Goal: Information Seeking & Learning: Learn about a topic

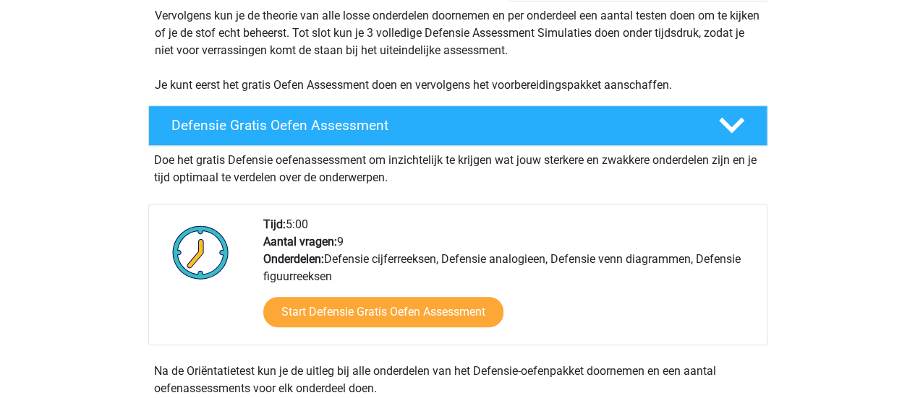
scroll to position [330, 0]
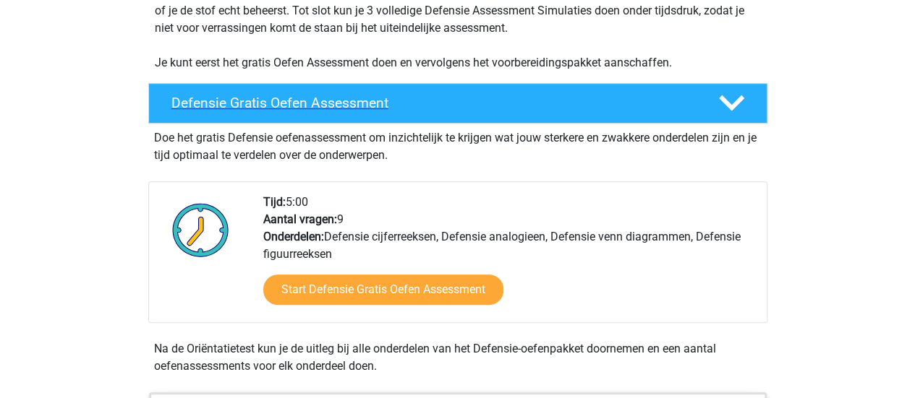
click at [336, 102] on h4 "Defensie Gratis Oefen Assessment" at bounding box center [433, 103] width 524 height 17
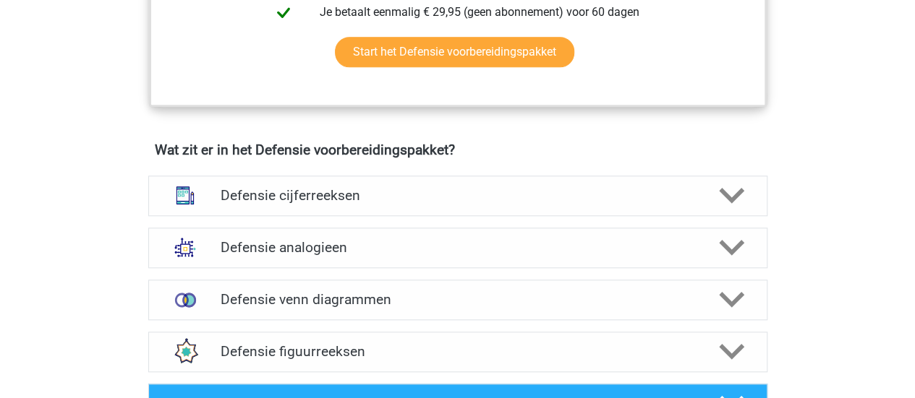
scroll to position [733, 0]
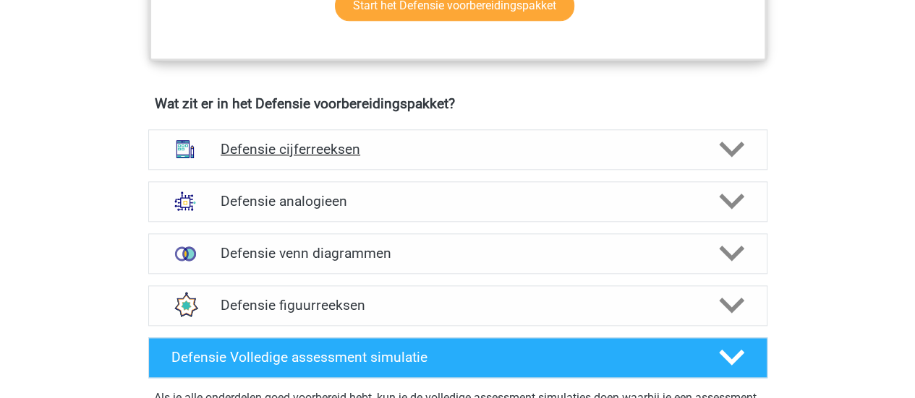
click at [382, 137] on div "Defensie cijferreeksen" at bounding box center [457, 149] width 619 height 40
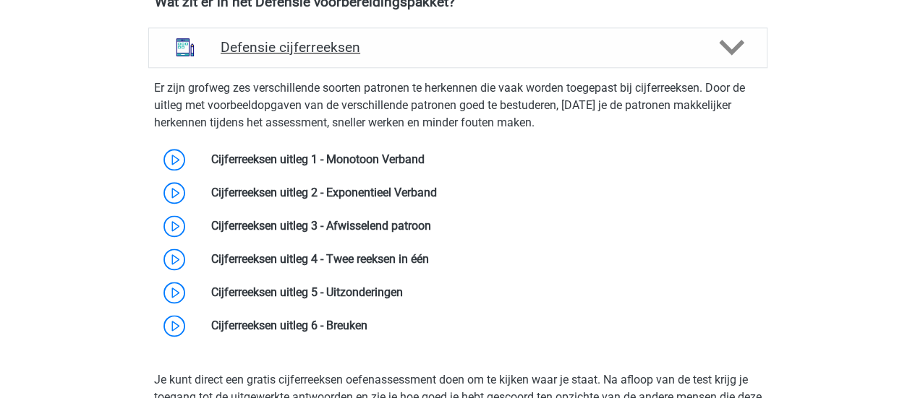
scroll to position [858, 0]
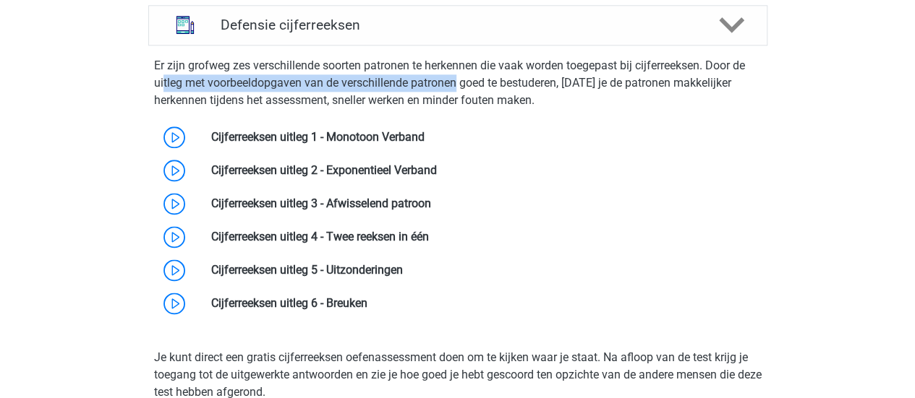
drag, startPoint x: 162, startPoint y: 87, endPoint x: 455, endPoint y: 85, distance: 292.9
click at [455, 85] on p "Er zijn grofweg zes verschillende soorten patronen te herkennen die vaak worden…" at bounding box center [457, 83] width 607 height 52
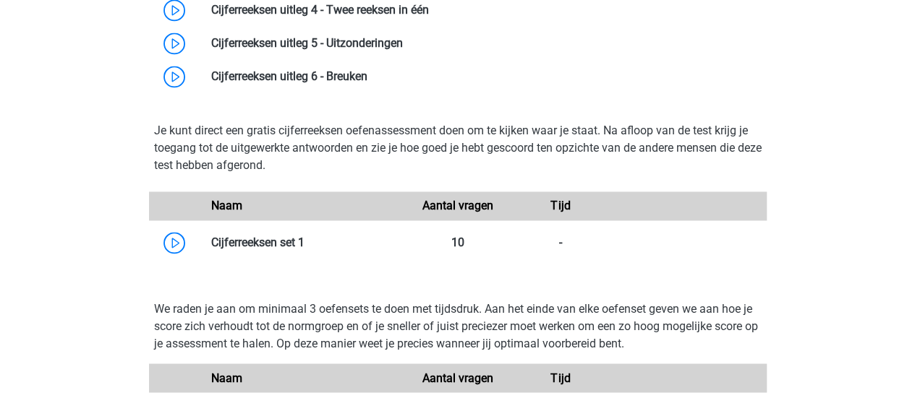
scroll to position [1085, 0]
drag, startPoint x: 202, startPoint y: 150, endPoint x: 315, endPoint y: 141, distance: 112.4
click at [315, 141] on p "Je kunt direct een gratis cijferreeksen oefenassessment doen om te kijken waar …" at bounding box center [457, 147] width 607 height 52
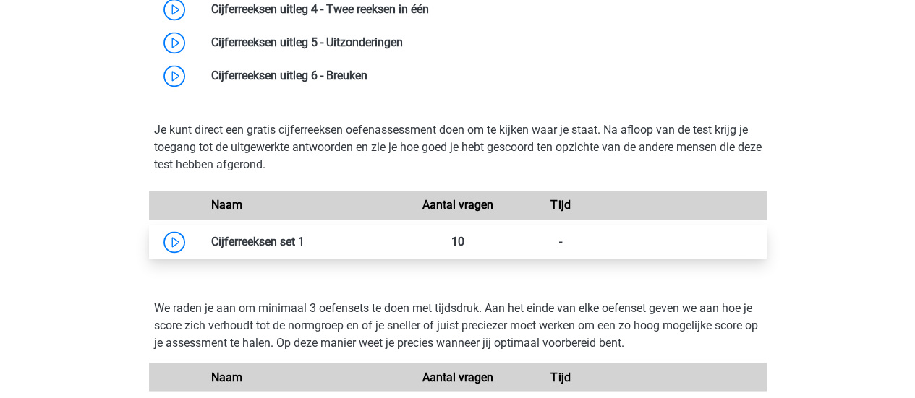
click at [304, 239] on link at bounding box center [304, 242] width 0 height 14
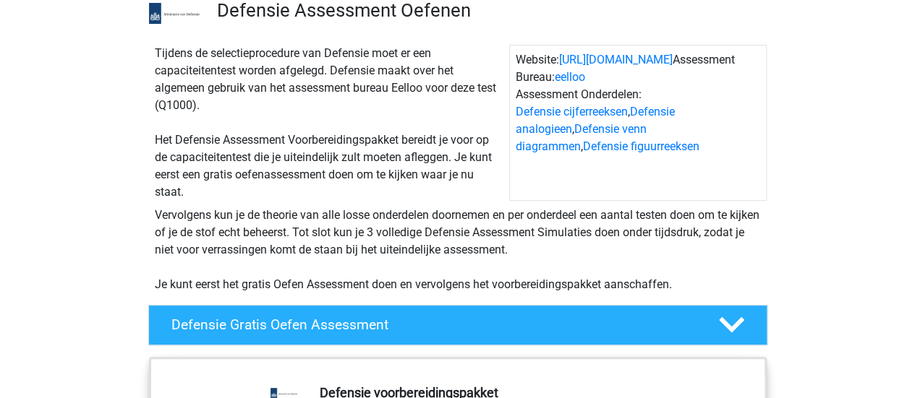
scroll to position [109, 0]
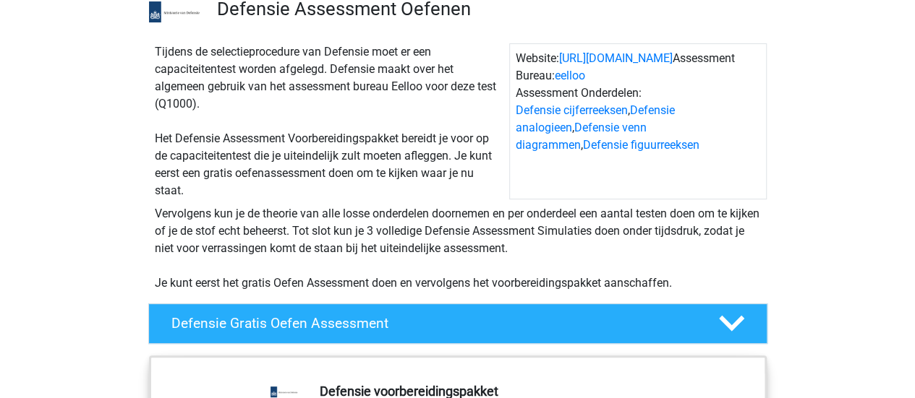
drag, startPoint x: 373, startPoint y: 87, endPoint x: 406, endPoint y: 83, distance: 33.5
click at [406, 83] on div "Tijdens de selectieprocedure van Defensie moet er een capaciteitentest worden a…" at bounding box center [329, 121] width 360 height 156
drag, startPoint x: 174, startPoint y: 138, endPoint x: 353, endPoint y: 141, distance: 178.6
click at [353, 141] on div "Tijdens de selectieprocedure van Defensie moet er een capaciteitentest worden a…" at bounding box center [329, 121] width 360 height 156
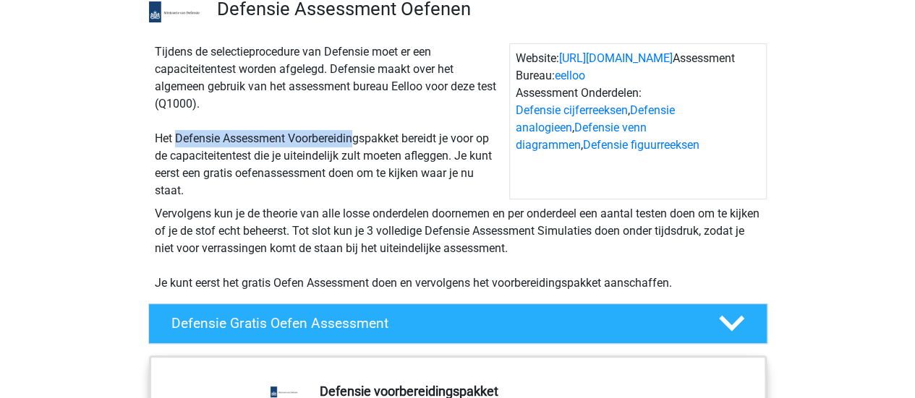
click at [353, 141] on div "Tijdens de selectieprocedure van Defensie moet er een capaciteitentest worden a…" at bounding box center [329, 121] width 360 height 156
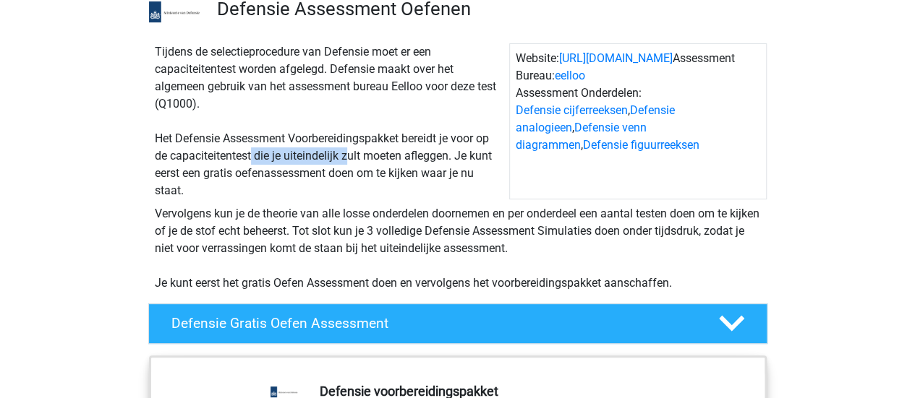
drag, startPoint x: 251, startPoint y: 158, endPoint x: 350, endPoint y: 151, distance: 99.3
click at [350, 151] on div "Tijdens de selectieprocedure van Defensie moet er een capaciteitentest worden a…" at bounding box center [329, 121] width 360 height 156
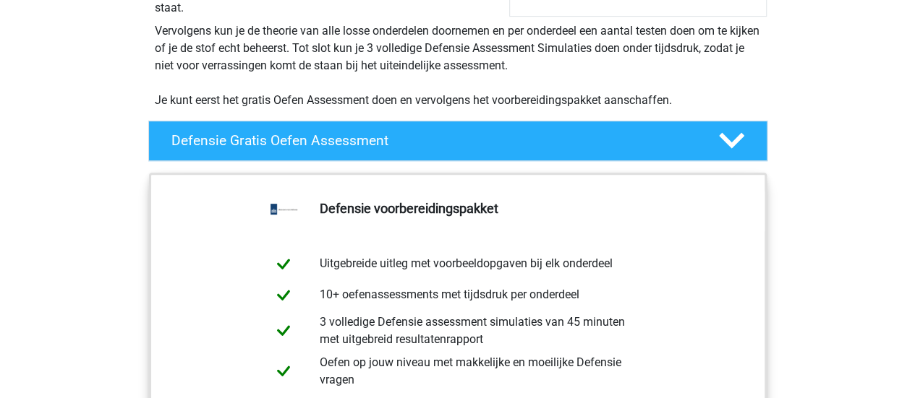
scroll to position [293, 0]
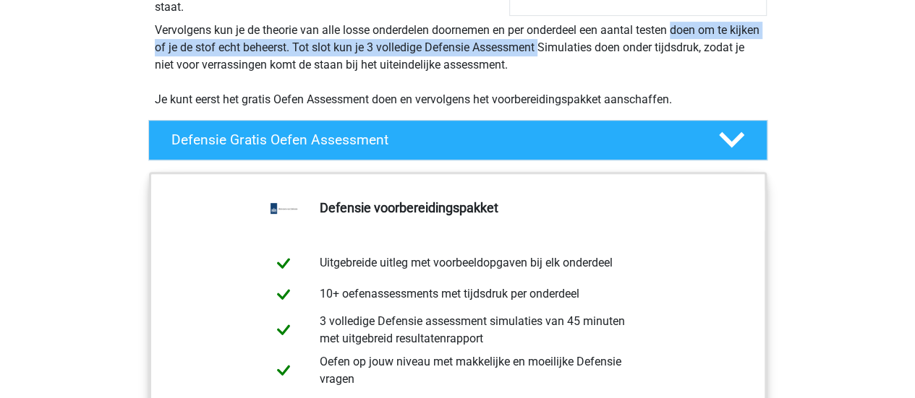
drag, startPoint x: 401, startPoint y: 47, endPoint x: 472, endPoint y: 27, distance: 74.2
click at [472, 27] on div "Vervolgens kun je de theorie van alle losse onderdelen doornemen en per onderde…" at bounding box center [458, 65] width 618 height 87
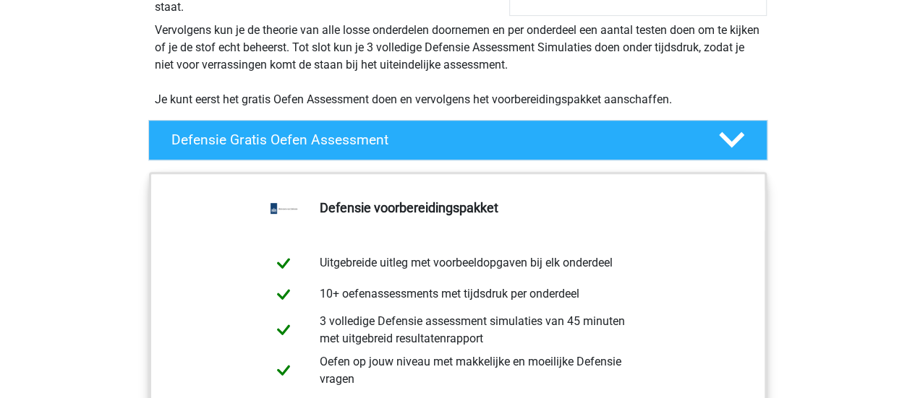
click at [482, 51] on div "Vervolgens kun je de theorie van alle losse onderdelen doornemen en per onderde…" at bounding box center [458, 65] width 618 height 87
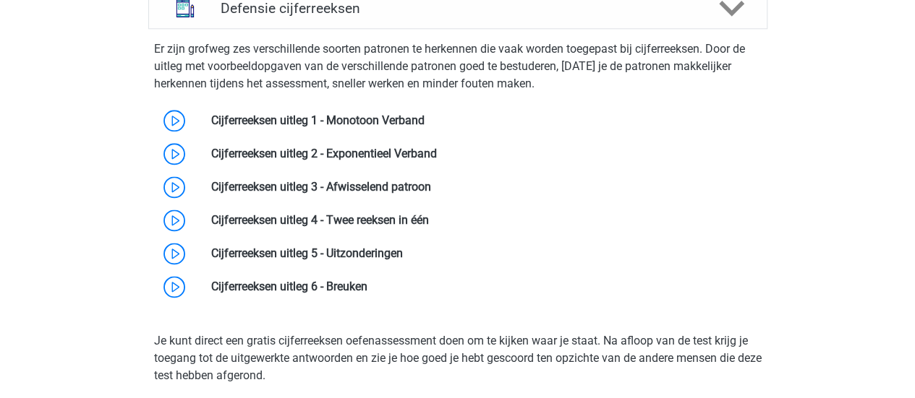
scroll to position [922, 0]
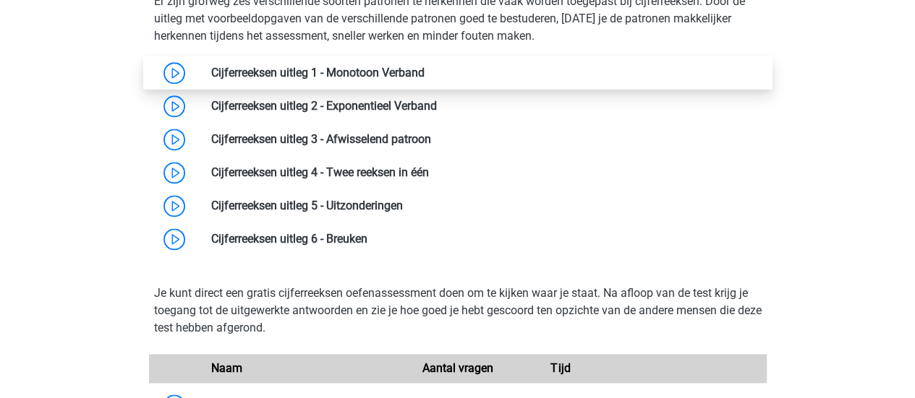
click at [424, 73] on link at bounding box center [424, 73] width 0 height 14
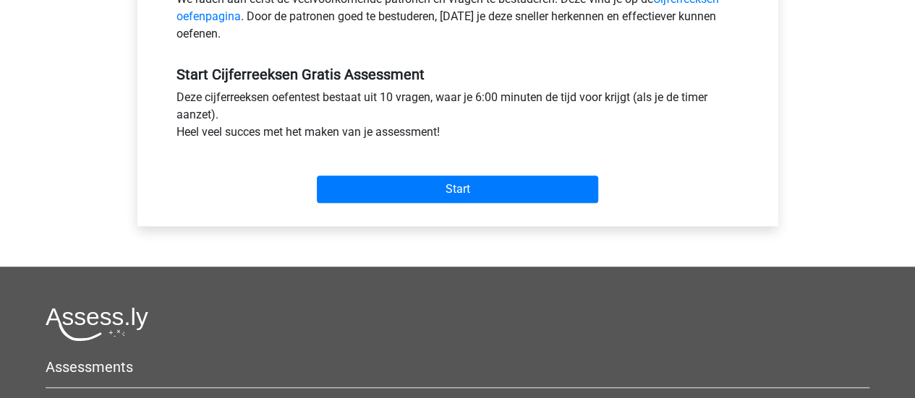
scroll to position [227, 0]
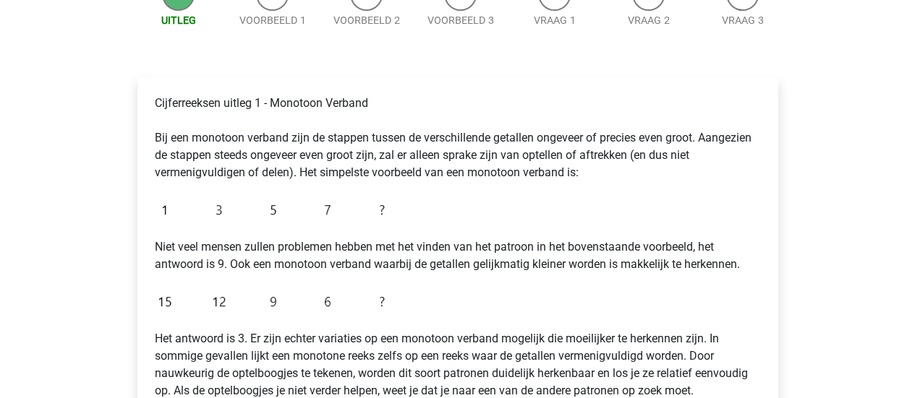
scroll to position [172, 0]
click at [379, 205] on img at bounding box center [273, 209] width 237 height 34
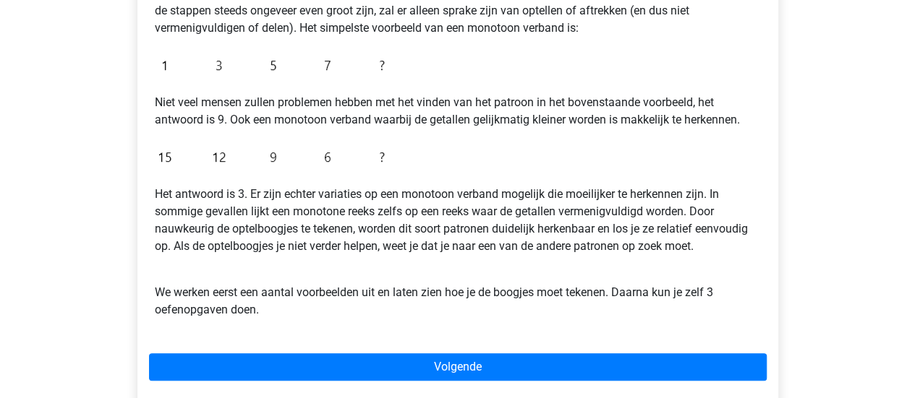
scroll to position [313, 0]
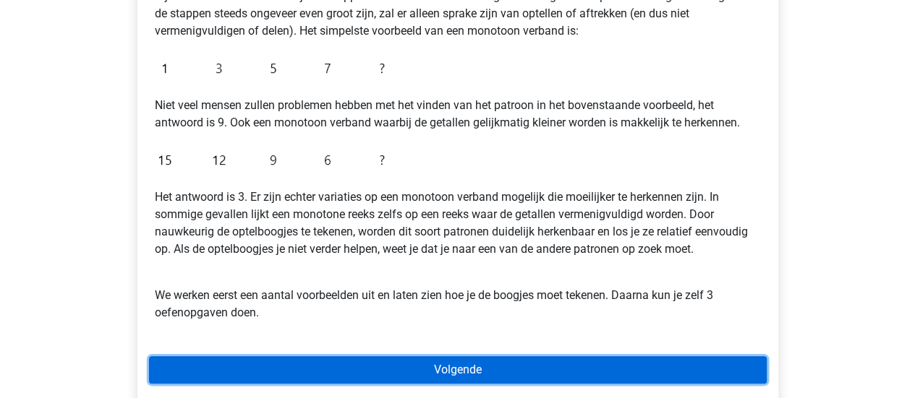
click at [393, 364] on link "Volgende" at bounding box center [458, 369] width 618 height 27
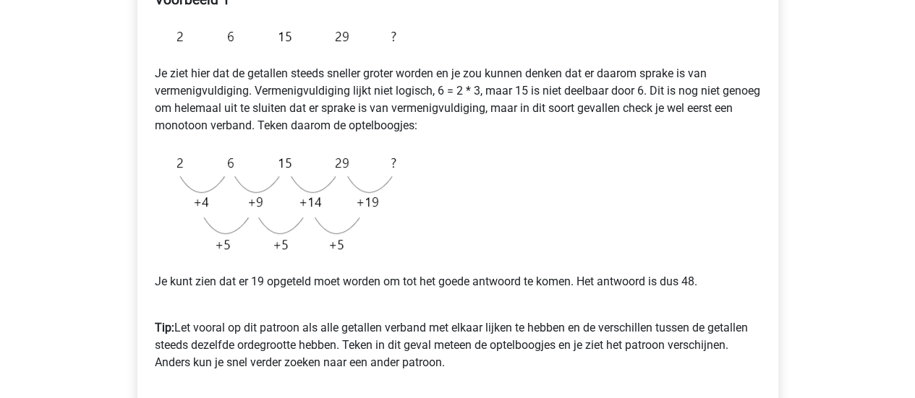
scroll to position [277, 0]
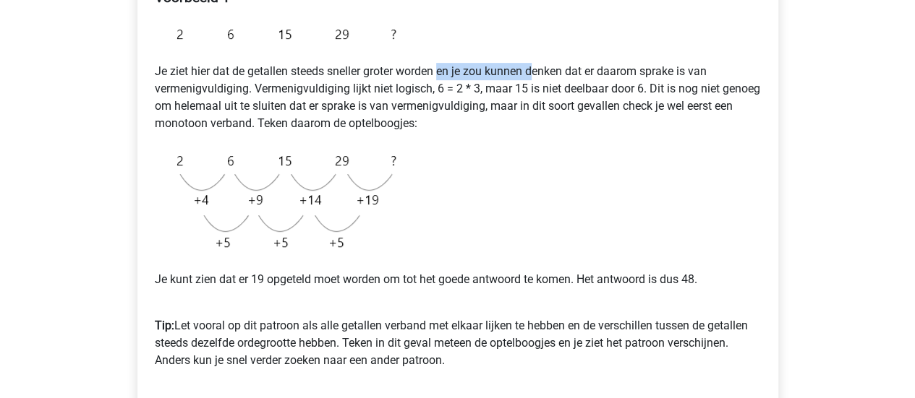
drag, startPoint x: 441, startPoint y: 76, endPoint x: 538, endPoint y: 69, distance: 97.2
click at [538, 69] on p "Je ziet hier dat de getallen steeds sneller groter worden en je zou kunnen denk…" at bounding box center [458, 97] width 606 height 69
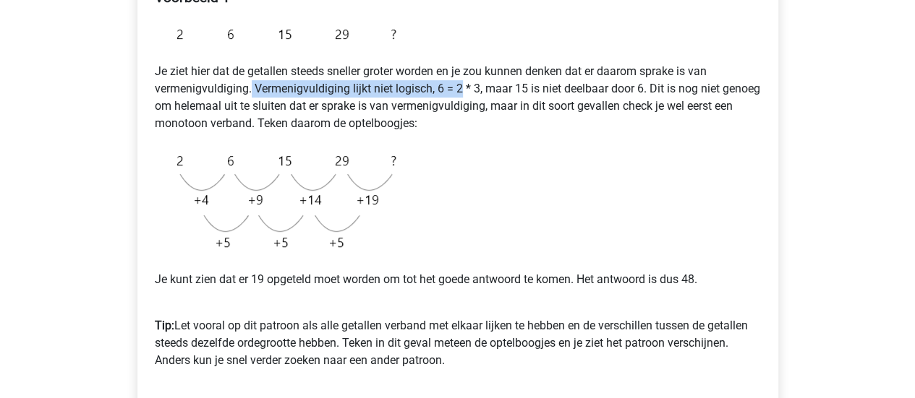
drag, startPoint x: 252, startPoint y: 87, endPoint x: 460, endPoint y: 86, distance: 207.5
click at [460, 86] on p "Je ziet hier dat de getallen steeds sneller groter worden en je zou kunnen denk…" at bounding box center [458, 97] width 606 height 69
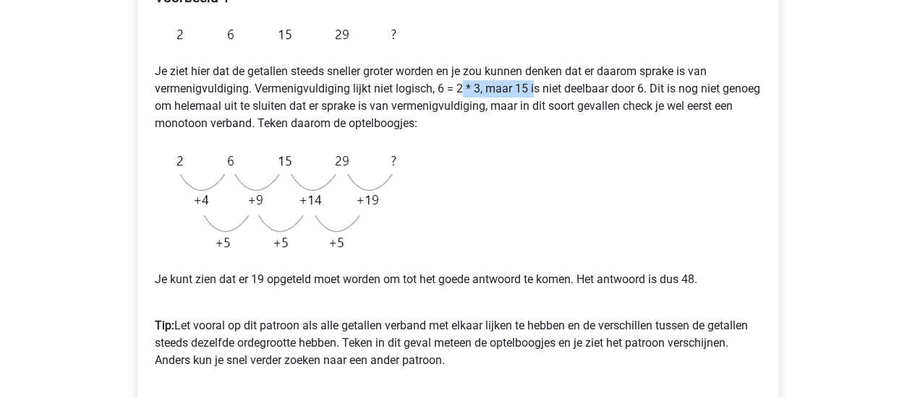
drag, startPoint x: 460, startPoint y: 86, endPoint x: 532, endPoint y: 95, distance: 72.8
click at [532, 95] on p "Je ziet hier dat de getallen steeds sneller groter worden en je zou kunnen denk…" at bounding box center [458, 97] width 606 height 69
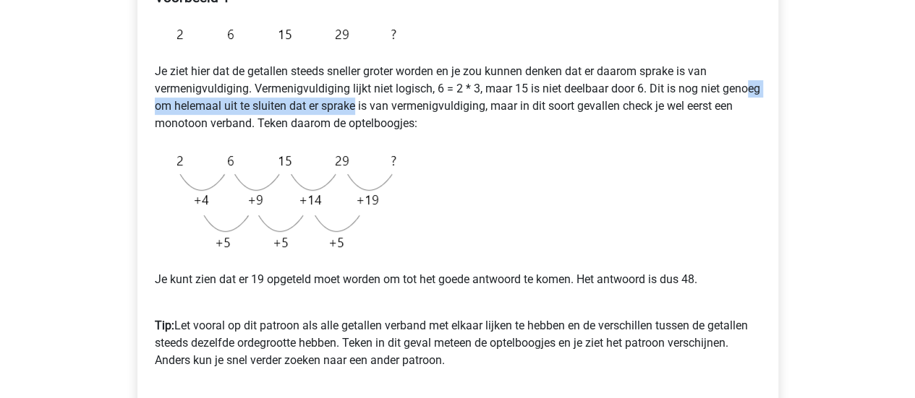
drag, startPoint x: 181, startPoint y: 114, endPoint x: 396, endPoint y: 108, distance: 214.8
click at [396, 108] on p "Je ziet hier dat de getallen steeds sneller groter worden en je zou kunnen denk…" at bounding box center [458, 97] width 606 height 69
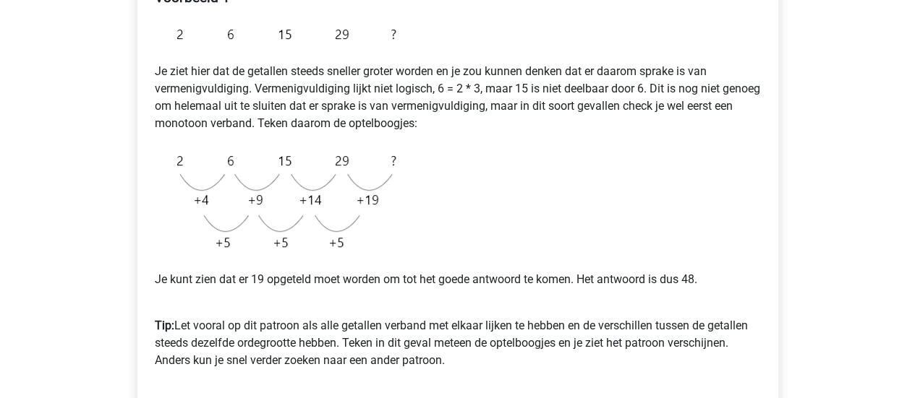
click at [266, 127] on p "Je ziet hier dat de getallen steeds sneller groter worden en je zou kunnen denk…" at bounding box center [458, 97] width 606 height 69
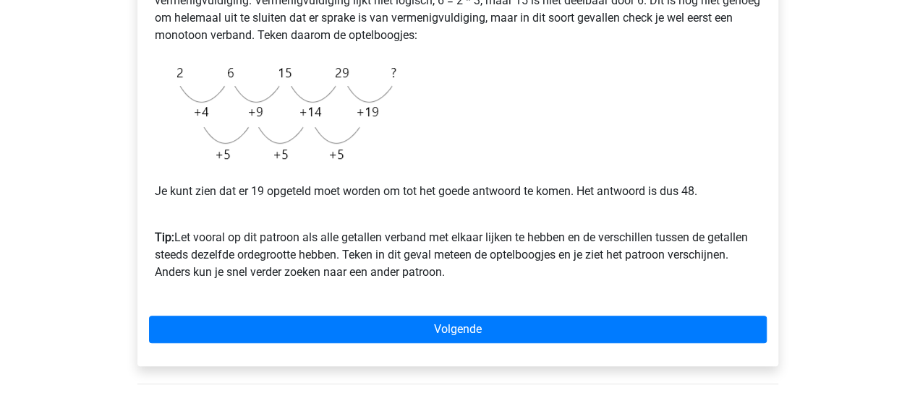
scroll to position [376, 0]
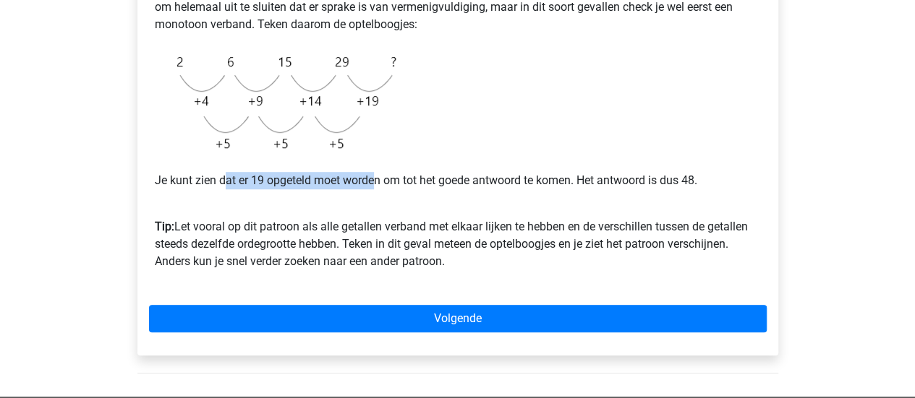
drag, startPoint x: 225, startPoint y: 178, endPoint x: 379, endPoint y: 173, distance: 154.1
click at [379, 173] on p "Je kunt zien dat er 19 opgeteld moet worden om tot het goede antwoord te komen.…" at bounding box center [458, 180] width 606 height 17
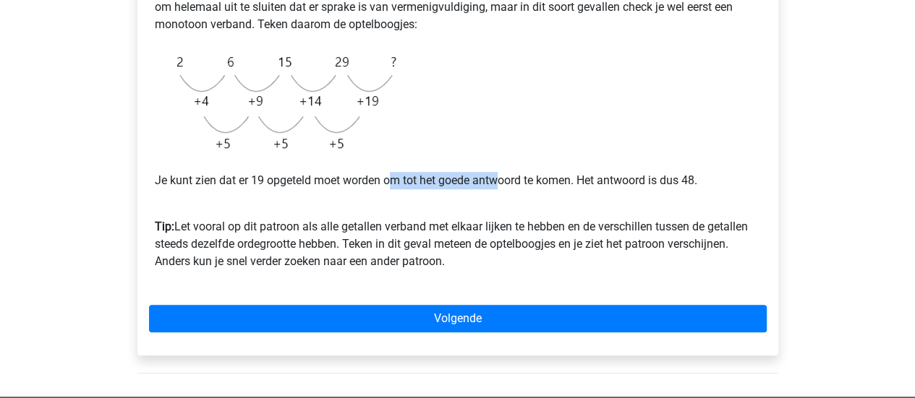
drag, startPoint x: 394, startPoint y: 179, endPoint x: 499, endPoint y: 175, distance: 104.9
click at [499, 175] on p "Je kunt zien dat er 19 opgeteld moet worden om tot het goede antwoord te komen.…" at bounding box center [458, 180] width 606 height 17
drag, startPoint x: 544, startPoint y: 181, endPoint x: 574, endPoint y: 184, distance: 30.5
click at [574, 184] on p "Je kunt zien dat er 19 opgeteld moet worden om tot het goede antwoord te komen.…" at bounding box center [458, 180] width 606 height 17
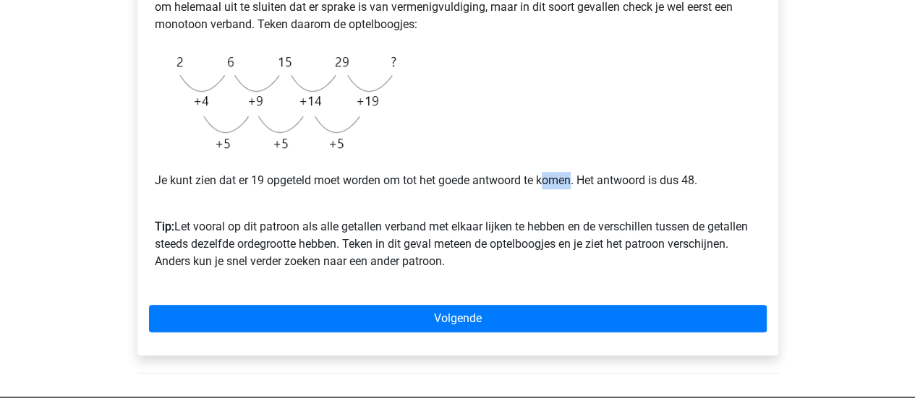
click at [574, 184] on p "Je kunt zien dat er 19 opgeteld moet worden om tot het goede antwoord te komen.…" at bounding box center [458, 180] width 606 height 17
click at [434, 301] on div "Voorbeeld 1 Je ziet hier dat de getallen steeds sneller groter worden en je zou…" at bounding box center [457, 114] width 641 height 483
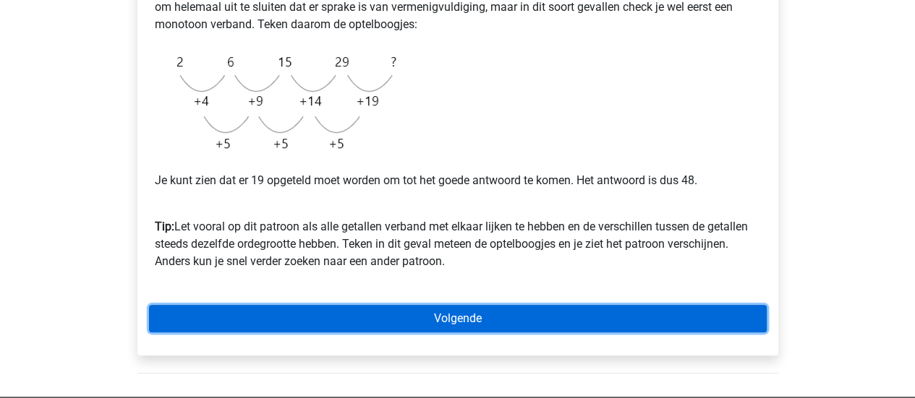
click at [431, 317] on link "Volgende" at bounding box center [458, 318] width 618 height 27
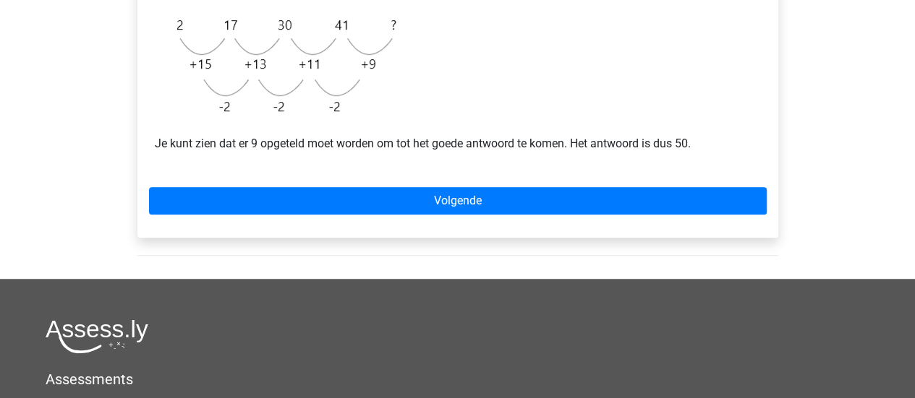
scroll to position [290, 0]
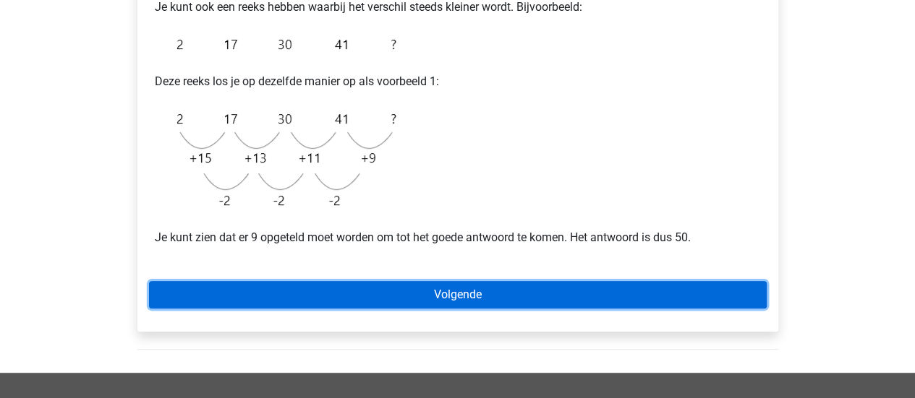
click at [469, 293] on link "Volgende" at bounding box center [458, 294] width 618 height 27
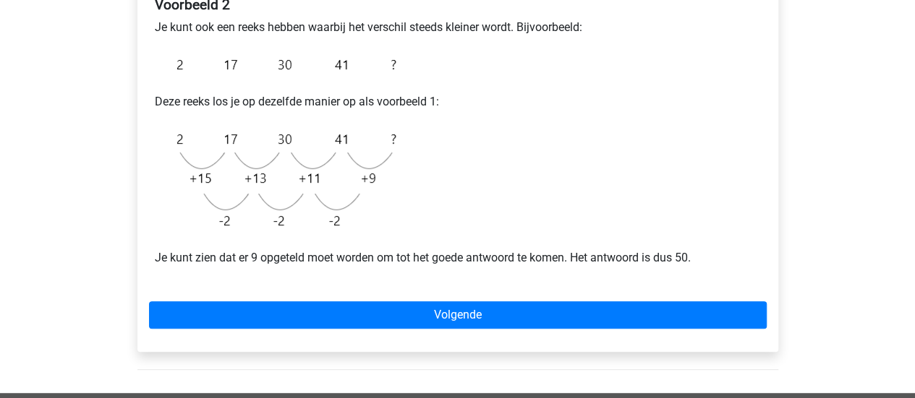
scroll to position [269, 0]
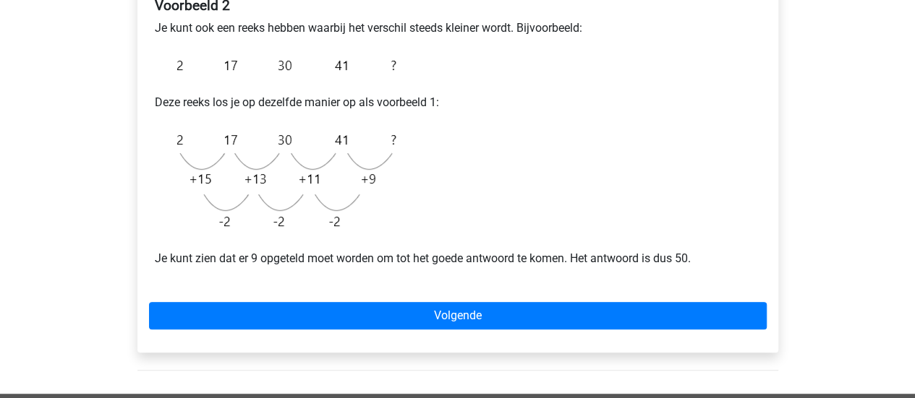
click at [502, 188] on div "Voorbeeld 2 Je kunt ook een reeks hebben waarbij het verschil steeds kleiner wo…" at bounding box center [458, 138] width 618 height 294
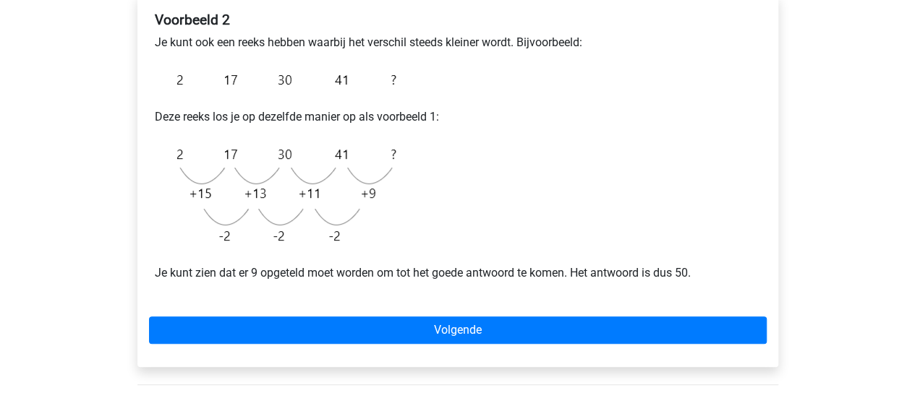
scroll to position [253, 0]
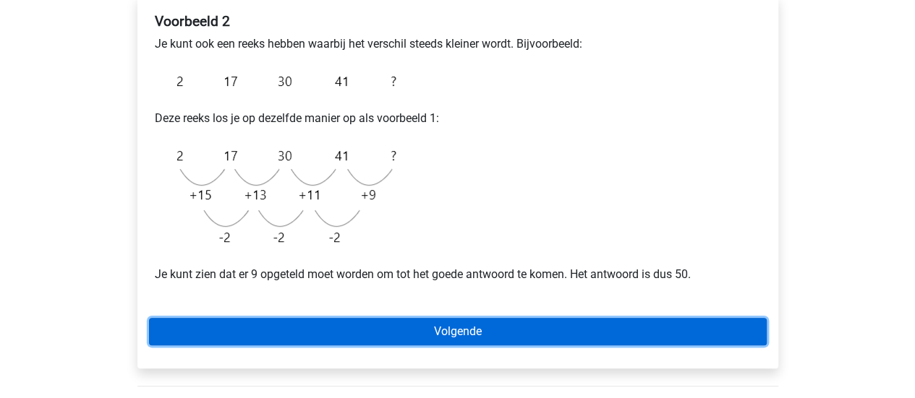
click at [460, 330] on link "Volgende" at bounding box center [458, 331] width 618 height 27
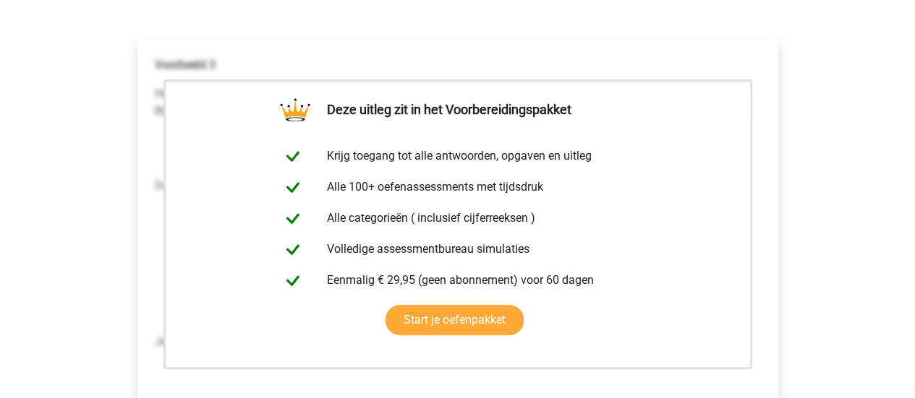
scroll to position [219, 0]
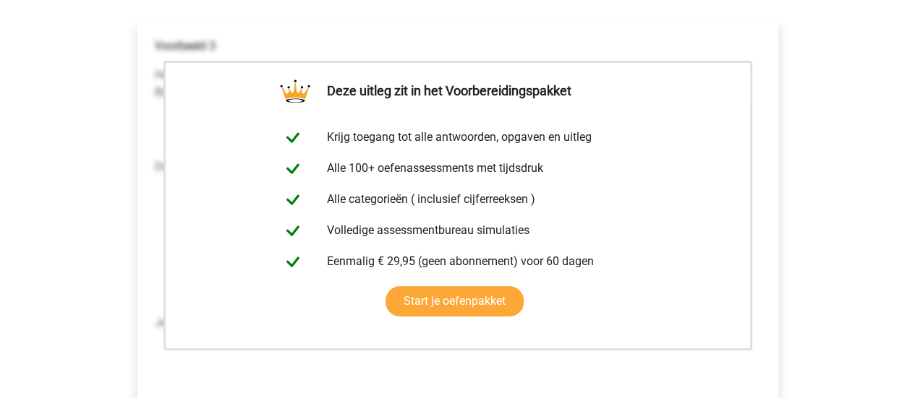
scroll to position [225, 0]
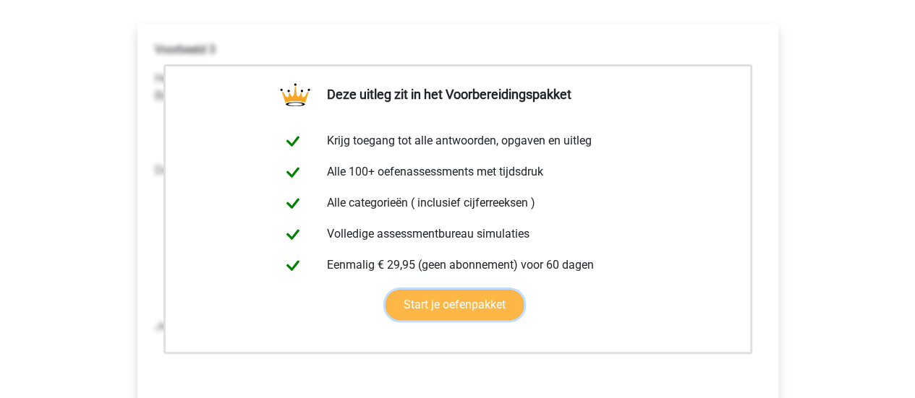
click at [490, 303] on link "Start je oefenpakket" at bounding box center [454, 305] width 138 height 30
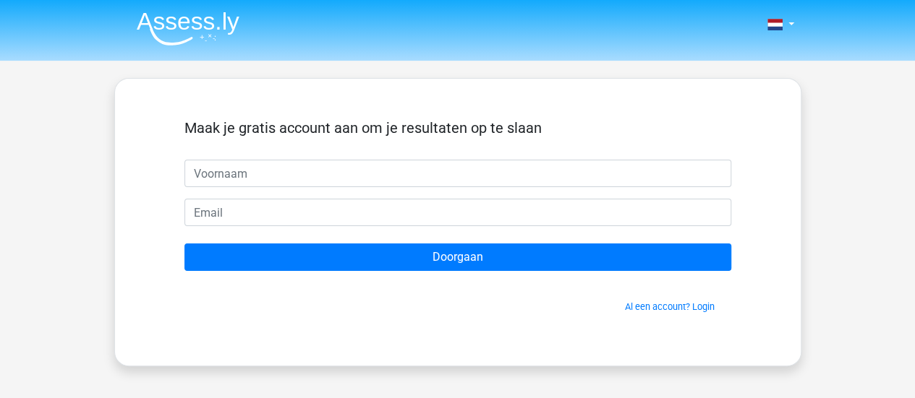
click at [402, 164] on input "text" at bounding box center [457, 173] width 547 height 27
click at [250, 181] on input "peris" at bounding box center [457, 173] width 547 height 27
type input "Perrie"
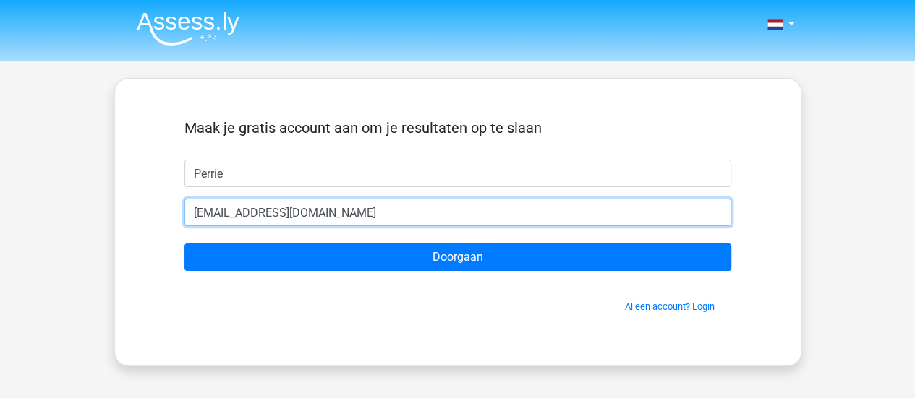
click at [344, 215] on input "peris_perzik@hotmail.com" at bounding box center [457, 212] width 547 height 27
type input "i"
type input "[EMAIL_ADDRESS][DOMAIN_NAME]"
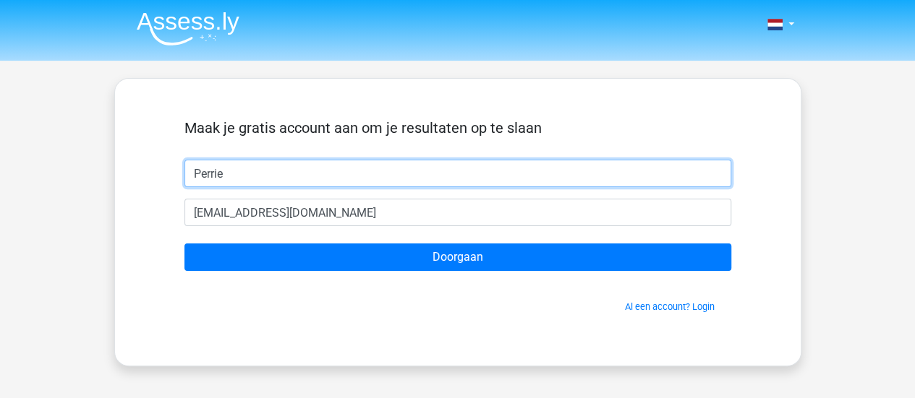
click at [253, 180] on input "Perrie" at bounding box center [457, 173] width 547 height 27
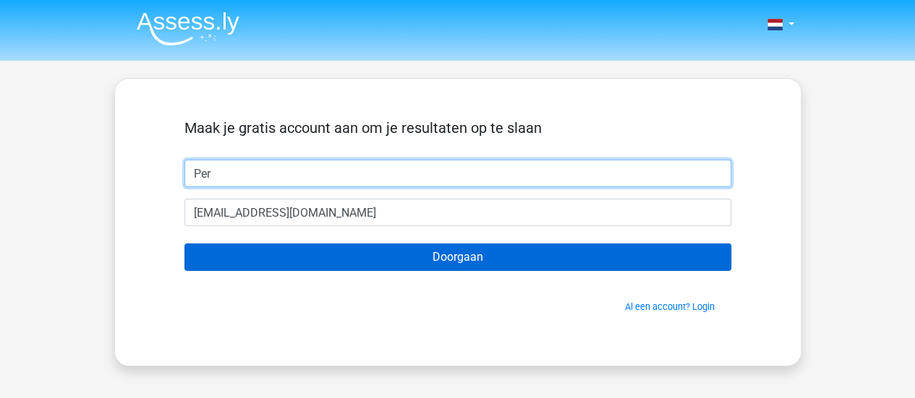
type input "Per"
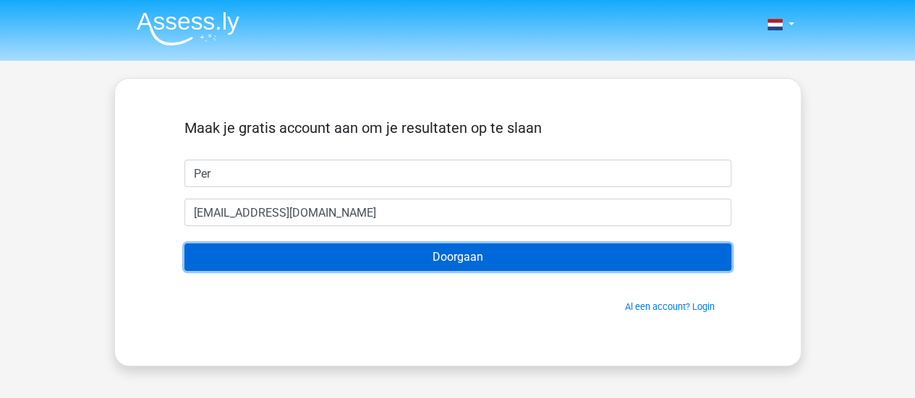
click at [375, 262] on input "Doorgaan" at bounding box center [457, 257] width 547 height 27
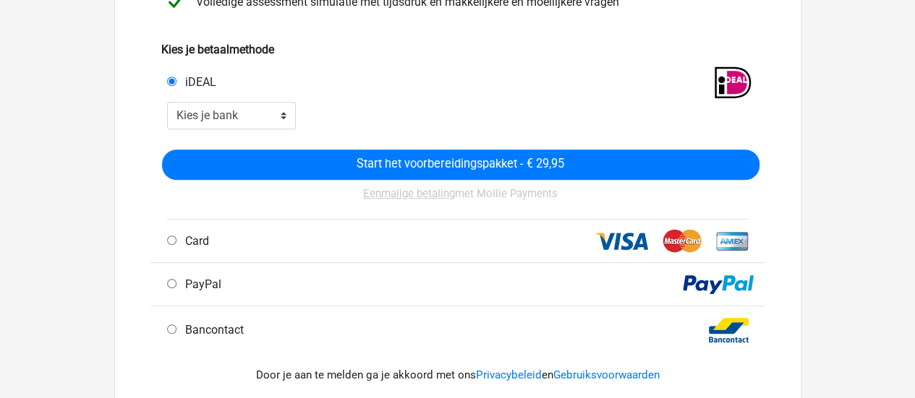
scroll to position [317, 0]
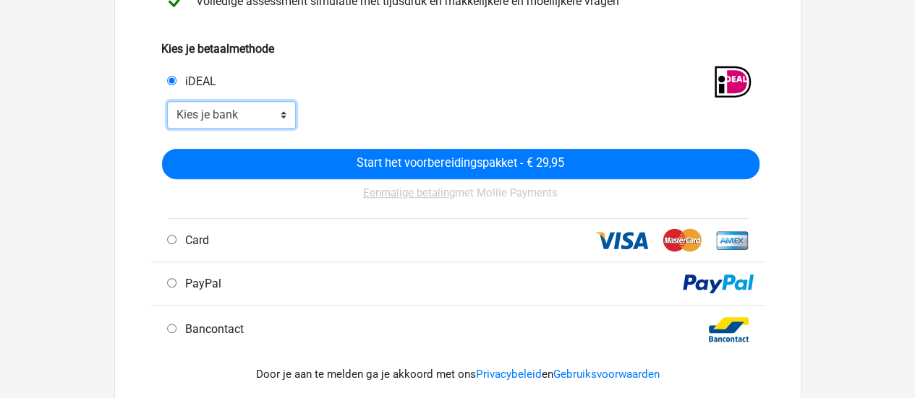
click at [268, 112] on select "Kies je bank ABN AMRO ING Rabobank ASN Bank bunq Knab N26 NN Regiobank Revolut …" at bounding box center [231, 114] width 129 height 27
select select "ideal_[SWIFT_CODE]"
click at [167, 101] on select "Kies je bank ABN AMRO ING Rabobank ASN Bank bunq Knab N26 NN Regiobank Revolut …" at bounding box center [231, 114] width 129 height 27
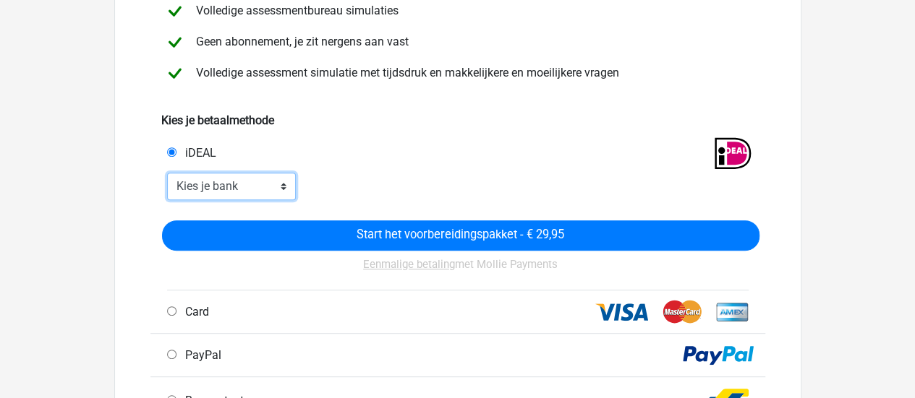
scroll to position [244, 0]
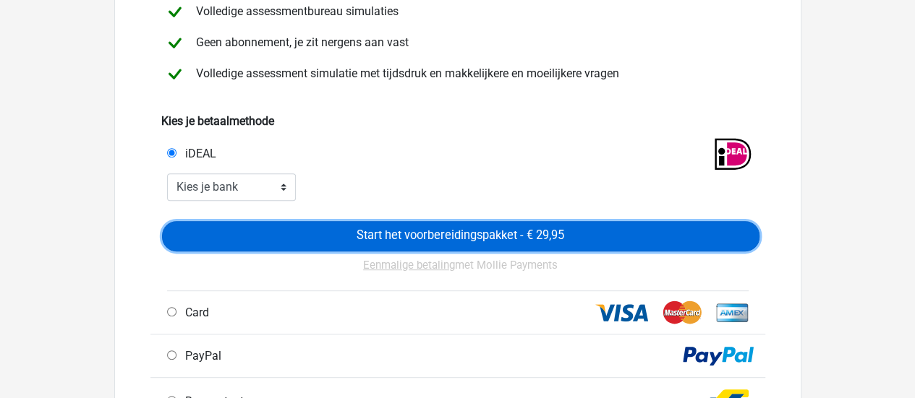
click at [320, 241] on input "Start het voorbereidingspakket - € 29,95" at bounding box center [460, 236] width 597 height 30
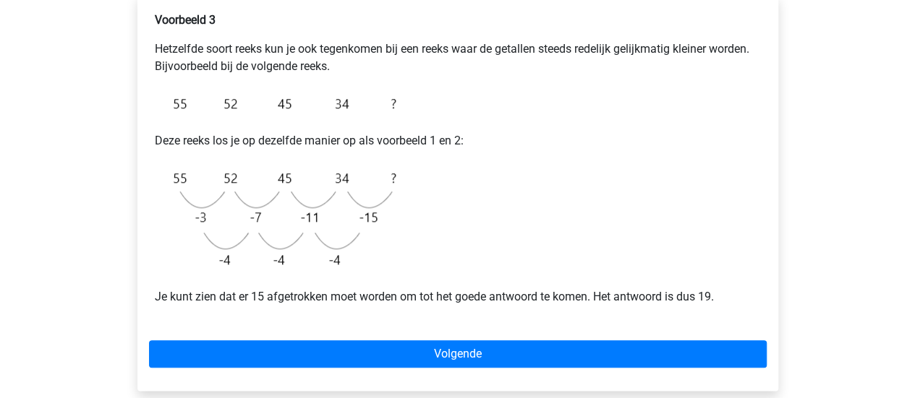
scroll to position [657, 0]
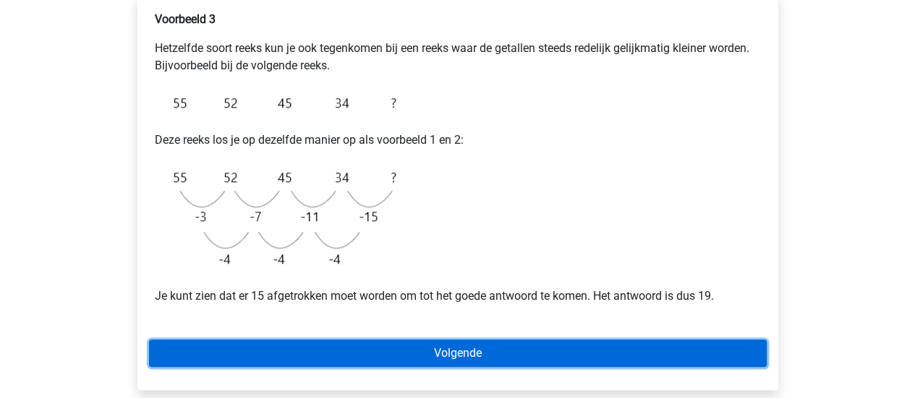
click at [500, 341] on link "Volgende" at bounding box center [458, 353] width 618 height 27
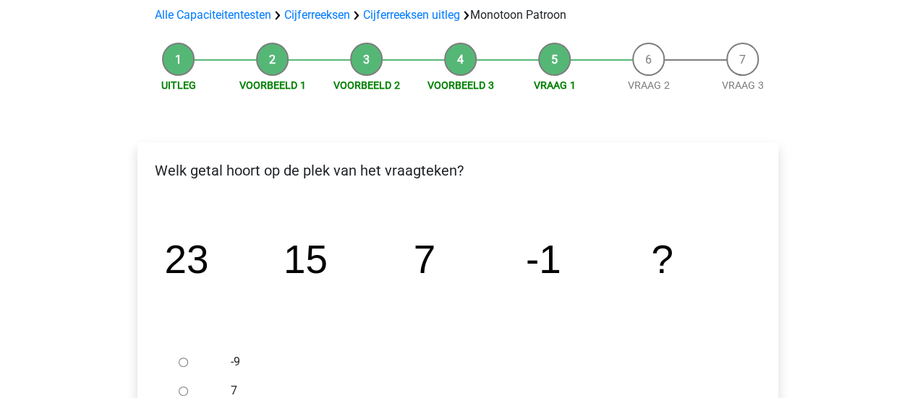
scroll to position [86, 0]
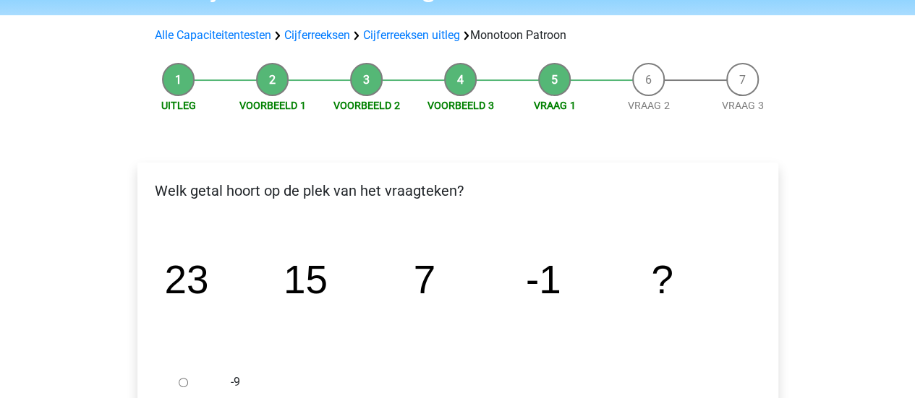
click at [182, 381] on input "-9" at bounding box center [183, 382] width 9 height 9
radio input "true"
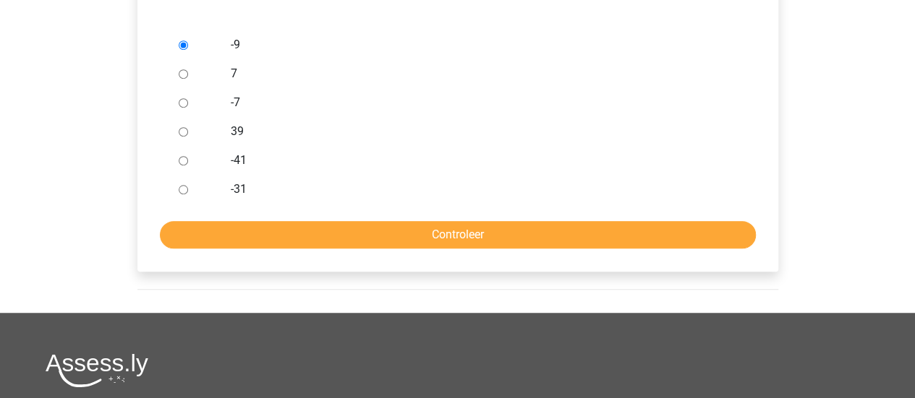
scroll to position [424, 0]
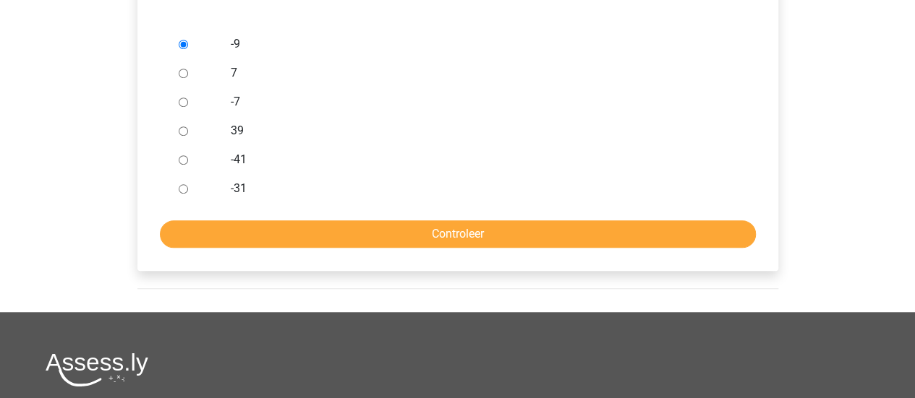
click at [419, 215] on form "-9 7 -7 39 -41 -31 Controleer" at bounding box center [458, 139] width 618 height 218
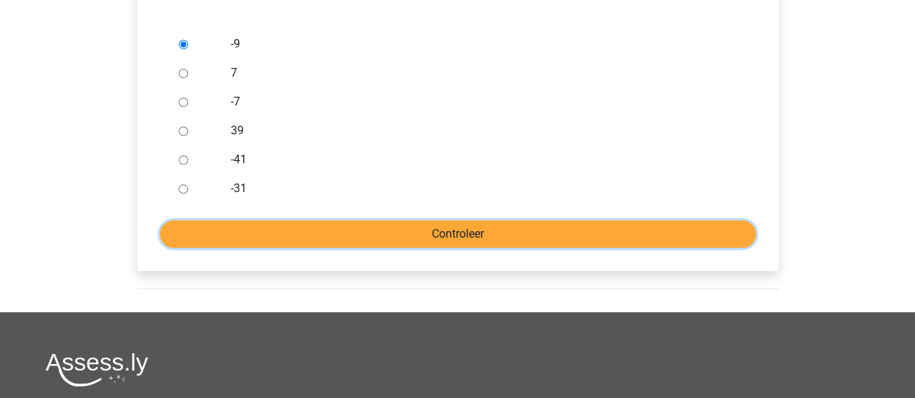
click at [430, 237] on input "Controleer" at bounding box center [458, 234] width 596 height 27
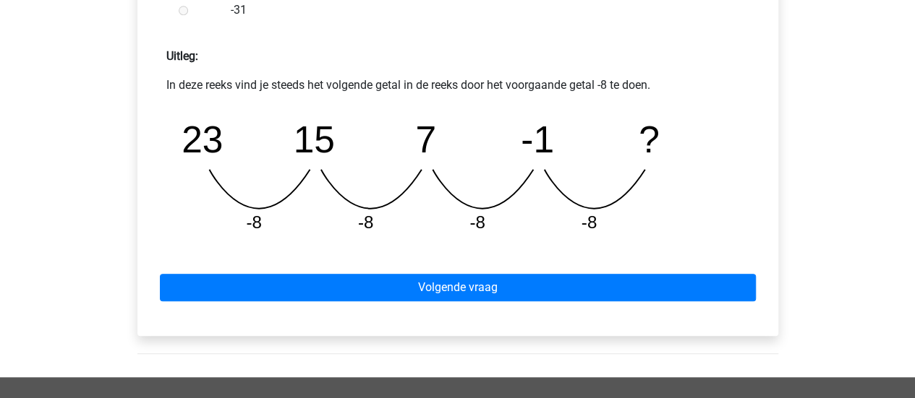
scroll to position [627, 0]
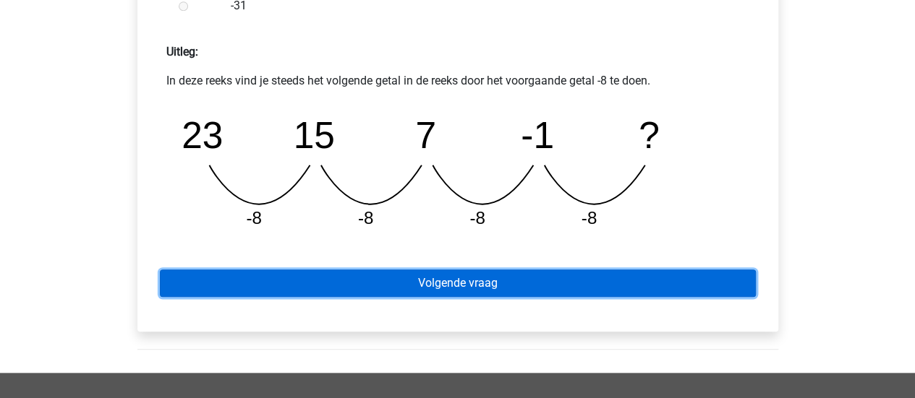
click at [425, 283] on link "Volgende vraag" at bounding box center [458, 283] width 596 height 27
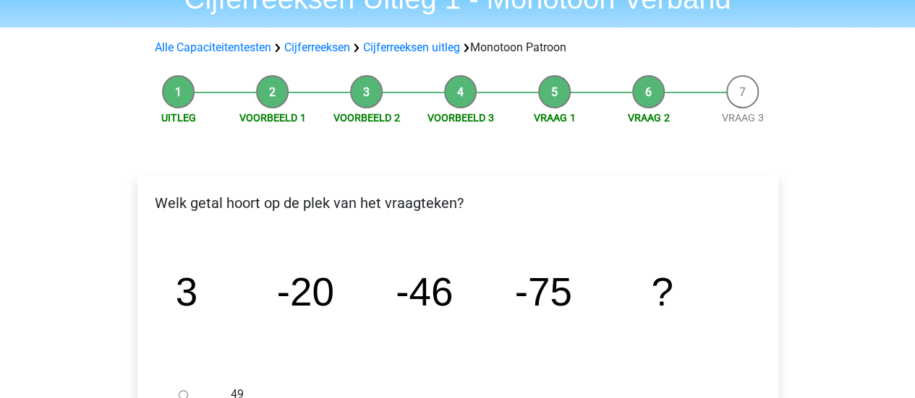
scroll to position [61, 0]
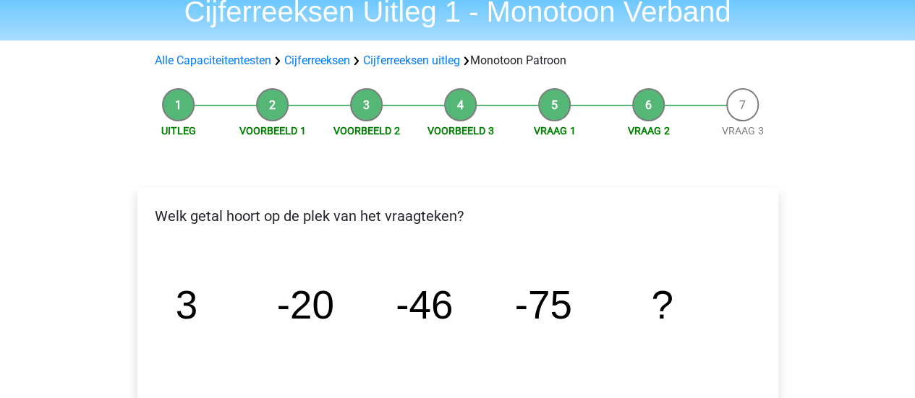
click at [425, 283] on tspan "-46" at bounding box center [424, 305] width 57 height 45
click at [424, 289] on tspan "-46" at bounding box center [424, 305] width 57 height 45
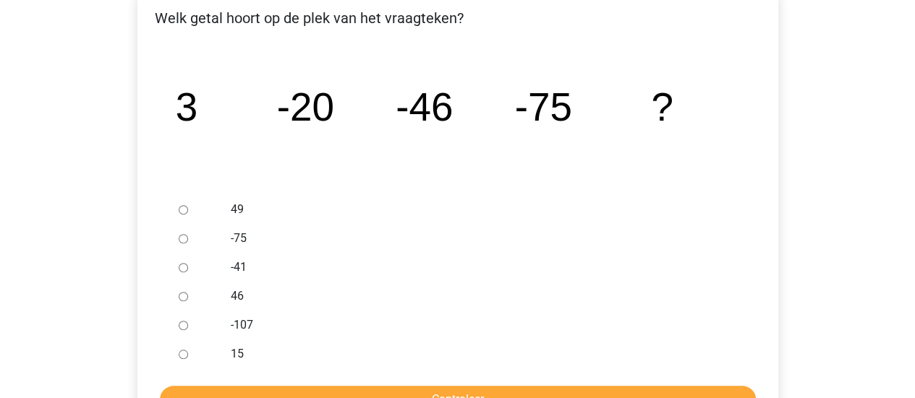
scroll to position [258, 0]
click at [273, 17] on p "Welk getal hoort op de plek van het vraagteken?" at bounding box center [458, 19] width 618 height 22
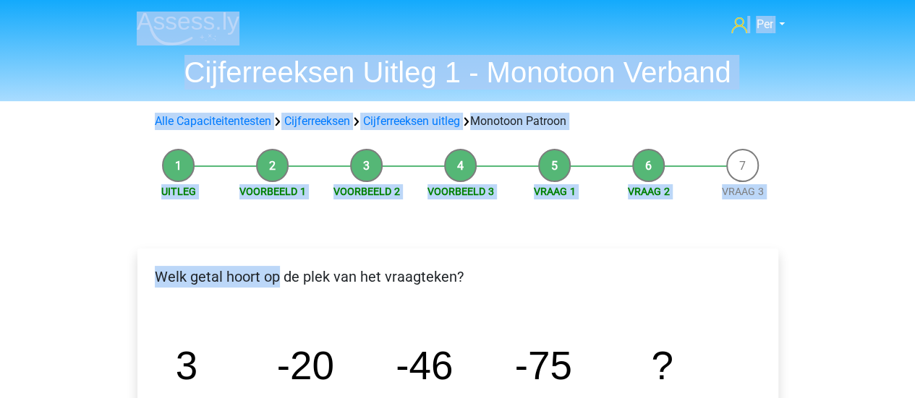
drag, startPoint x: 273, startPoint y: 17, endPoint x: 218, endPoint y: -83, distance: 114.6
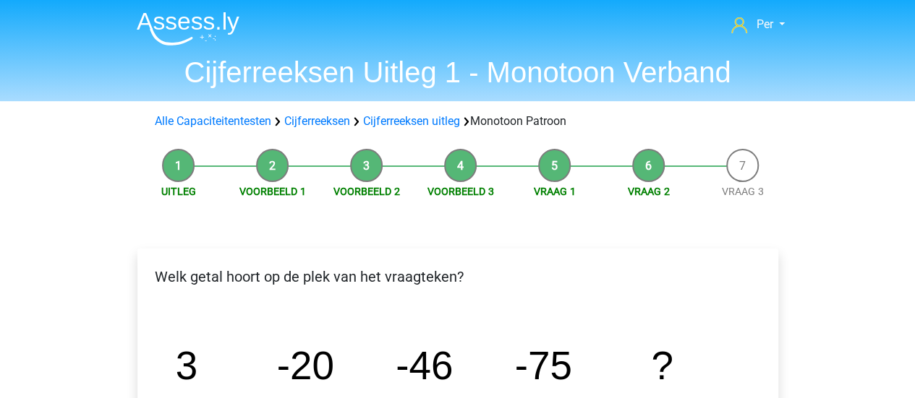
click at [612, 299] on div "Welk getal hoort op de plek van het vraagteken?" at bounding box center [457, 282] width 639 height 33
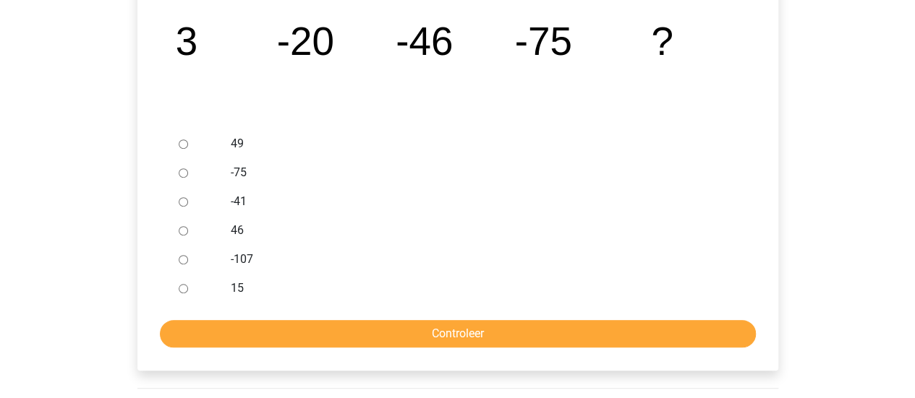
scroll to position [325, 0]
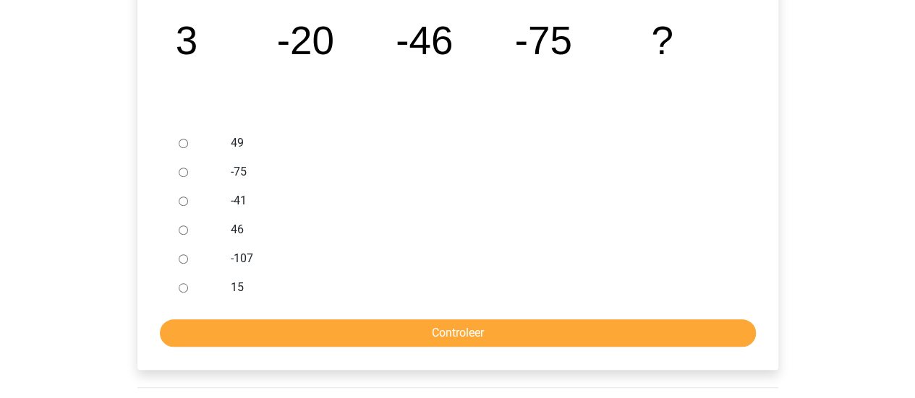
click at [612, 299] on div "15" at bounding box center [481, 287] width 522 height 29
click at [610, 301] on div "15" at bounding box center [481, 287] width 522 height 29
click at [189, 257] on div at bounding box center [197, 258] width 48 height 29
click at [177, 261] on div at bounding box center [197, 258] width 48 height 29
click at [185, 261] on input "-107" at bounding box center [183, 259] width 9 height 9
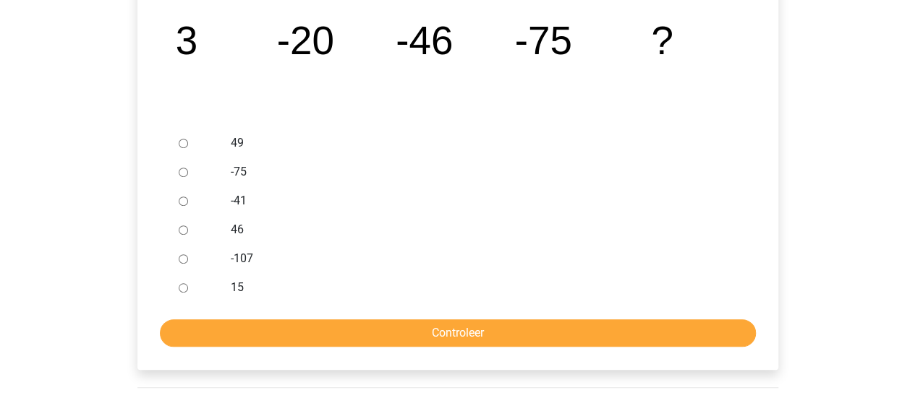
radio input "true"
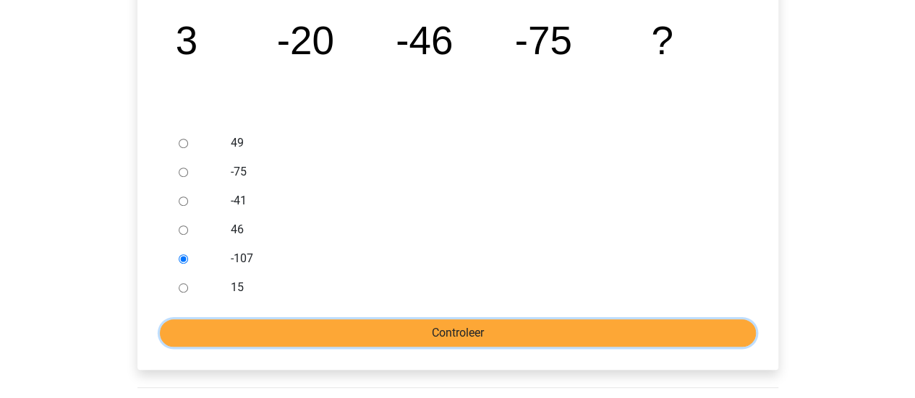
click at [321, 322] on input "Controleer" at bounding box center [458, 333] width 596 height 27
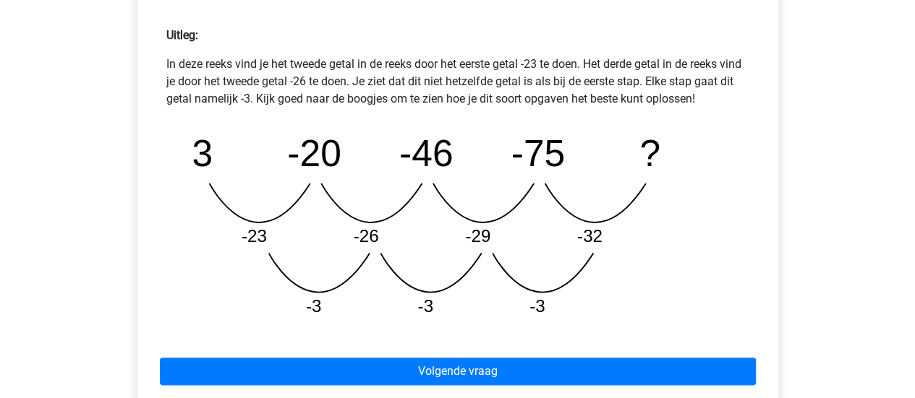
scroll to position [643, 0]
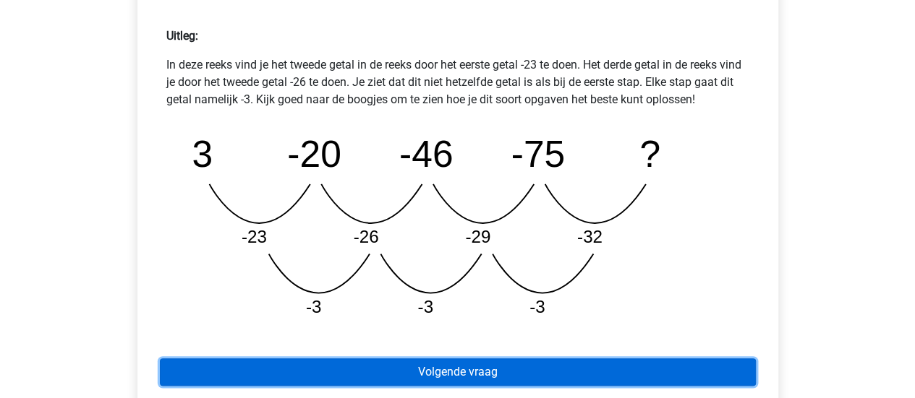
click at [416, 373] on link "Volgende vraag" at bounding box center [458, 372] width 596 height 27
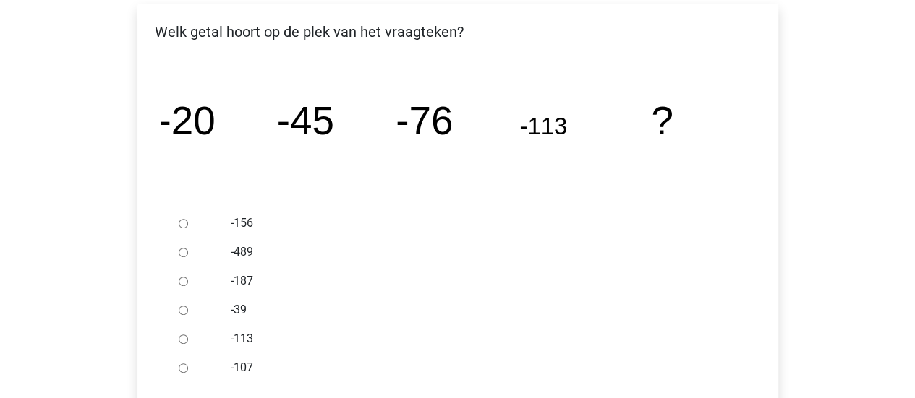
scroll to position [246, 0]
click at [186, 220] on input "-156" at bounding box center [183, 222] width 9 height 9
radio input "true"
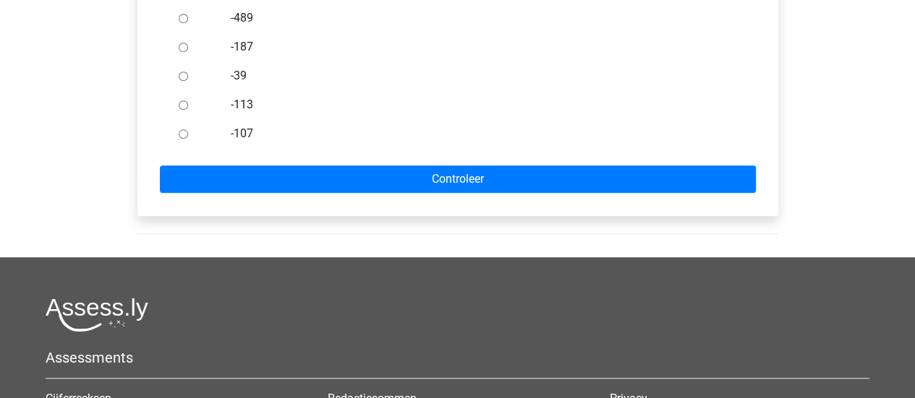
scroll to position [494, 0]
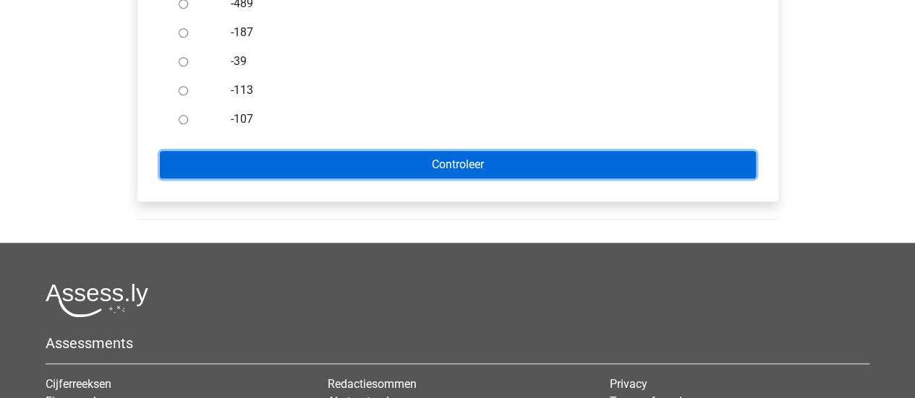
click at [443, 172] on input "Controleer" at bounding box center [458, 164] width 596 height 27
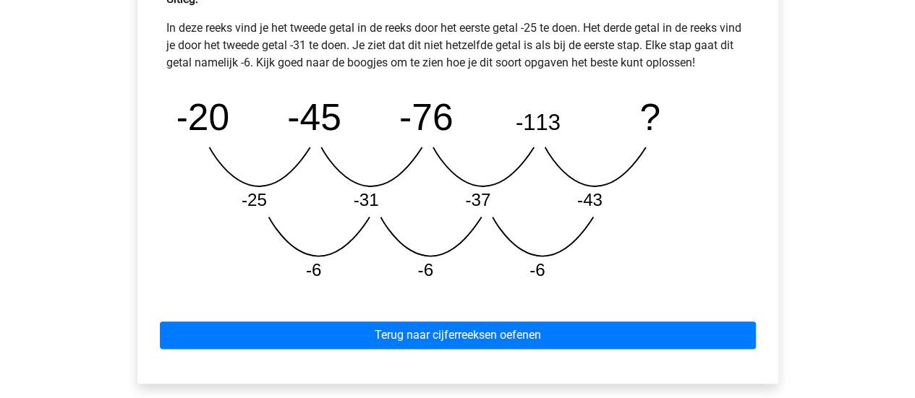
scroll to position [680, 0]
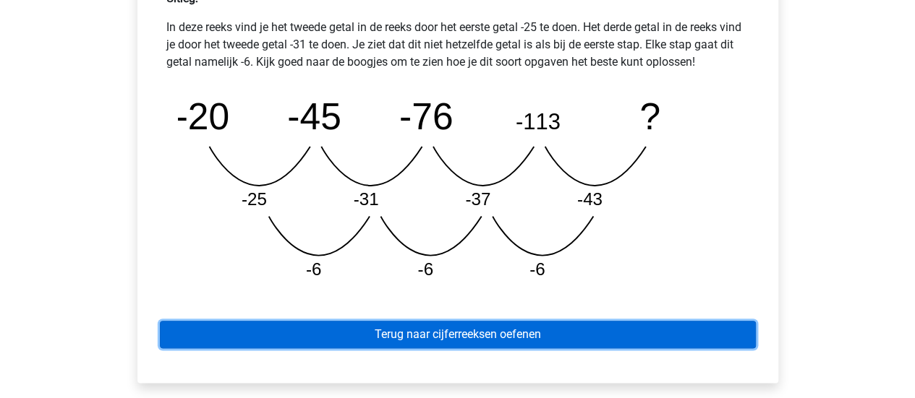
click at [398, 336] on link "Terug naar cijferreeksen oefenen" at bounding box center [458, 334] width 596 height 27
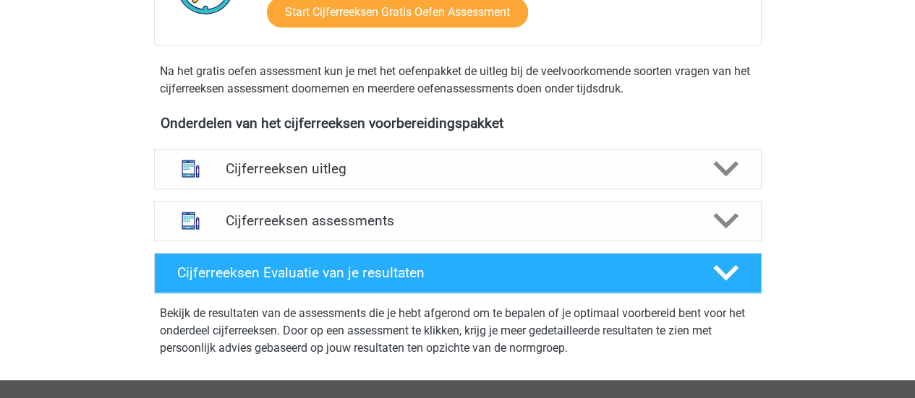
scroll to position [419, 0]
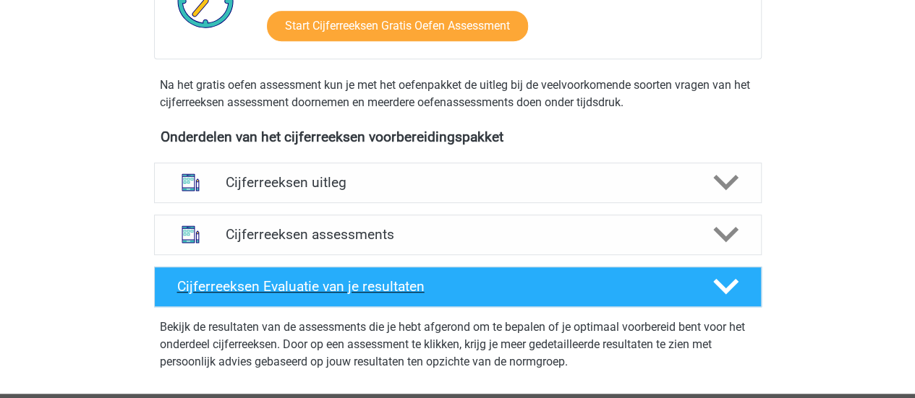
click at [461, 295] on h4 "Cijferreeksen Evaluatie van je resultaten" at bounding box center [433, 286] width 513 height 17
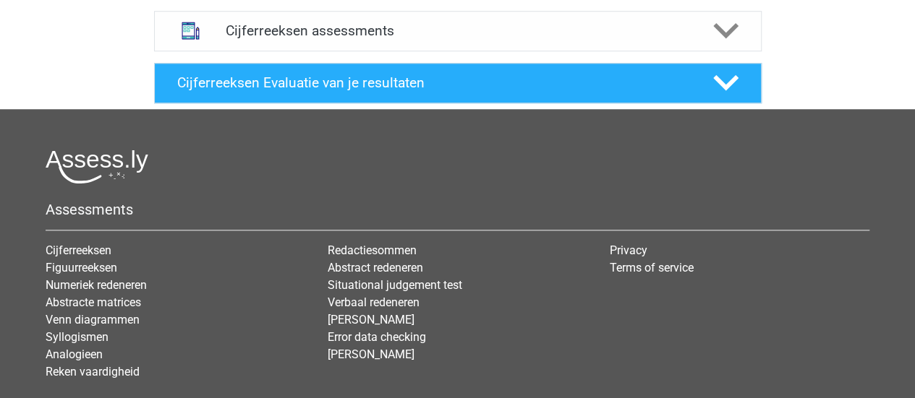
scroll to position [638, 0]
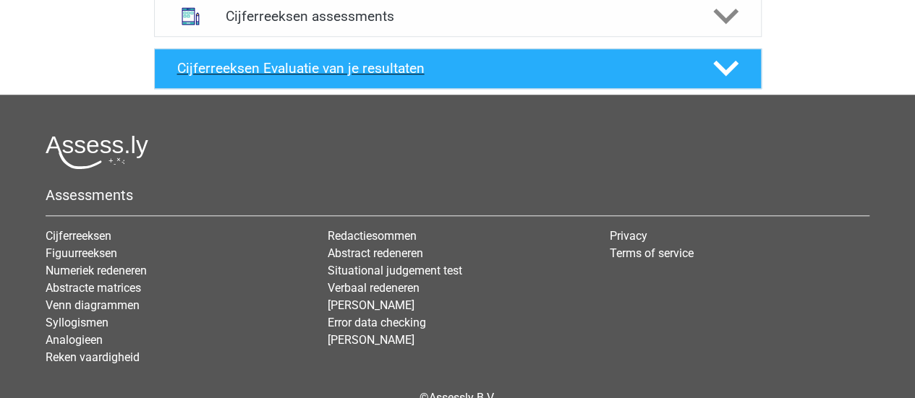
click at [732, 73] on icon at bounding box center [725, 68] width 25 height 25
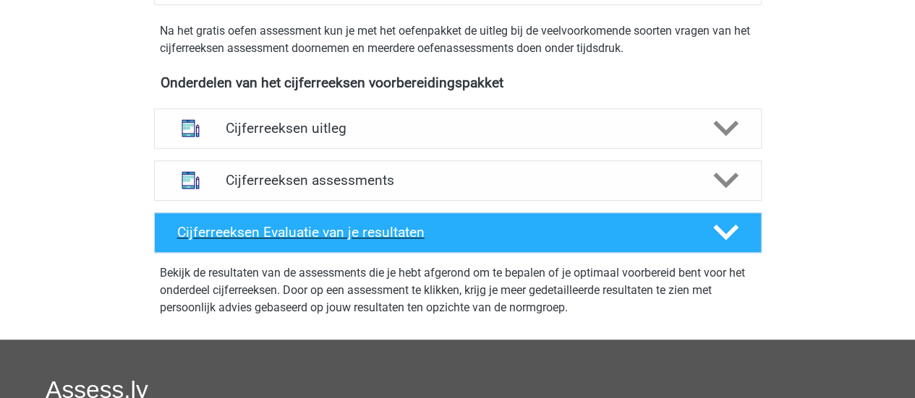
scroll to position [467, 0]
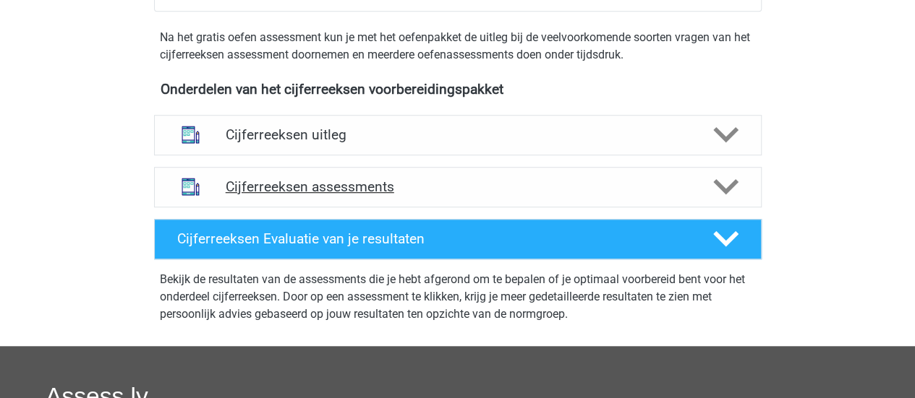
click at [732, 200] on icon at bounding box center [725, 186] width 25 height 25
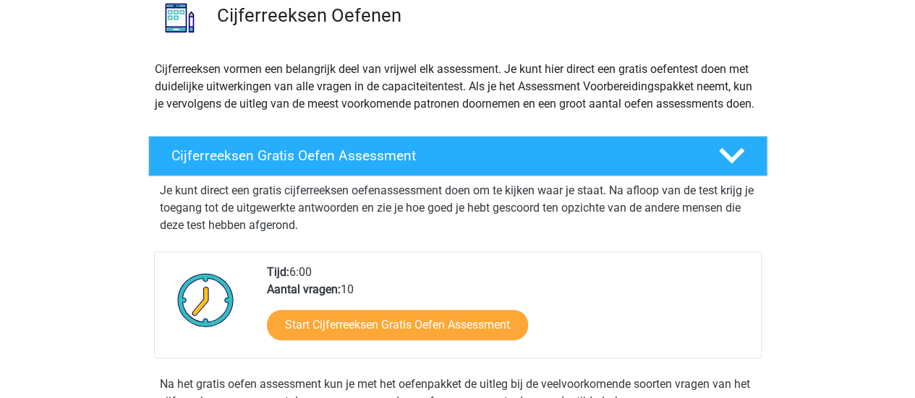
scroll to position [0, 0]
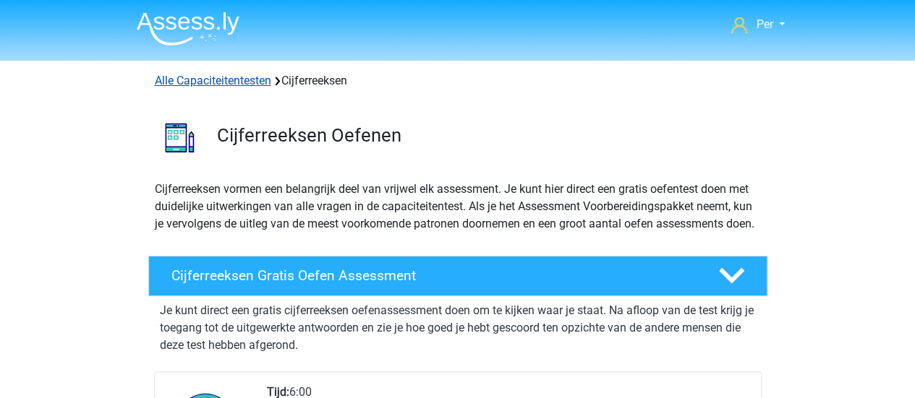
click at [183, 83] on link "Alle Capaciteitentesten" at bounding box center [213, 81] width 116 height 14
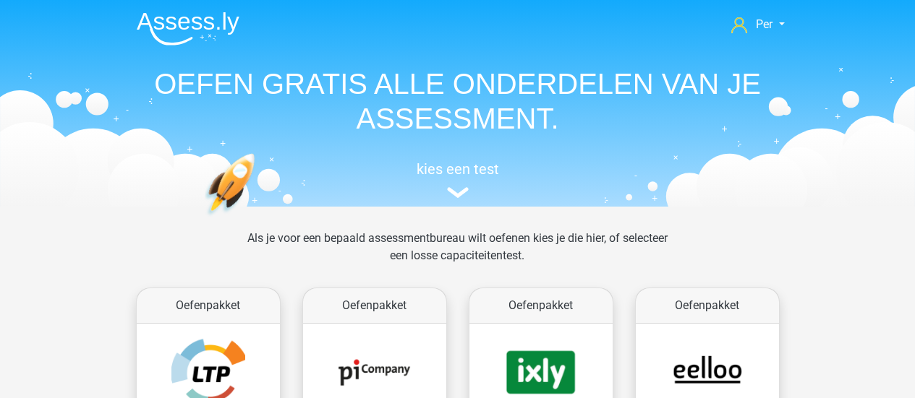
scroll to position [613, 0]
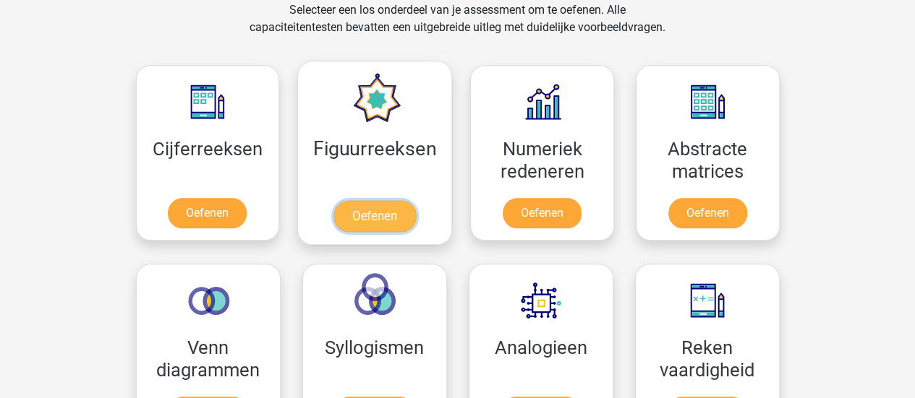
click at [377, 213] on link "Oefenen" at bounding box center [374, 216] width 82 height 32
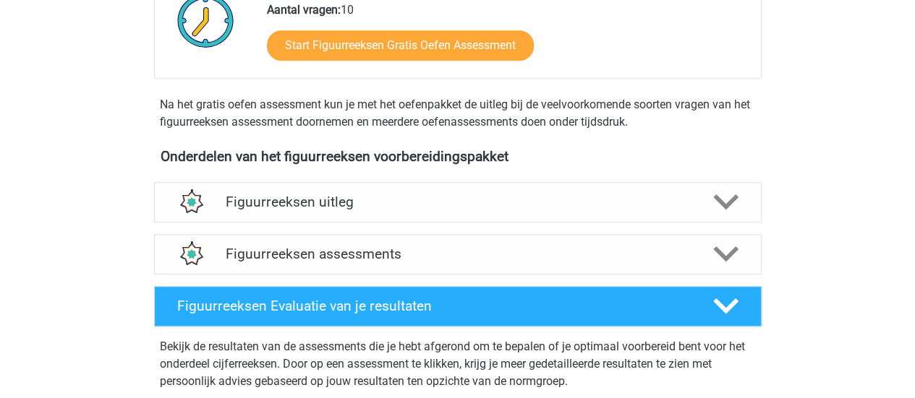
scroll to position [396, 0]
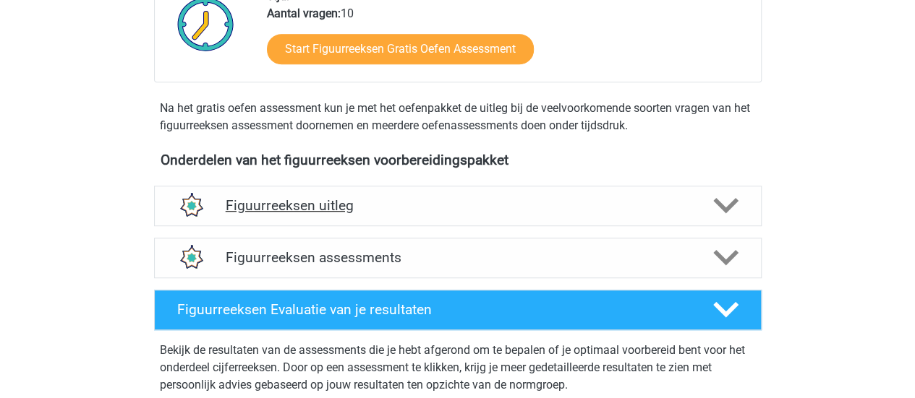
click at [390, 210] on h4 "Figuurreeksen uitleg" at bounding box center [458, 205] width 464 height 17
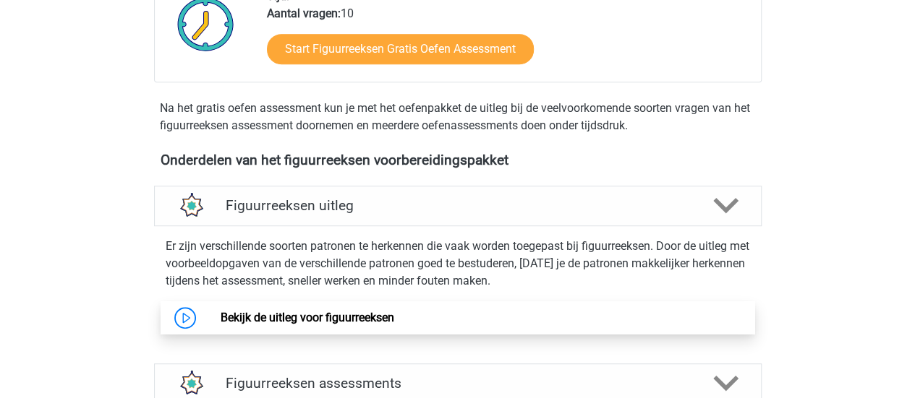
click at [304, 318] on link "Bekijk de uitleg voor figuurreeksen" at bounding box center [308, 318] width 174 height 14
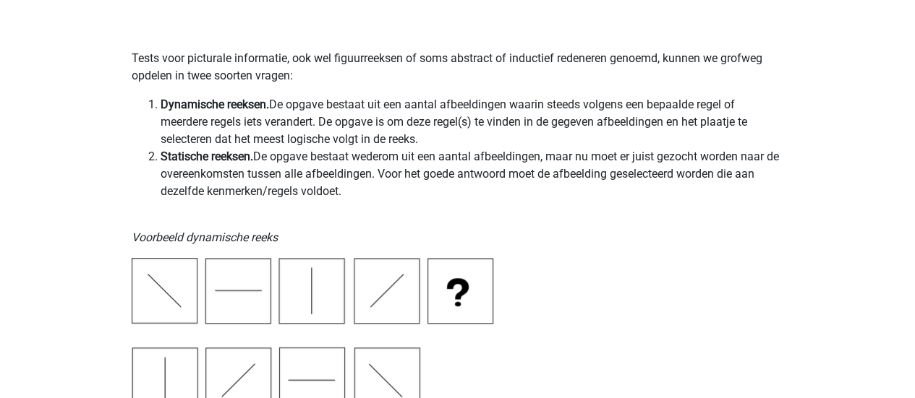
scroll to position [295, 0]
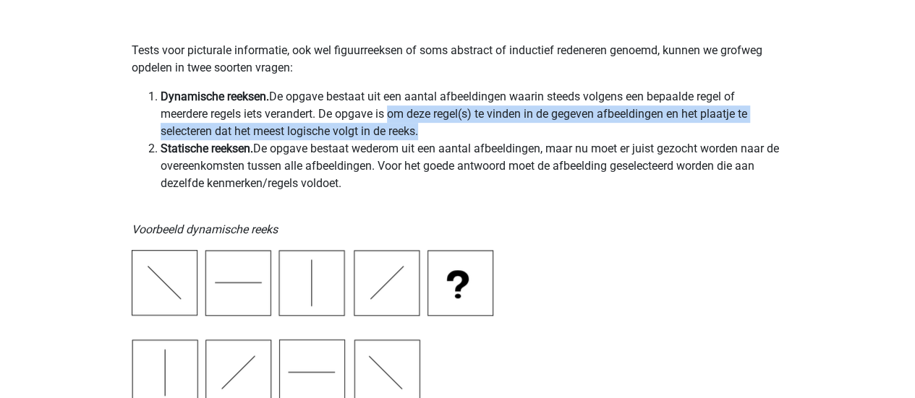
drag, startPoint x: 387, startPoint y: 122, endPoint x: 436, endPoint y: 132, distance: 50.2
click at [436, 132] on li "Dynamische reeksen. De opgave bestaat uit een aantal afbeeldingen waarin steeds…" at bounding box center [472, 114] width 623 height 52
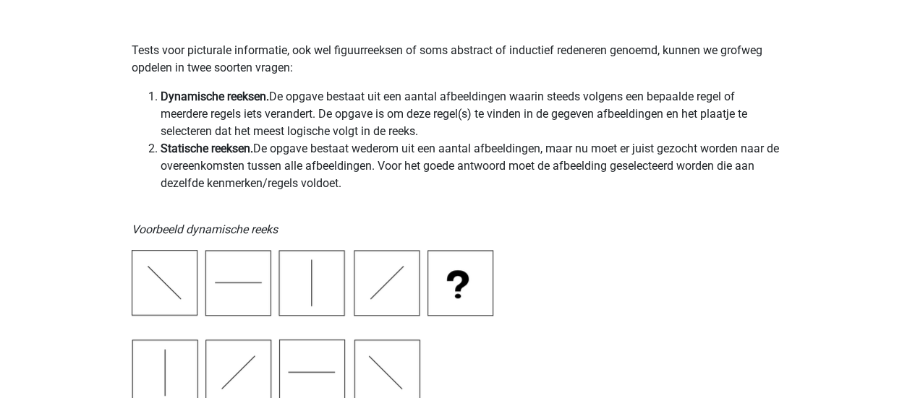
click at [409, 124] on li "Dynamische reeksen. De opgave bestaat uit een aantal afbeeldingen waarin steeds…" at bounding box center [472, 114] width 623 height 52
drag, startPoint x: 425, startPoint y: 118, endPoint x: 469, endPoint y: 131, distance: 45.3
click at [469, 131] on li "Dynamische reeksen. De opgave bestaat uit een aantal afbeeldingen waarin steeds…" at bounding box center [472, 114] width 623 height 52
drag, startPoint x: 264, startPoint y: 153, endPoint x: 317, endPoint y: 152, distance: 52.8
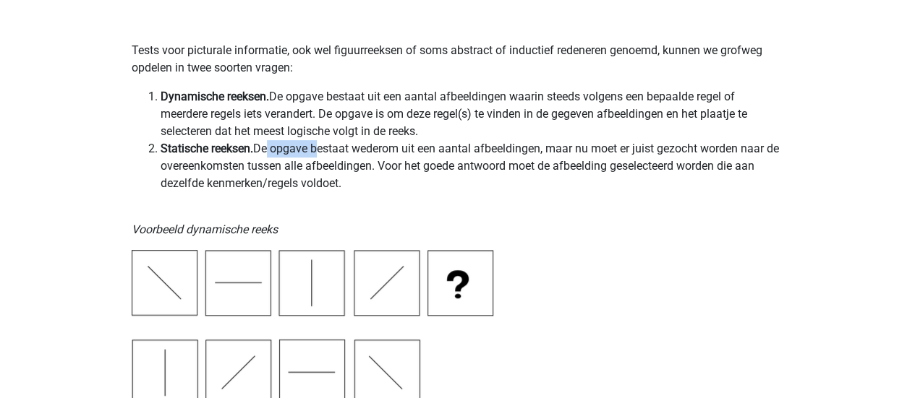
click at [317, 152] on li "Statische reeksen. De opgave bestaat wederom uit een aantal afbeeldingen, maar …" at bounding box center [472, 166] width 623 height 52
drag, startPoint x: 239, startPoint y: 166, endPoint x: 357, endPoint y: 173, distance: 118.0
click at [357, 173] on li "Statische reeksen. De opgave bestaat wederom uit een aantal afbeeldingen, maar …" at bounding box center [472, 166] width 623 height 52
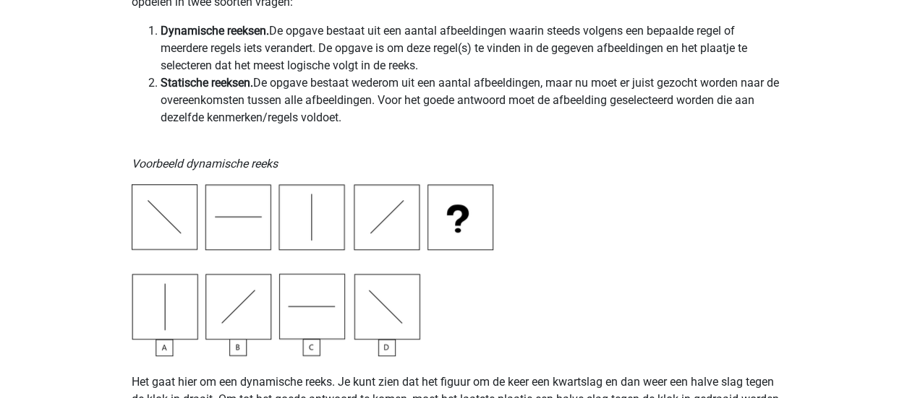
scroll to position [360, 0]
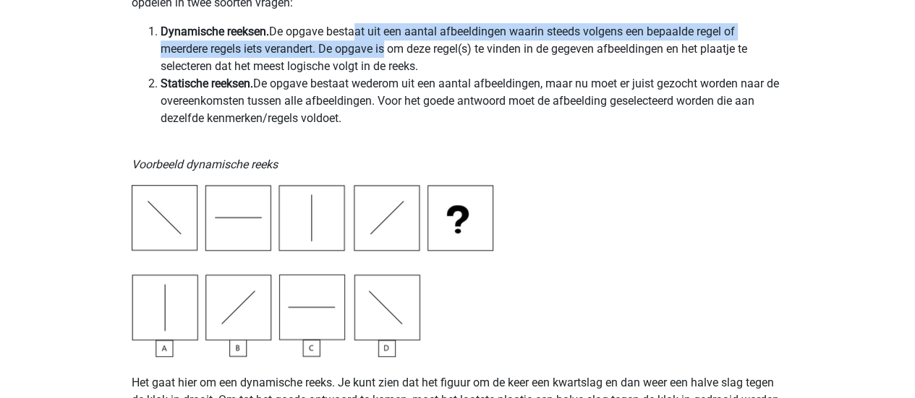
drag, startPoint x: 350, startPoint y: 33, endPoint x: 385, endPoint y: 51, distance: 38.8
click at [385, 51] on li "Dynamische reeksen. De opgave bestaat uit een aantal afbeeldingen waarin steeds…" at bounding box center [472, 49] width 623 height 52
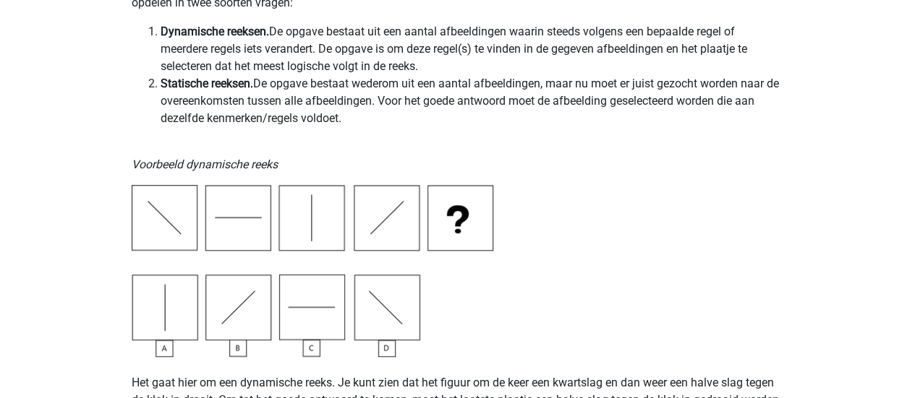
click at [276, 63] on li "Dynamische reeksen. De opgave bestaat uit een aantal afbeeldingen waarin steeds…" at bounding box center [472, 49] width 623 height 52
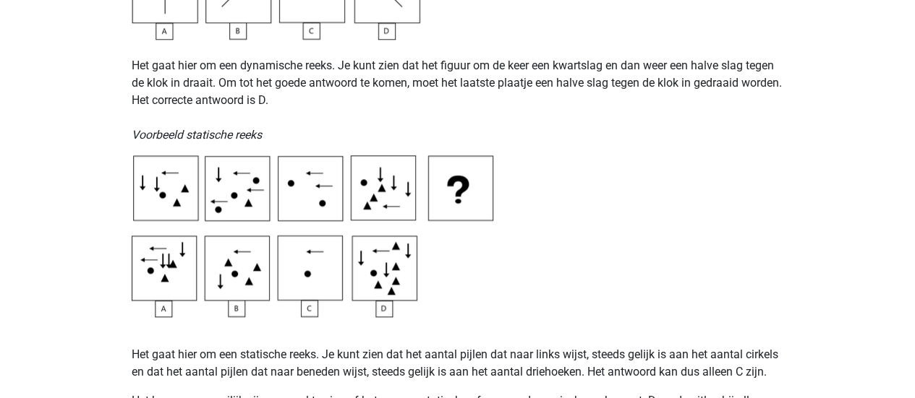
scroll to position [678, 0]
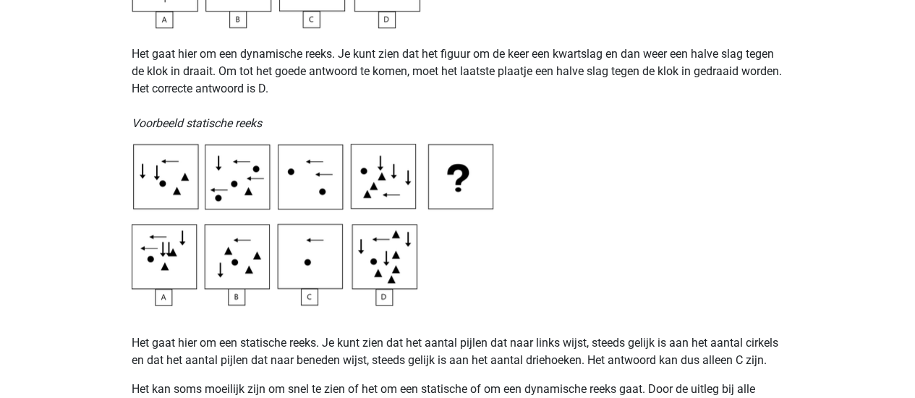
scroll to position [694, 0]
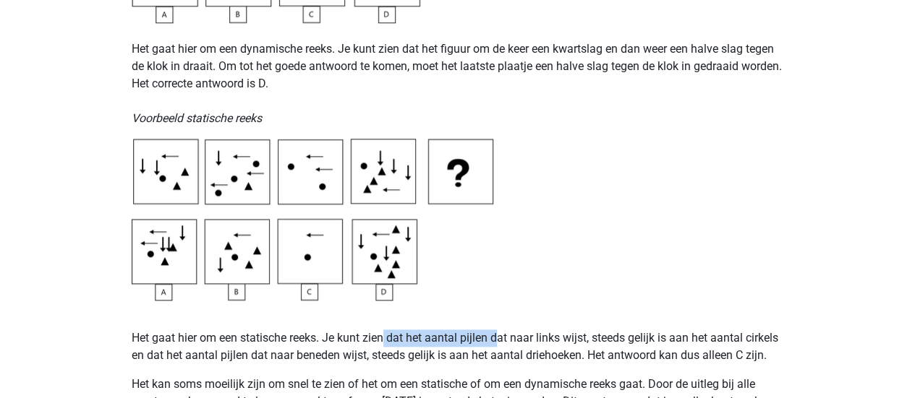
drag, startPoint x: 386, startPoint y: 344, endPoint x: 500, endPoint y: 345, distance: 114.2
click at [500, 345] on p "Het gaat hier om een statische reeks. Je kunt zien dat het aantal pijlen dat na…" at bounding box center [458, 347] width 652 height 35
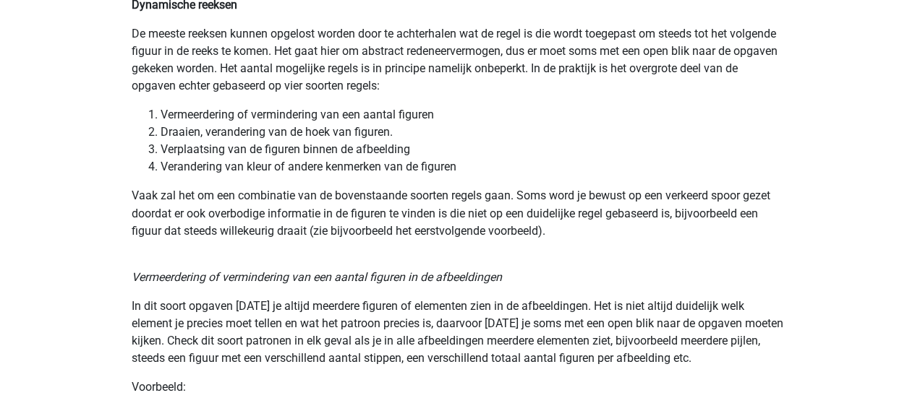
scroll to position [1104, 0]
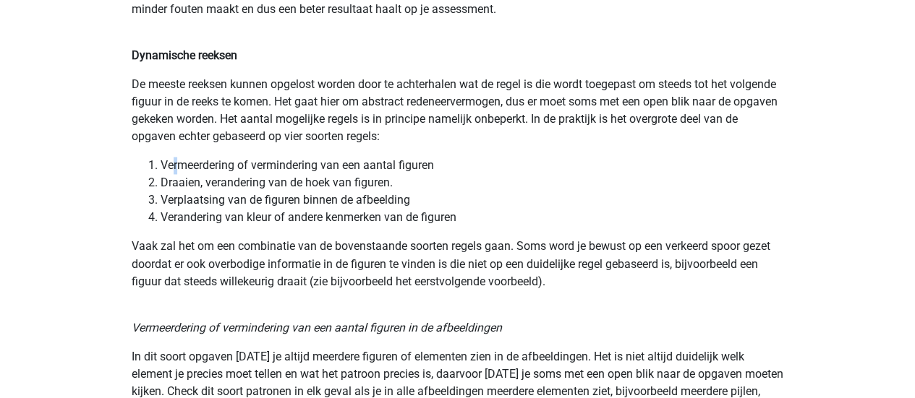
click at [179, 161] on li "Vermeerdering of vermindering van een aantal figuren" at bounding box center [472, 165] width 623 height 17
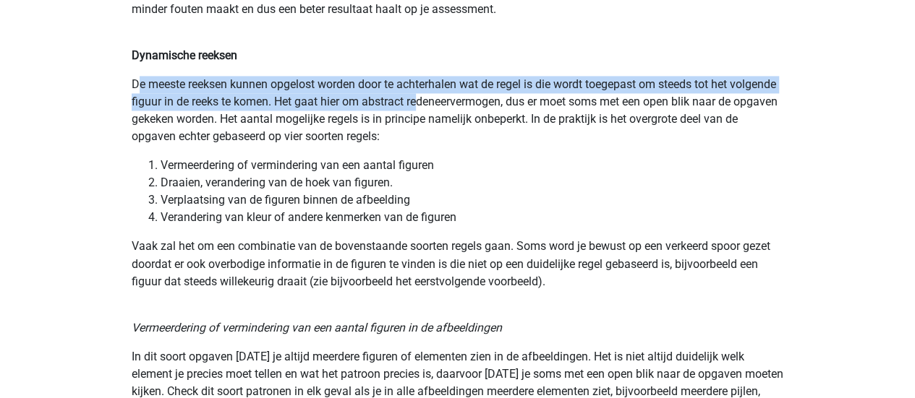
drag, startPoint x: 140, startPoint y: 86, endPoint x: 470, endPoint y: 96, distance: 330.6
click at [470, 96] on p "De meeste reeksen kunnen opgelost worden door te achterhalen wat de regel is di…" at bounding box center [458, 110] width 652 height 69
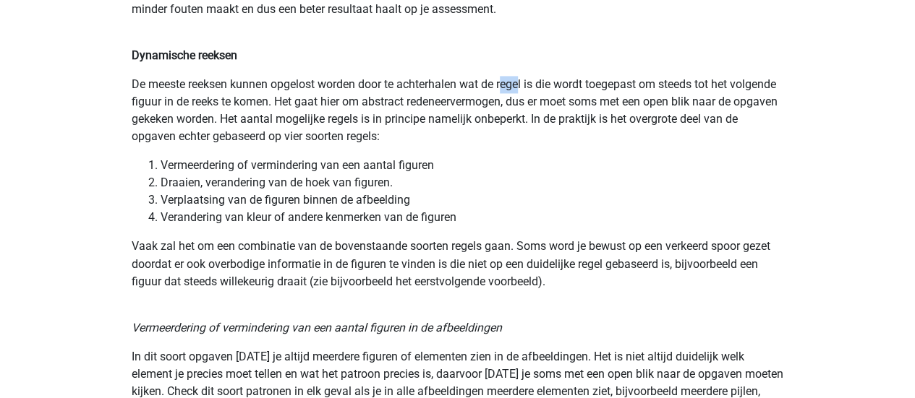
drag, startPoint x: 503, startPoint y: 89, endPoint x: 524, endPoint y: 90, distance: 20.3
click at [524, 90] on p "De meeste reeksen kunnen opgelost worden door te achterhalen wat de regel is di…" at bounding box center [458, 110] width 652 height 69
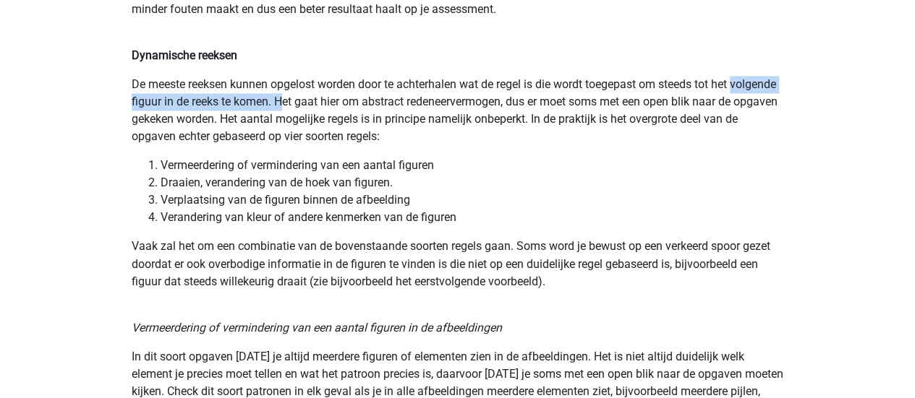
drag, startPoint x: 133, startPoint y: 101, endPoint x: 331, endPoint y: 103, distance: 198.1
click at [331, 103] on p "De meeste reeksen kunnen opgelost worden door te achterhalen wat de regel is di…" at bounding box center [458, 110] width 652 height 69
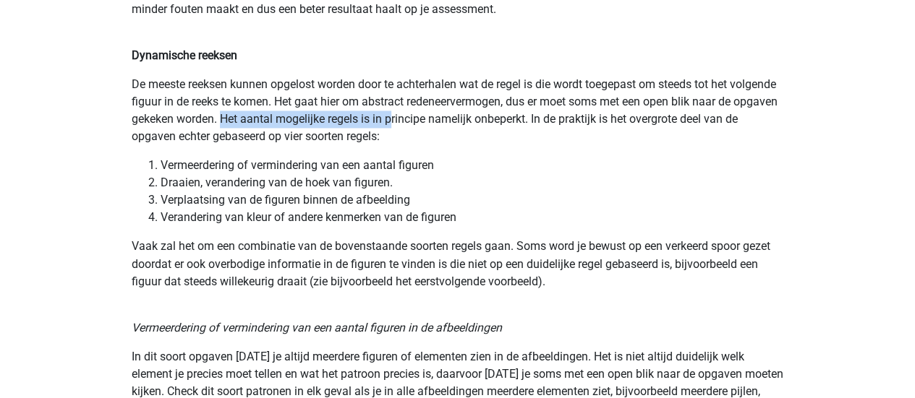
drag, startPoint x: 282, startPoint y: 118, endPoint x: 456, endPoint y: 121, distance: 173.6
click at [456, 121] on p "De meeste reeksen kunnen opgelost worden door te achterhalen wat de regel is di…" at bounding box center [458, 110] width 652 height 69
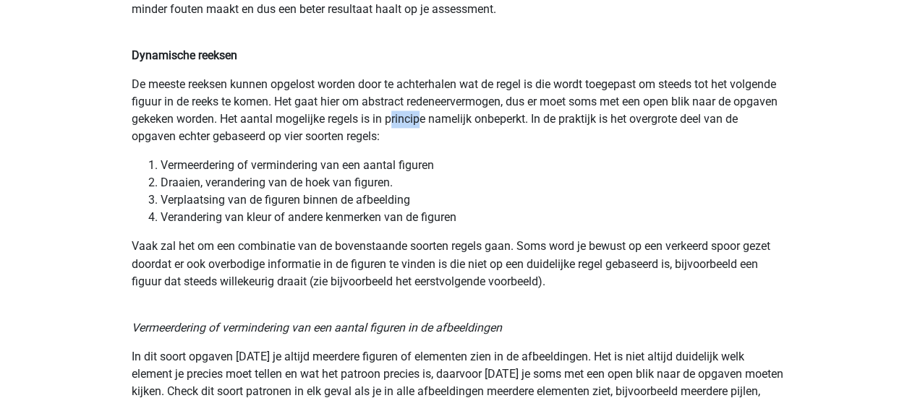
drag, startPoint x: 456, startPoint y: 121, endPoint x: 493, endPoint y: 123, distance: 37.6
click at [493, 123] on p "De meeste reeksen kunnen opgelost worden door te achterhalen wat de regel is di…" at bounding box center [458, 110] width 652 height 69
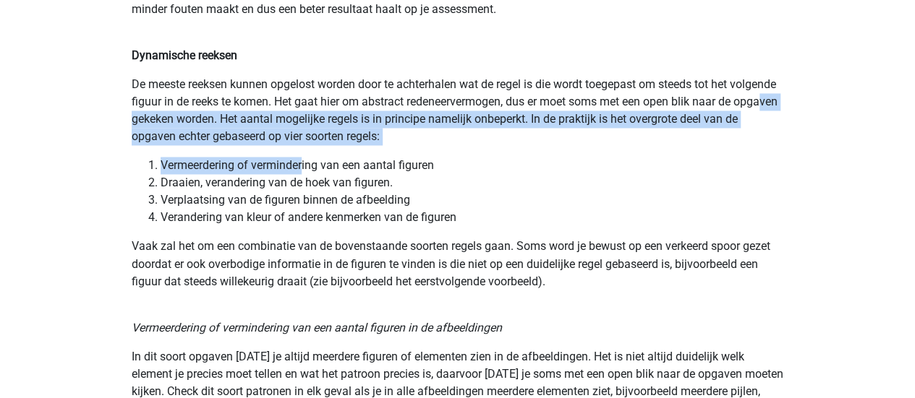
drag, startPoint x: 172, startPoint y: 127, endPoint x: 304, endPoint y: 147, distance: 133.1
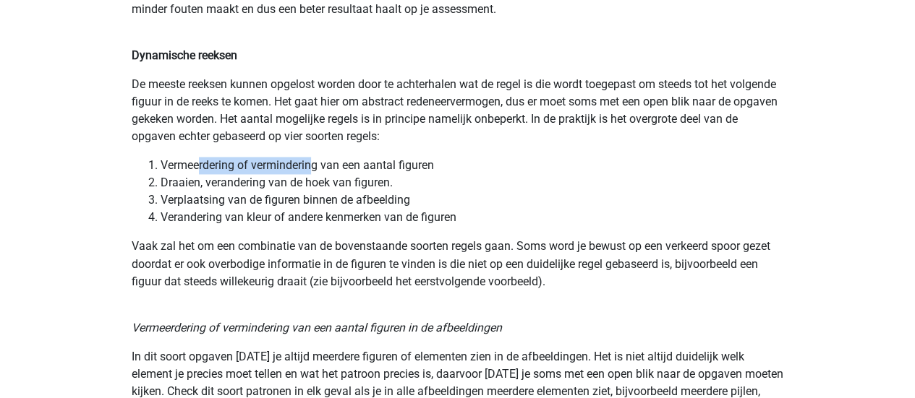
drag, startPoint x: 201, startPoint y: 164, endPoint x: 320, endPoint y: 167, distance: 118.6
click at [320, 167] on li "Vermeerdering of vermindering van een aantal figuren" at bounding box center [472, 165] width 623 height 17
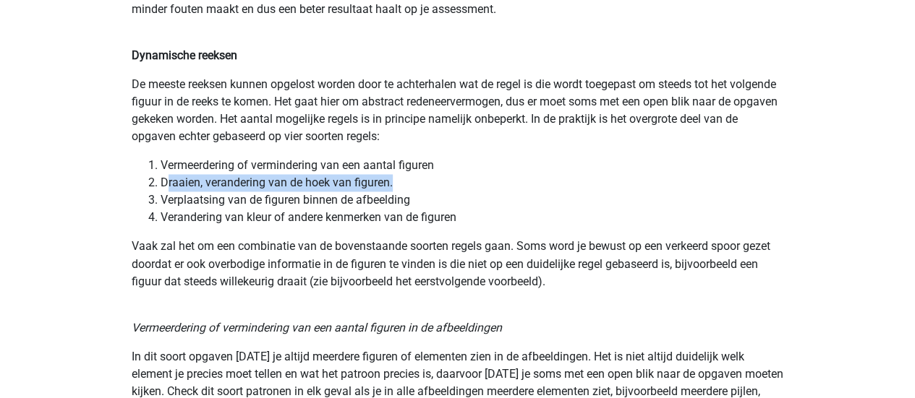
drag, startPoint x: 168, startPoint y: 179, endPoint x: 402, endPoint y: 185, distance: 233.6
click at [402, 185] on li "Draaien, verandering van de hoek van figuren." at bounding box center [472, 182] width 623 height 17
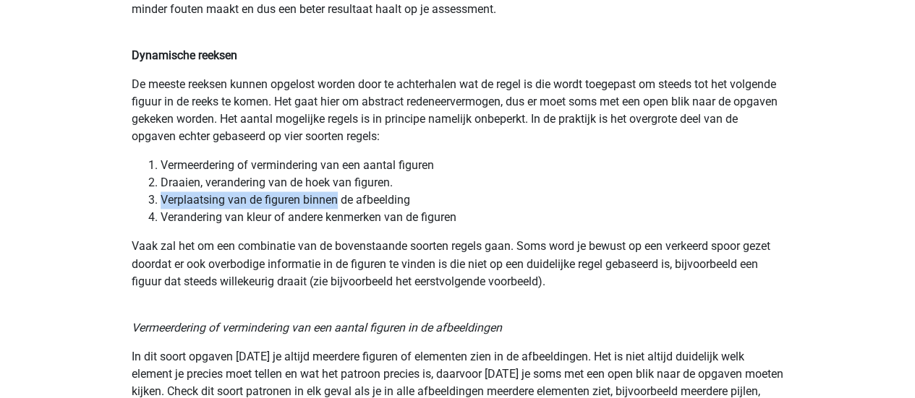
drag, startPoint x: 163, startPoint y: 201, endPoint x: 336, endPoint y: 202, distance: 172.1
click at [336, 202] on li "Verplaatsing van de figuren binnen de afbeelding" at bounding box center [472, 200] width 623 height 17
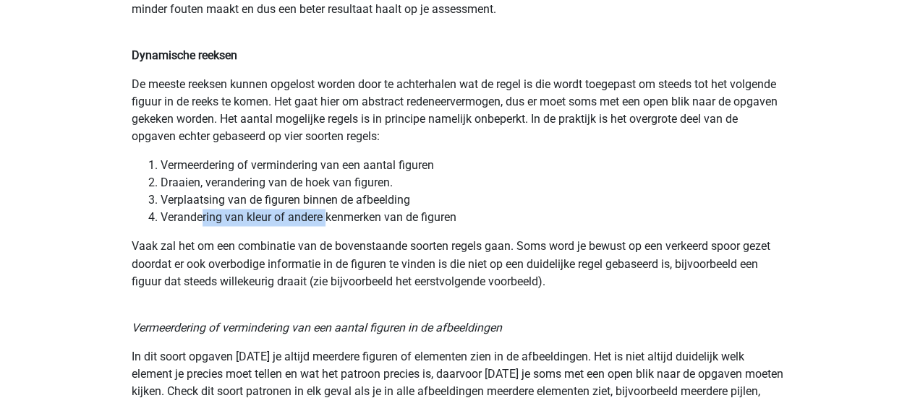
drag, startPoint x: 200, startPoint y: 213, endPoint x: 326, endPoint y: 223, distance: 127.0
click at [326, 223] on li "Verandering van kleur of andere kenmerken van de figuren" at bounding box center [472, 217] width 623 height 17
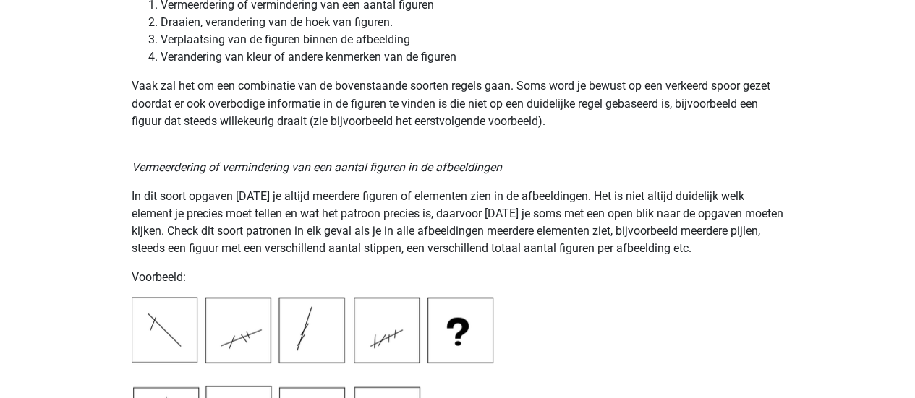
scroll to position [1265, 0]
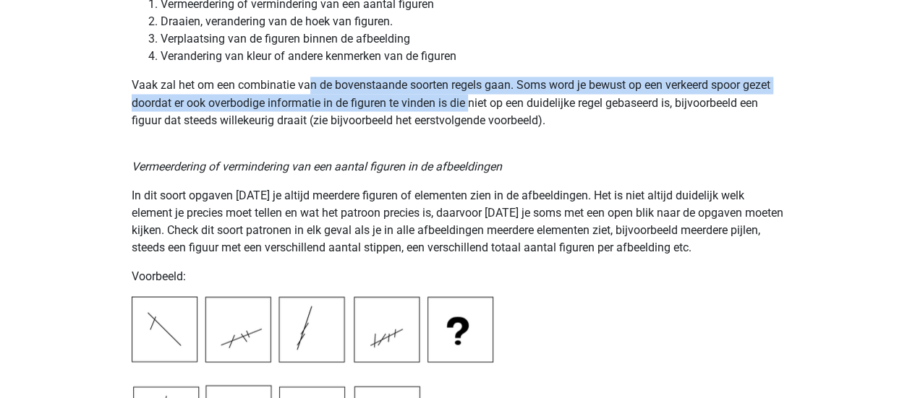
drag, startPoint x: 308, startPoint y: 85, endPoint x: 477, endPoint y: 101, distance: 169.9
click at [477, 101] on p "Vaak zal het om een combinatie van de bovenstaande soorten regels gaan. Soms wo…" at bounding box center [458, 103] width 652 height 52
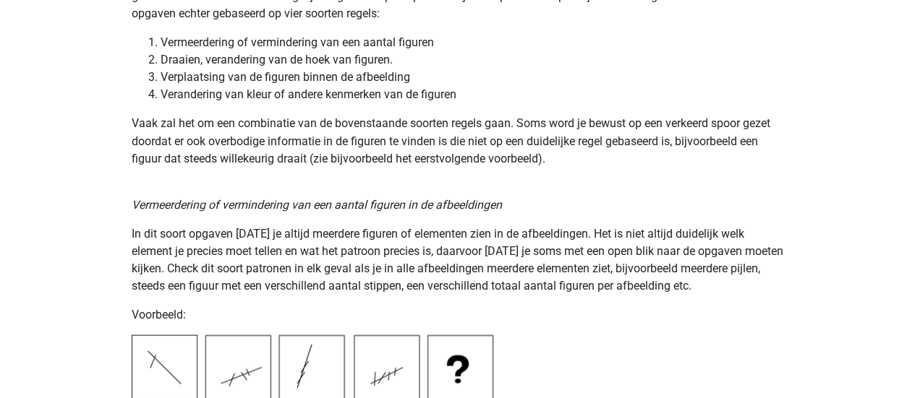
scroll to position [1226, 0]
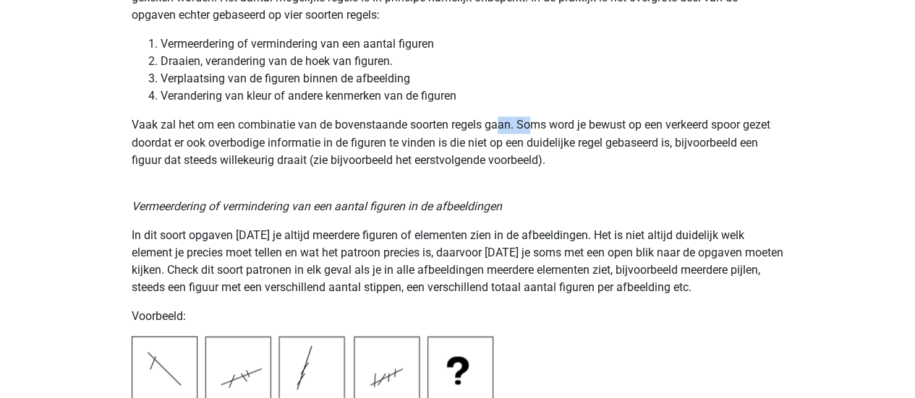
drag, startPoint x: 497, startPoint y: 121, endPoint x: 542, endPoint y: 126, distance: 45.1
click at [542, 126] on p "Vaak zal het om een combinatie van de bovenstaande soorten regels gaan. Soms wo…" at bounding box center [458, 142] width 652 height 52
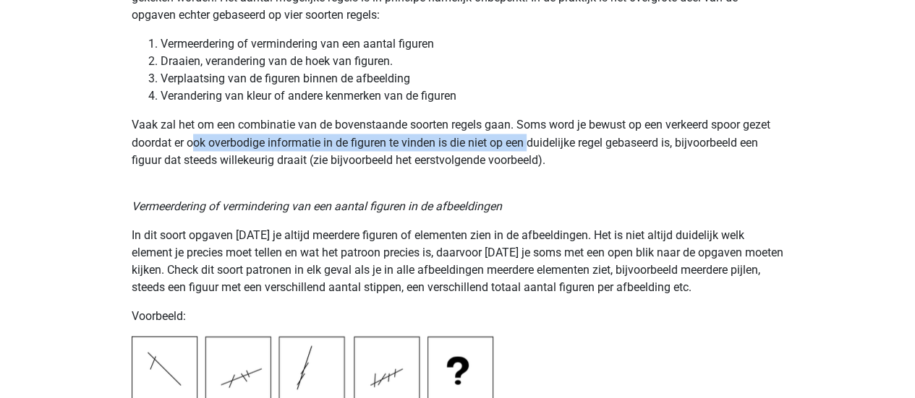
drag, startPoint x: 190, startPoint y: 140, endPoint x: 531, endPoint y: 146, distance: 340.6
click at [531, 146] on p "Vaak zal het om een combinatie van de bovenstaande soorten regels gaan. Soms wo…" at bounding box center [458, 142] width 652 height 52
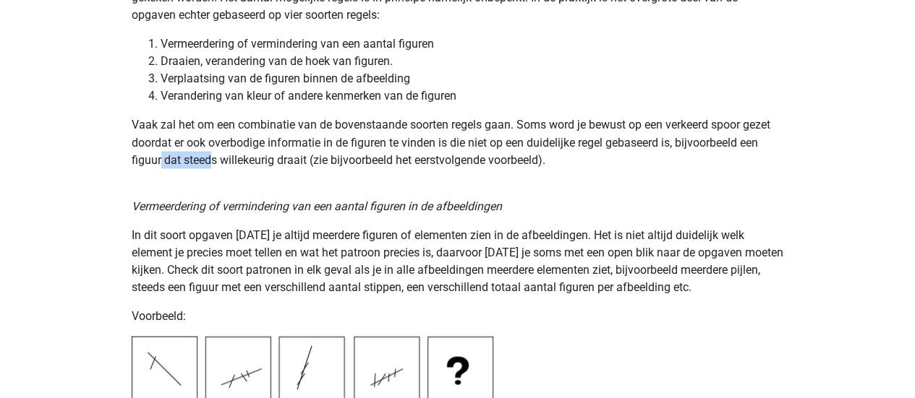
drag, startPoint x: 159, startPoint y: 158, endPoint x: 216, endPoint y: 161, distance: 57.2
click at [216, 161] on p "Vaak zal het om een combinatie van de bovenstaande soorten regels gaan. Soms wo…" at bounding box center [458, 142] width 652 height 52
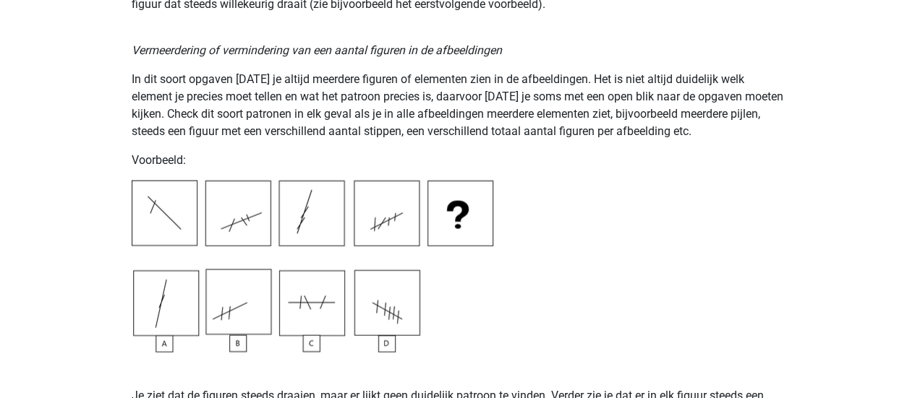
scroll to position [1396, 0]
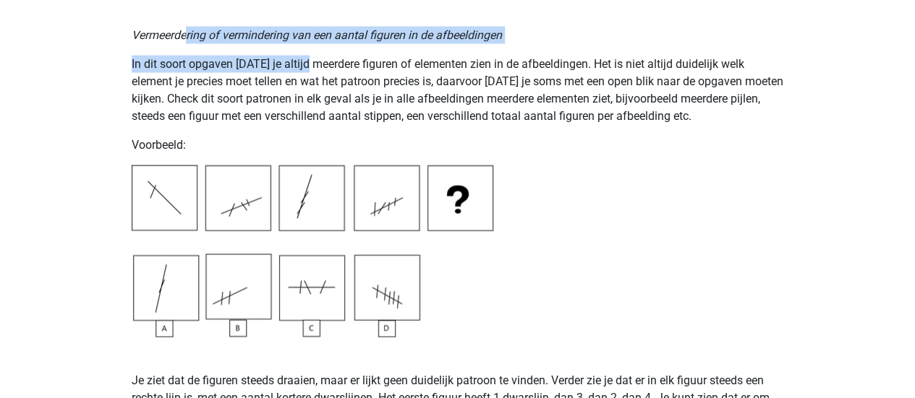
drag, startPoint x: 184, startPoint y: 32, endPoint x: 312, endPoint y: 48, distance: 129.8
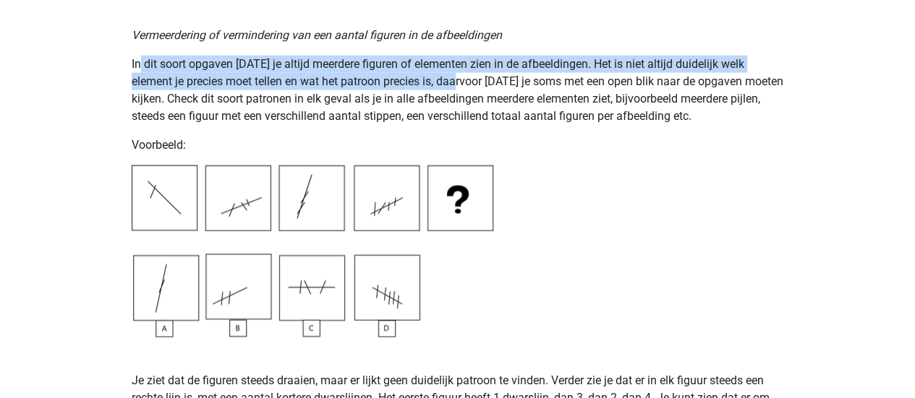
drag, startPoint x: 138, startPoint y: 56, endPoint x: 433, endPoint y: 76, distance: 295.7
click at [433, 76] on p "In dit soort opgaven zul je altijd meerdere figuren of elementen zien in de afb…" at bounding box center [458, 90] width 652 height 69
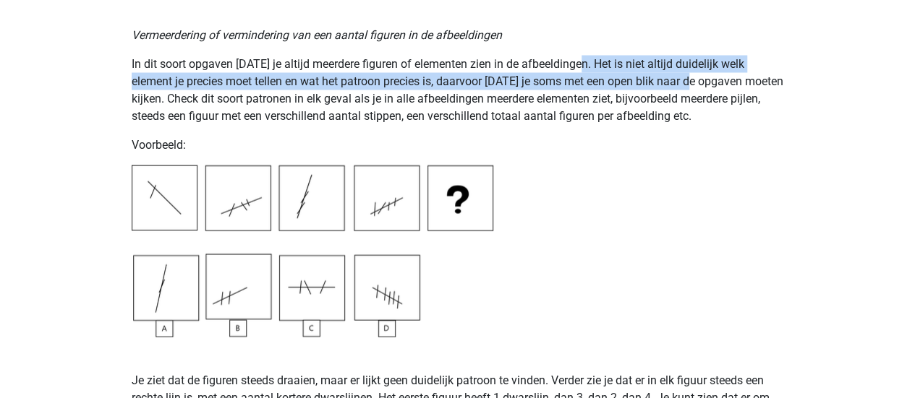
drag, startPoint x: 578, startPoint y: 69, endPoint x: 667, endPoint y: 82, distance: 89.9
click at [667, 82] on p "In dit soort opgaven zul je altijd meerdere figuren of elementen zien in de afb…" at bounding box center [458, 90] width 652 height 69
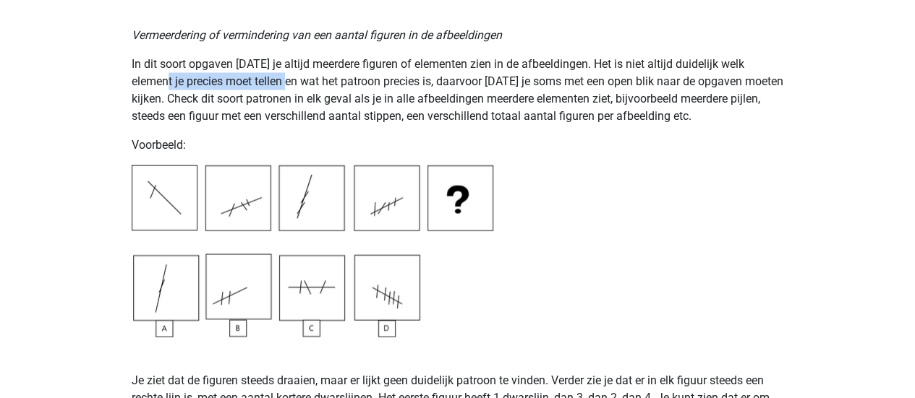
drag, startPoint x: 134, startPoint y: 76, endPoint x: 263, endPoint y: 80, distance: 129.5
click at [263, 80] on p "In dit soort opgaven zul je altijd meerdere figuren of elementen zien in de afb…" at bounding box center [458, 90] width 652 height 69
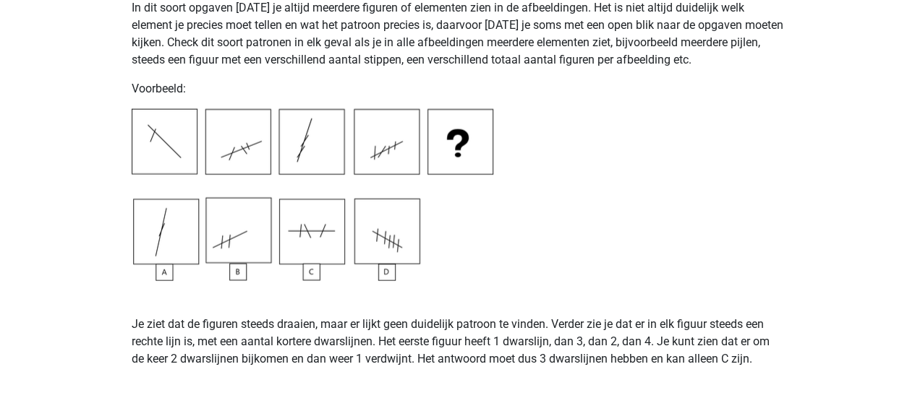
scroll to position [1454, 0]
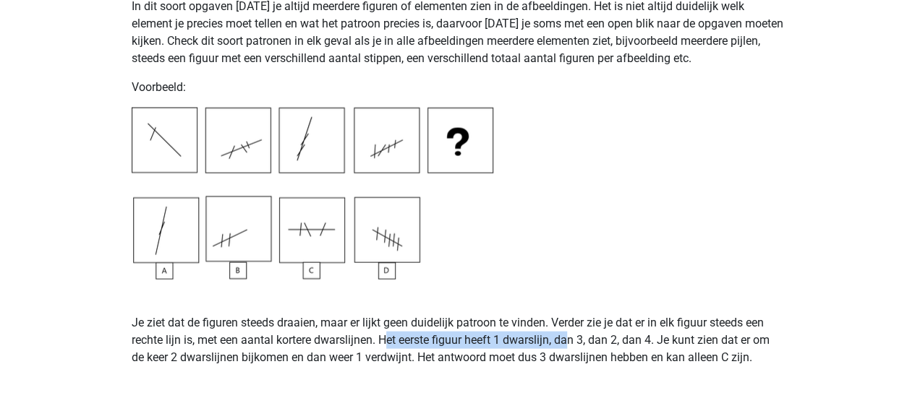
drag, startPoint x: 390, startPoint y: 345, endPoint x: 578, endPoint y: 337, distance: 188.2
click at [578, 337] on p "Je ziet dat de figuren steeds draaien, maar er lijkt geen duidelijk patroon te …" at bounding box center [458, 323] width 652 height 87
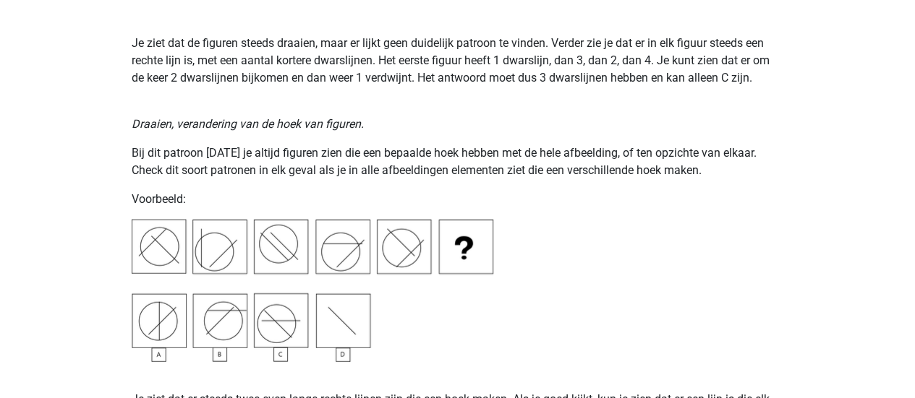
scroll to position [1719, 0]
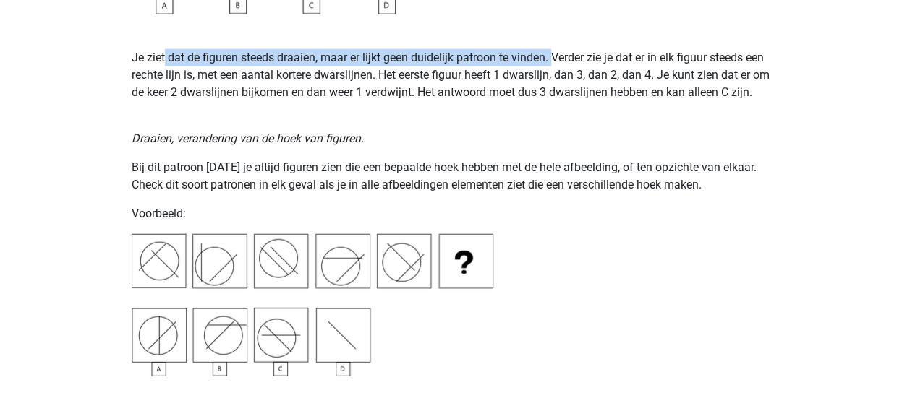
drag, startPoint x: 164, startPoint y: 64, endPoint x: 555, endPoint y: 59, distance: 391.2
click at [555, 59] on p "Je ziet dat de figuren steeds draaien, maar er lijkt geen duidelijk patroon te …" at bounding box center [458, 57] width 652 height 87
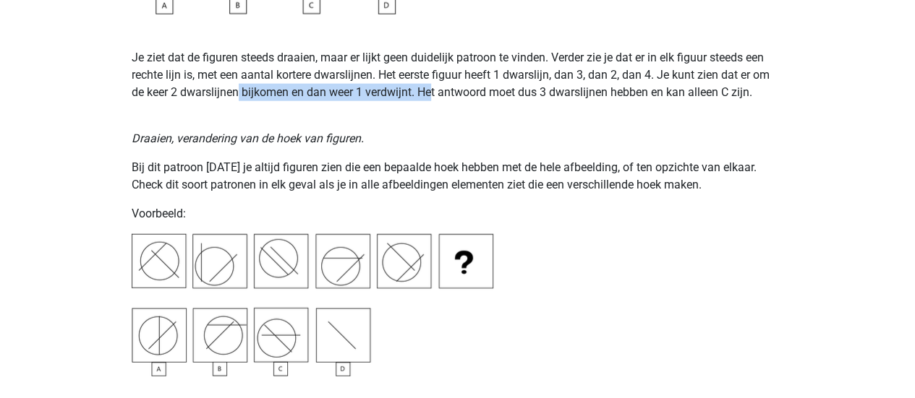
drag, startPoint x: 237, startPoint y: 84, endPoint x: 441, endPoint y: 85, distance: 203.9
click at [441, 85] on p "Je ziet dat de figuren steeds draaien, maar er lijkt geen duidelijk patroon te …" at bounding box center [458, 57] width 652 height 87
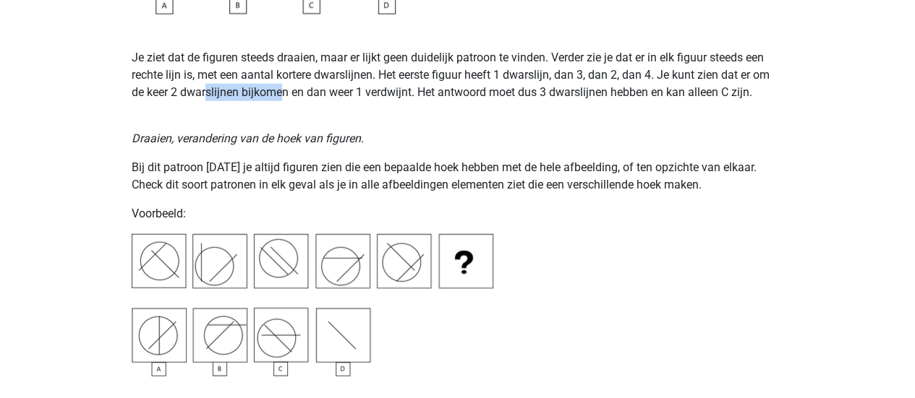
drag, startPoint x: 204, startPoint y: 86, endPoint x: 328, endPoint y: 96, distance: 124.1
click at [328, 96] on p "Je ziet dat de figuren steeds draaien, maar er lijkt geen duidelijk patroon te …" at bounding box center [458, 57] width 652 height 87
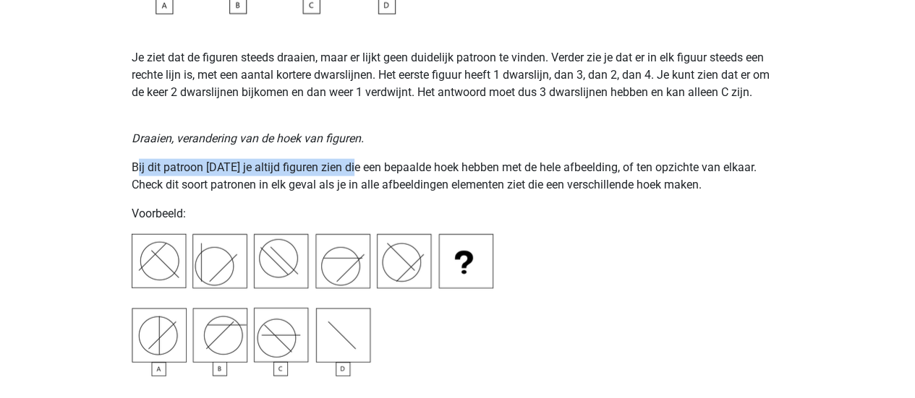
drag, startPoint x: 137, startPoint y: 162, endPoint x: 347, endPoint y: 173, distance: 210.0
click at [347, 173] on p "Bij dit patroon zul je altijd figuren zien die een bepaalde hoek hebben met de …" at bounding box center [458, 176] width 652 height 35
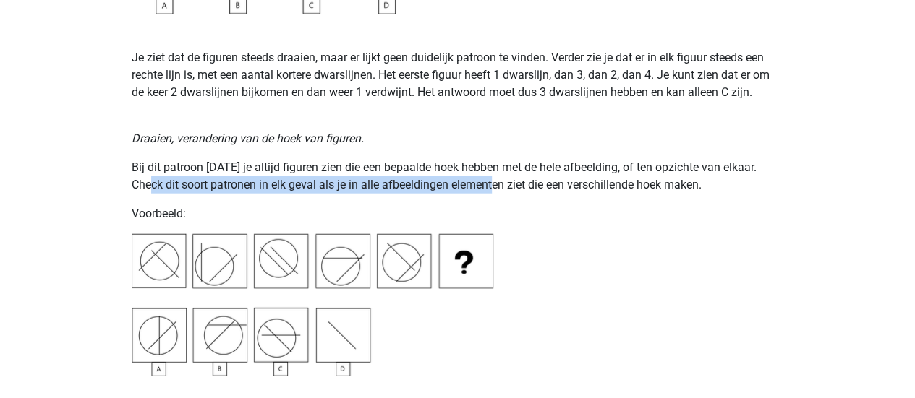
drag, startPoint x: 131, startPoint y: 187, endPoint x: 477, endPoint y: 189, distance: 346.4
click at [477, 189] on p "Bij dit patroon zul je altijd figuren zien die een bepaalde hoek hebben met de …" at bounding box center [458, 176] width 652 height 35
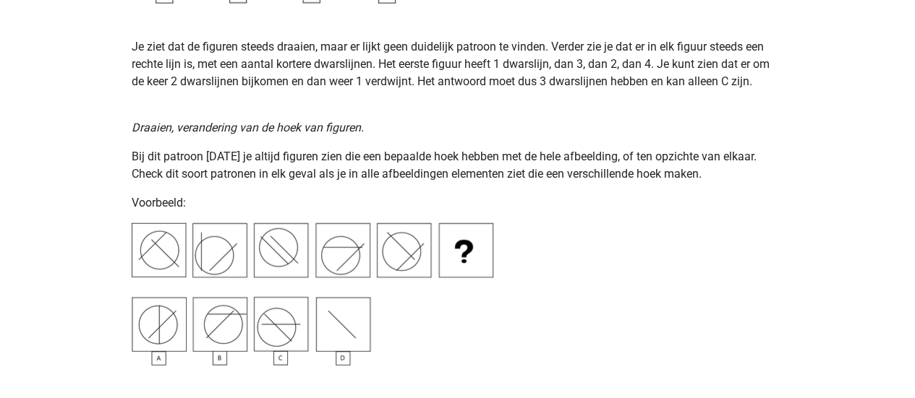
scroll to position [1735, 0]
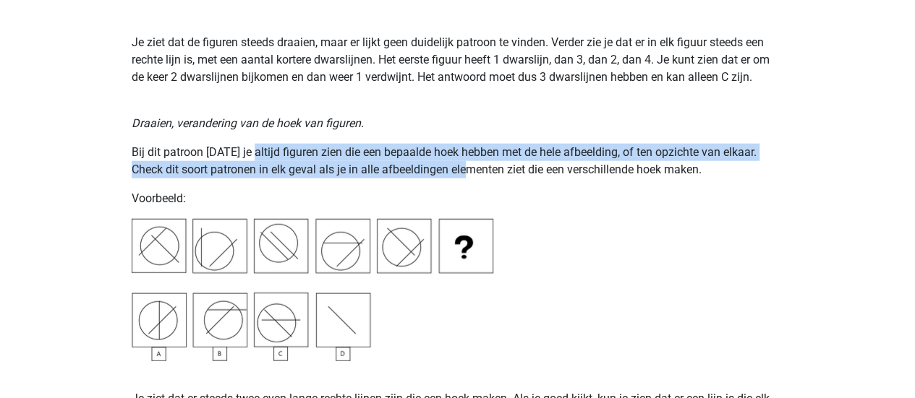
drag, startPoint x: 249, startPoint y: 158, endPoint x: 453, endPoint y: 175, distance: 204.6
click at [453, 175] on p "Bij dit patroon zul je altijd figuren zien die een bepaalde hoek hebben met de …" at bounding box center [458, 161] width 652 height 35
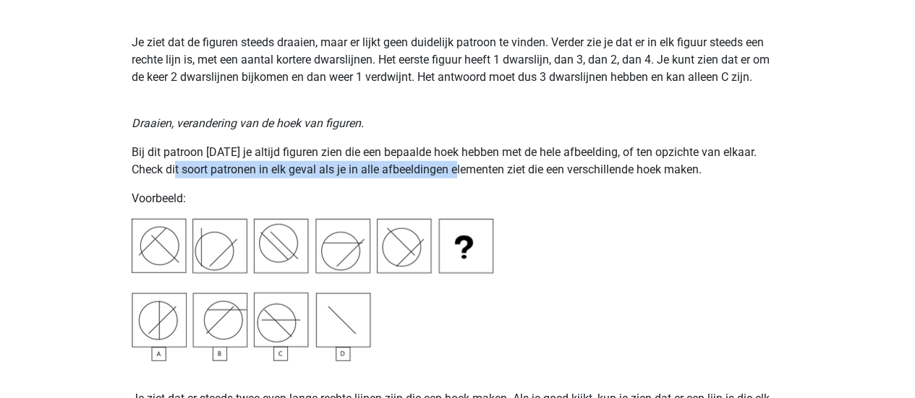
drag, startPoint x: 150, startPoint y: 162, endPoint x: 440, endPoint y: 173, distance: 289.4
click at [440, 173] on p "Bij dit patroon zul je altijd figuren zien die een bepaalde hoek hebben met de …" at bounding box center [458, 161] width 652 height 35
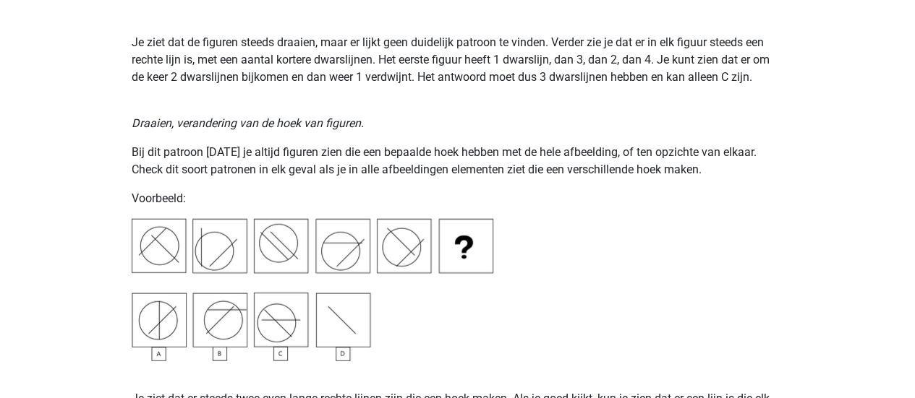
click at [431, 336] on img at bounding box center [313, 290] width 362 height 142
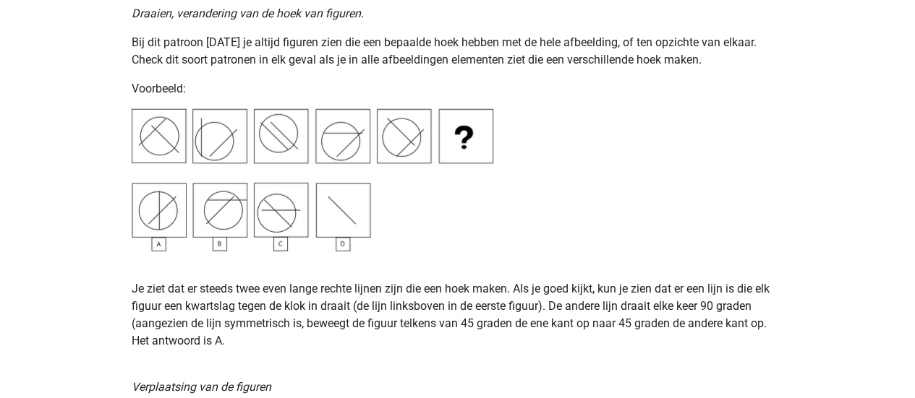
scroll to position [1837, 0]
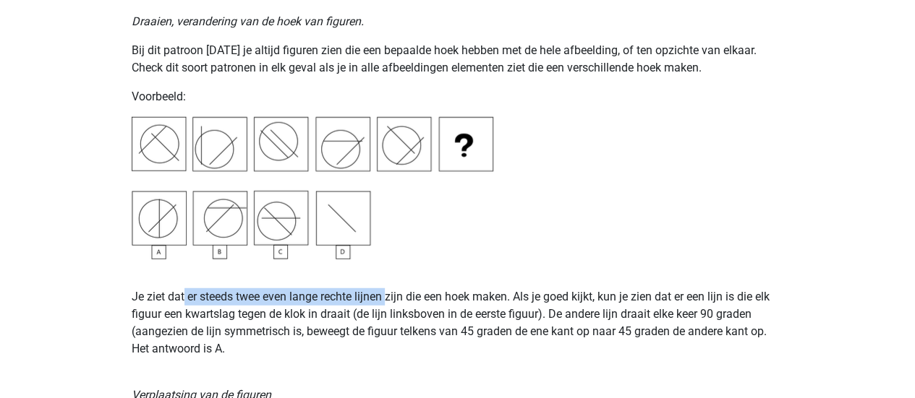
drag, startPoint x: 183, startPoint y: 296, endPoint x: 392, endPoint y: 296, distance: 209.0
click at [392, 296] on p "Je ziet dat er steeds twee even lange rechte lijnen zijn die een hoek maken. Al…" at bounding box center [458, 323] width 652 height 69
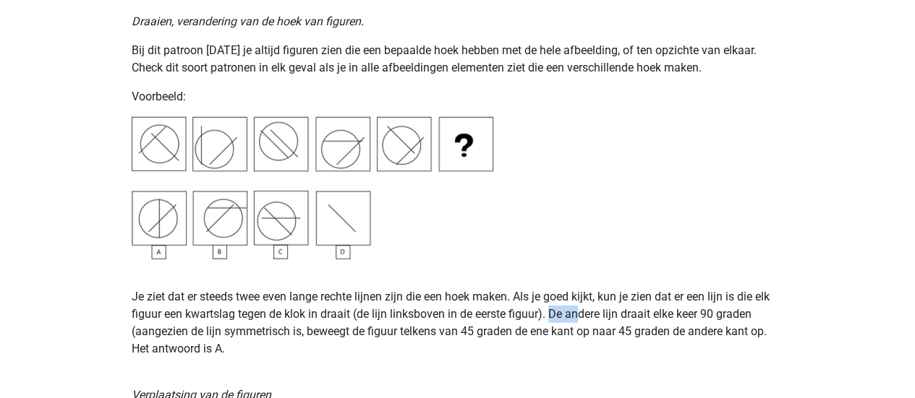
drag, startPoint x: 550, startPoint y: 312, endPoint x: 583, endPoint y: 317, distance: 33.8
click at [583, 317] on p "Je ziet dat er steeds twee even lange rechte lijnen zijn die een hoek maken. Al…" at bounding box center [458, 323] width 652 height 69
click at [183, 312] on p "Je ziet dat er steeds twee even lange rechte lijnen zijn die een hoek maken. Al…" at bounding box center [458, 323] width 652 height 69
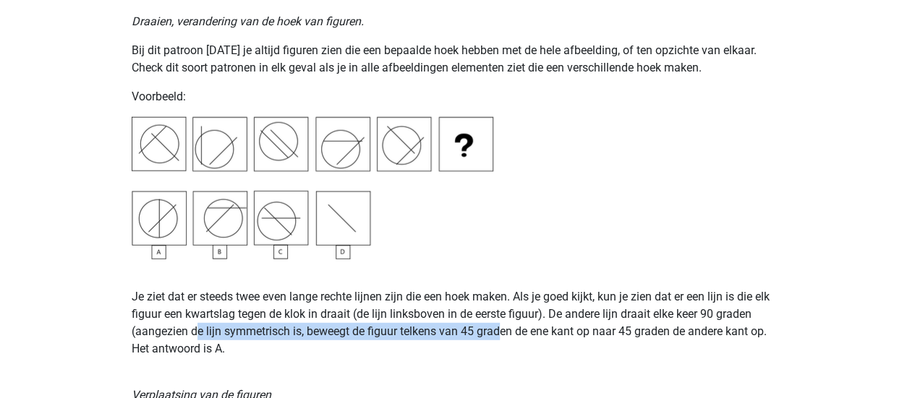
drag, startPoint x: 199, startPoint y: 335, endPoint x: 503, endPoint y: 325, distance: 304.6
click at [503, 325] on p "Je ziet dat er steeds twee even lange rechte lijnen zijn die een hoek maken. Al…" at bounding box center [458, 323] width 652 height 69
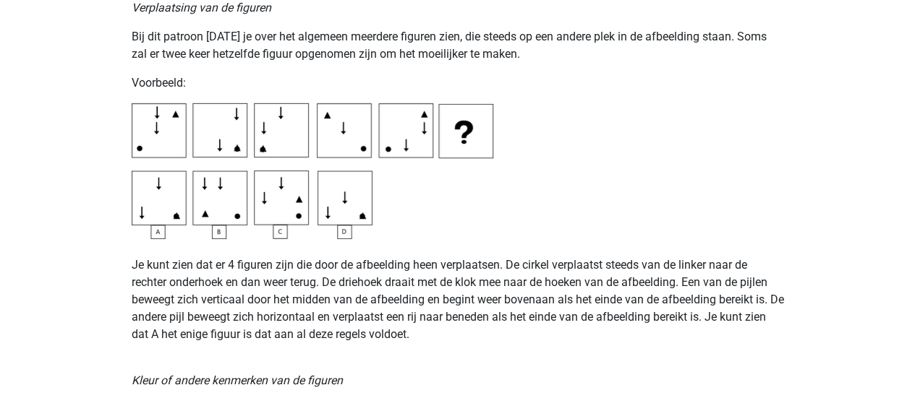
scroll to position [2225, 0]
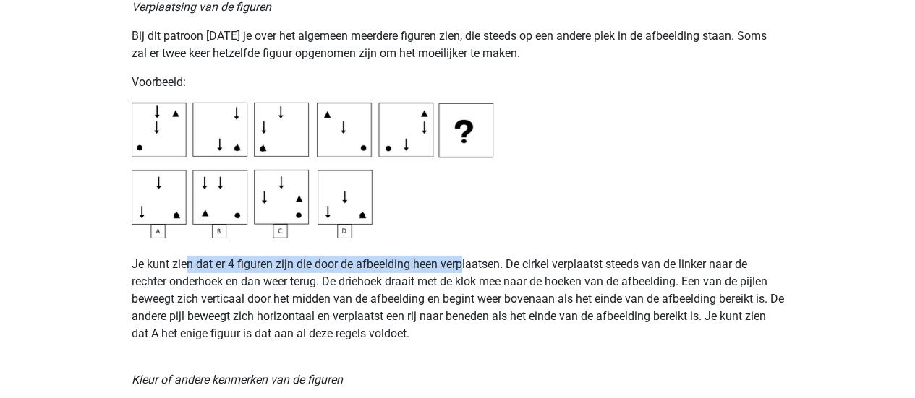
drag, startPoint x: 185, startPoint y: 268, endPoint x: 464, endPoint y: 258, distance: 279.3
click at [464, 258] on p "Je kunt zien dat er 4 figuren zijn die door de afbeelding heen verplaatsen. De …" at bounding box center [458, 291] width 652 height 104
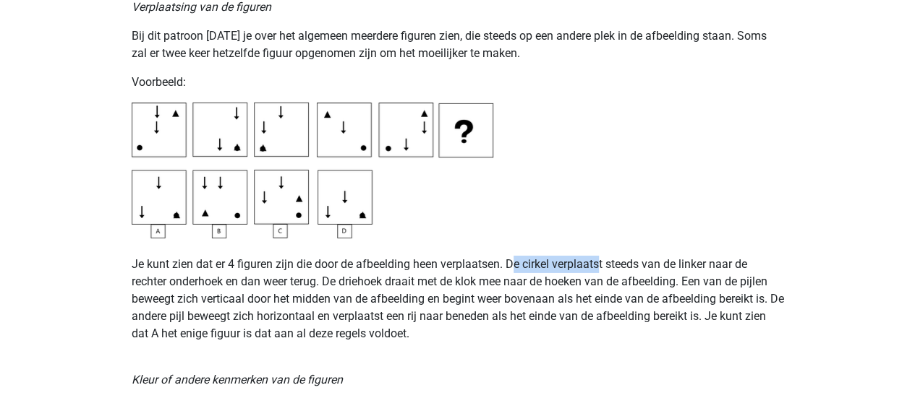
drag, startPoint x: 514, startPoint y: 256, endPoint x: 603, endPoint y: 262, distance: 89.2
click at [603, 262] on p "Je kunt zien dat er 4 figuren zijn die door de afbeelding heen verplaatsen. De …" at bounding box center [458, 291] width 652 height 104
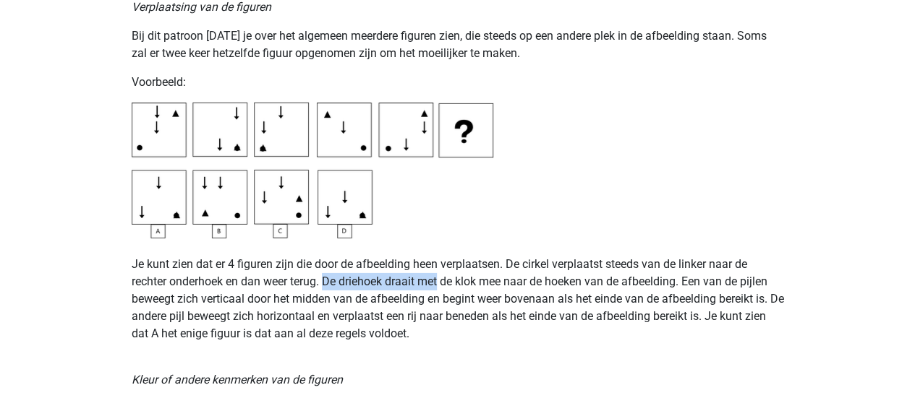
drag, startPoint x: 328, startPoint y: 283, endPoint x: 440, endPoint y: 281, distance: 111.4
click at [440, 281] on p "Je kunt zien dat er 4 figuren zijn die door de afbeelding heen verplaatsen. De …" at bounding box center [458, 291] width 652 height 104
click at [170, 299] on p "Je kunt zien dat er 4 figuren zijn die door de afbeelding heen verplaatsen. De …" at bounding box center [458, 291] width 652 height 104
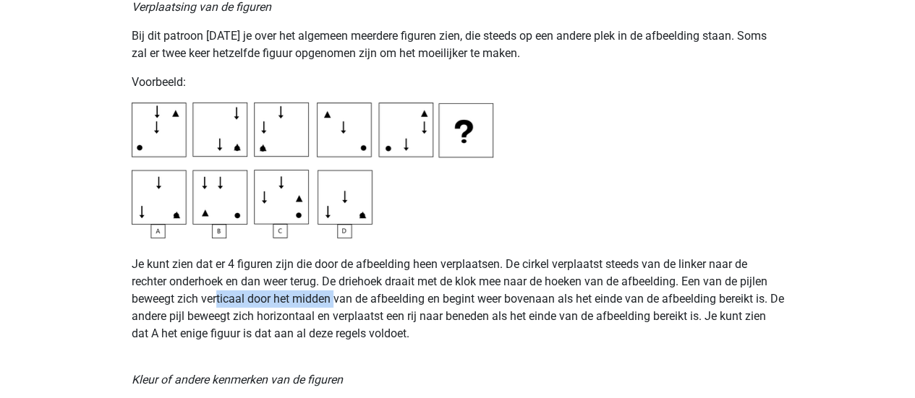
drag, startPoint x: 218, startPoint y: 298, endPoint x: 338, endPoint y: 302, distance: 120.1
click at [338, 302] on p "Je kunt zien dat er 4 figuren zijn die door de afbeelding heen verplaatsen. De …" at bounding box center [458, 291] width 652 height 104
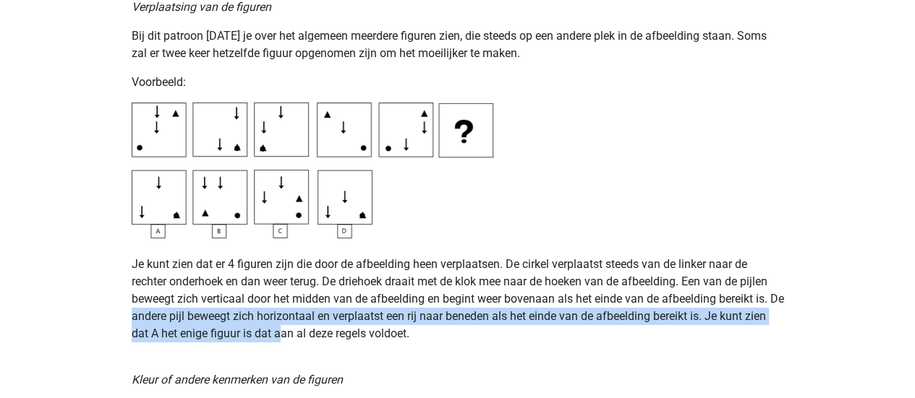
drag, startPoint x: 149, startPoint y: 322, endPoint x: 302, endPoint y: 329, distance: 153.4
click at [302, 329] on p "Je kunt zien dat er 4 figuren zijn die door de afbeelding heen verplaatsen. De …" at bounding box center [458, 291] width 652 height 104
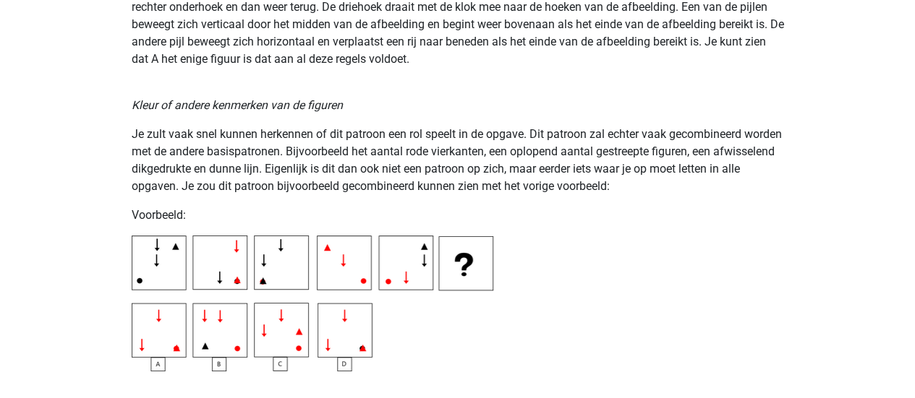
scroll to position [2508, 0]
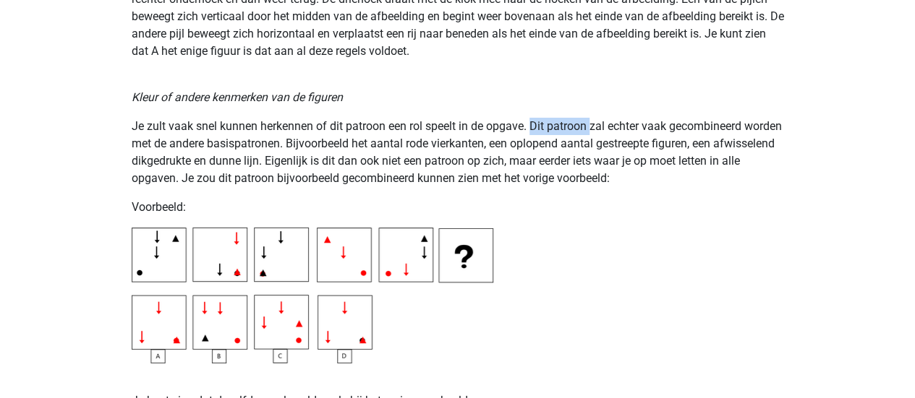
drag, startPoint x: 532, startPoint y: 124, endPoint x: 591, endPoint y: 133, distance: 59.9
click at [591, 133] on p "Je zult vaak snel kunnen herkennen of dit patroon een rol speelt in de opgave. …" at bounding box center [458, 152] width 652 height 69
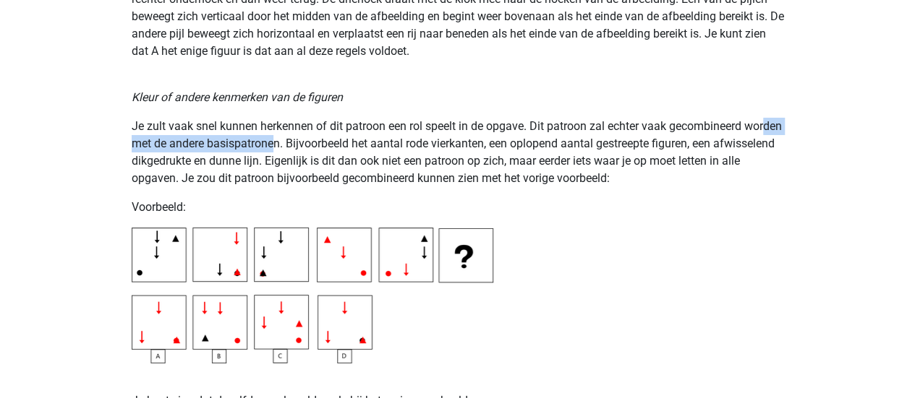
drag, startPoint x: 149, startPoint y: 147, endPoint x: 315, endPoint y: 138, distance: 165.8
click at [315, 138] on p "Je zult vaak snel kunnen herkennen of dit patroon een rol speelt in de opgave. …" at bounding box center [458, 152] width 652 height 69
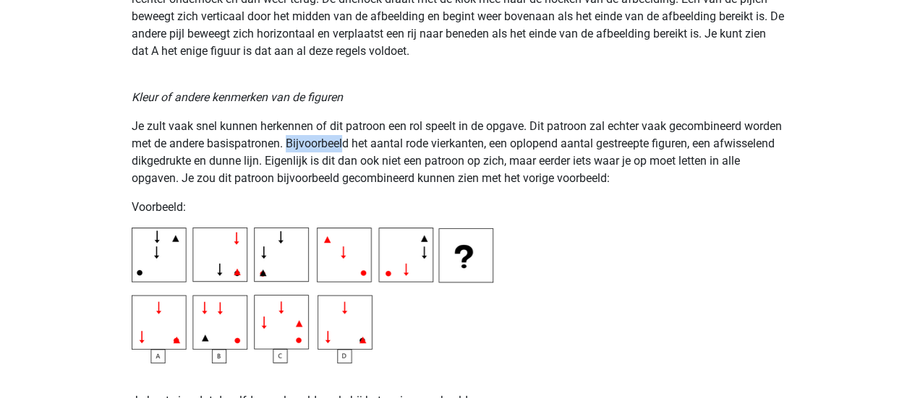
drag, startPoint x: 327, startPoint y: 140, endPoint x: 414, endPoint y: 152, distance: 87.6
click at [414, 152] on p "Je zult vaak snel kunnen herkennen of dit patroon een rol speelt in de opgave. …" at bounding box center [458, 152] width 652 height 69
click at [217, 171] on p "Je zult vaak snel kunnen herkennen of dit patroon een rol speelt in de opgave. …" at bounding box center [458, 152] width 652 height 69
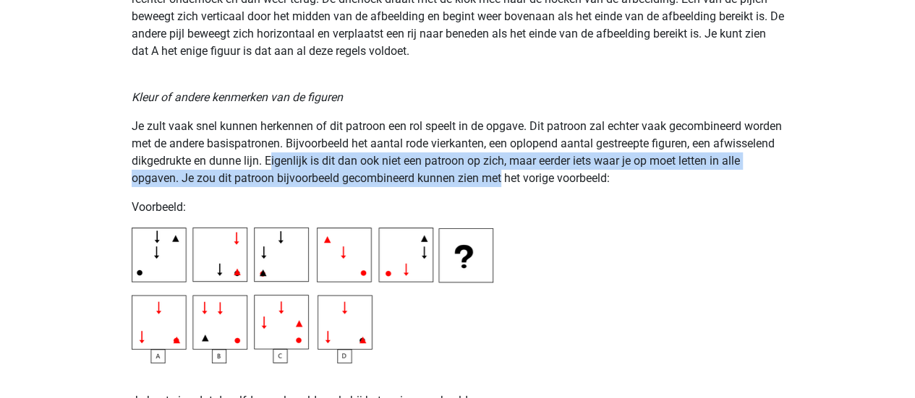
drag, startPoint x: 336, startPoint y: 166, endPoint x: 538, endPoint y: 181, distance: 203.1
click at [538, 181] on p "Je zult vaak snel kunnen herkennen of dit patroon een rol speelt in de opgave. …" at bounding box center [458, 152] width 652 height 69
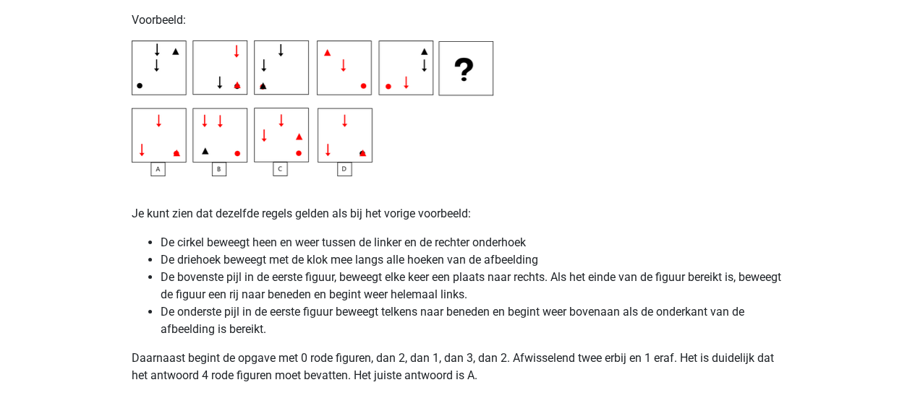
scroll to position [2704, 0]
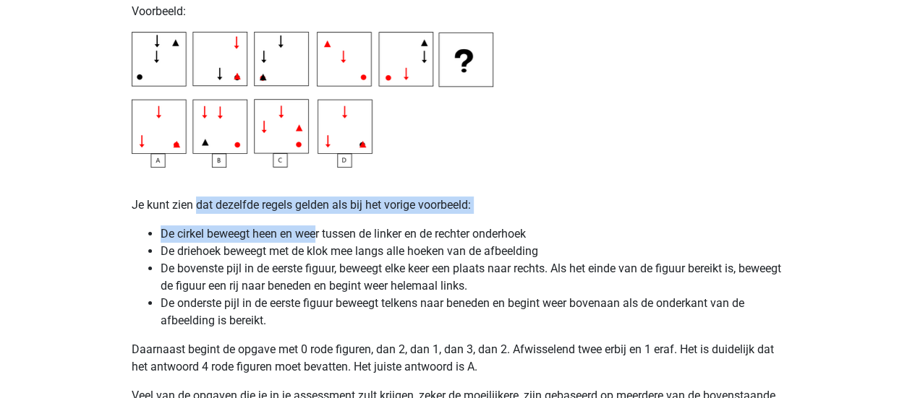
drag, startPoint x: 197, startPoint y: 204, endPoint x: 324, endPoint y: 218, distance: 127.4
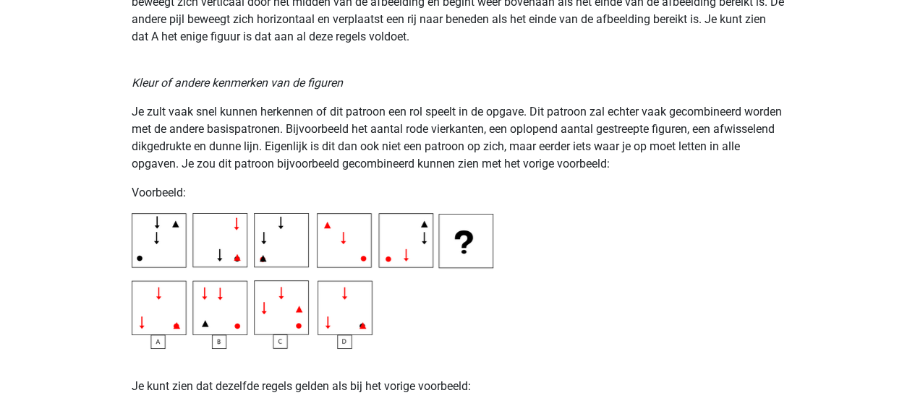
scroll to position [2523, 0]
drag, startPoint x: 350, startPoint y: 141, endPoint x: 444, endPoint y: 140, distance: 94.0
click at [444, 140] on p "Je zult vaak snel kunnen herkennen of dit patroon een rol speelt in de opgave. …" at bounding box center [458, 137] width 652 height 69
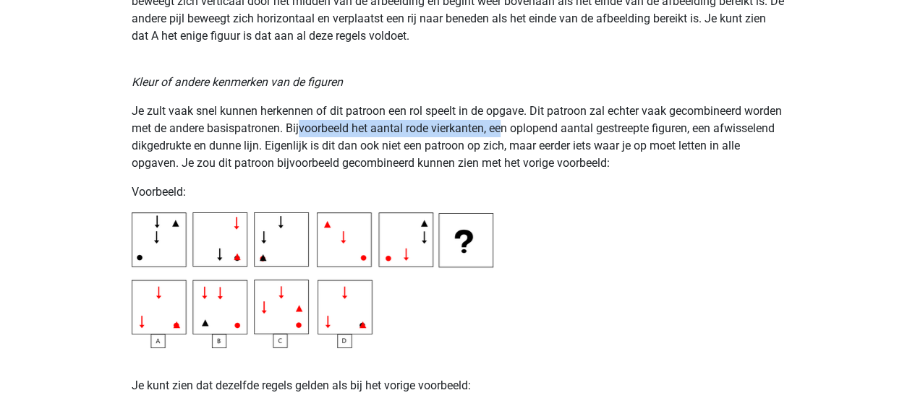
drag, startPoint x: 340, startPoint y: 127, endPoint x: 547, endPoint y: 131, distance: 206.8
click at [547, 131] on p "Je zult vaak snel kunnen herkennen of dit patroon een rol speelt in de opgave. …" at bounding box center [458, 137] width 652 height 69
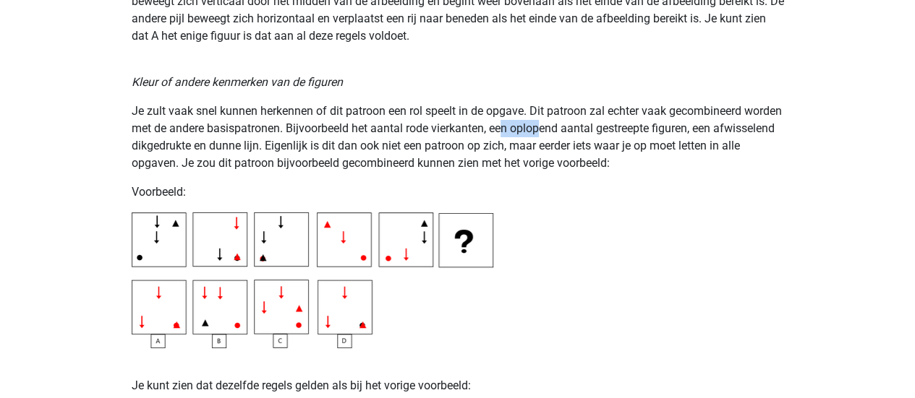
drag, startPoint x: 547, startPoint y: 131, endPoint x: 586, endPoint y: 131, distance: 39.8
click at [586, 131] on p "Je zult vaak snel kunnen herkennen of dit patroon een rol speelt in de opgave. …" at bounding box center [458, 137] width 652 height 69
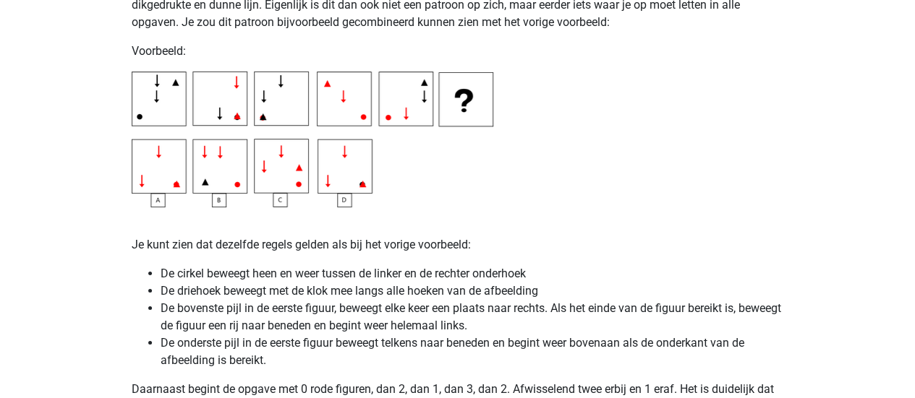
scroll to position [2665, 0]
drag, startPoint x: 169, startPoint y: 293, endPoint x: 288, endPoint y: 294, distance: 118.6
click at [288, 294] on li "De driehoek beweegt met de klok mee langs alle hoeken van de afbeelding" at bounding box center [472, 290] width 623 height 17
drag, startPoint x: 184, startPoint y: 302, endPoint x: 257, endPoint y: 307, distance: 72.5
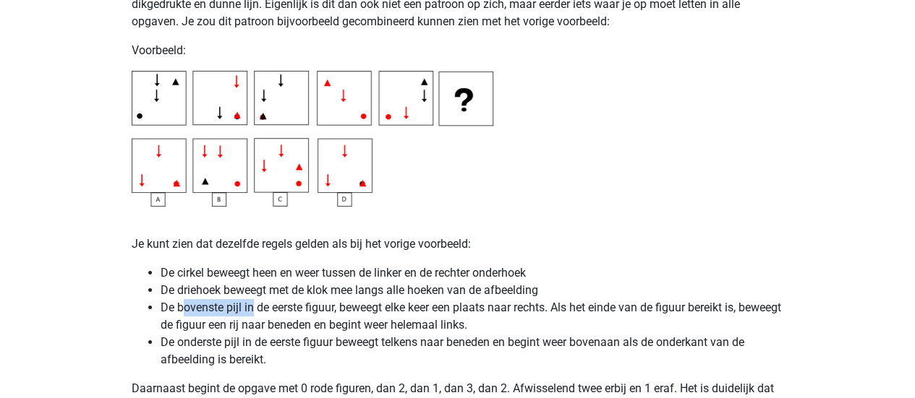
click at [257, 307] on li "De bovenste pijl in de eerste figuur, beweegt elke keer een plaats naar rechts.…" at bounding box center [472, 316] width 623 height 35
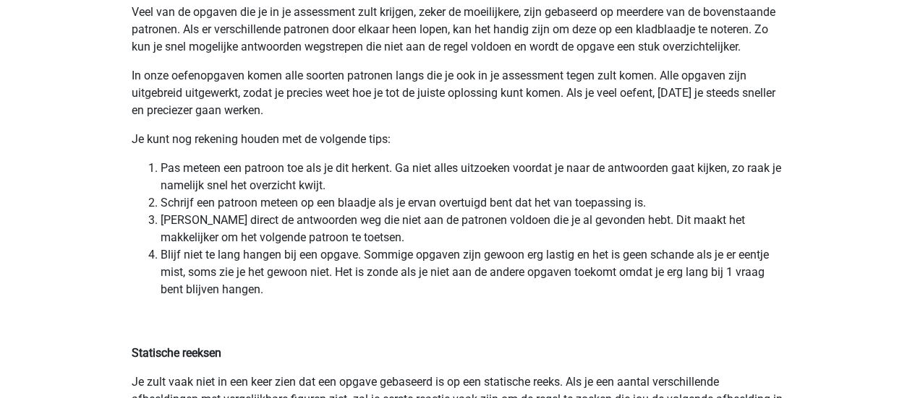
scroll to position [3030, 0]
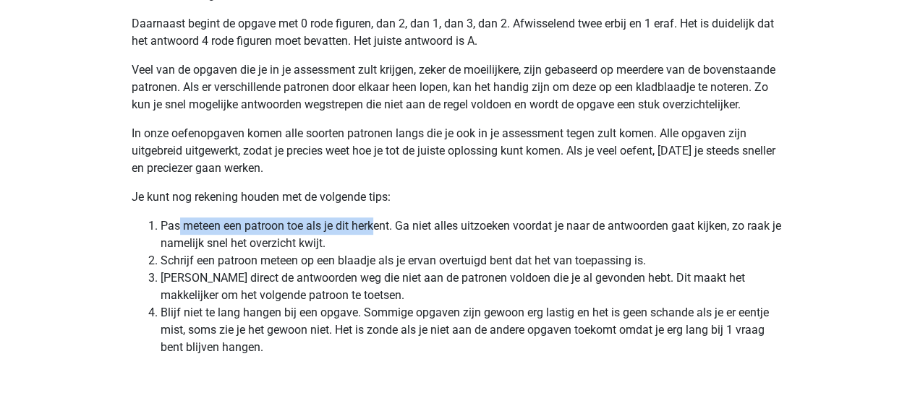
drag, startPoint x: 181, startPoint y: 222, endPoint x: 376, endPoint y: 228, distance: 195.3
click at [376, 228] on li "Pas meteen een patroon toe als je dit herkent. Ga niet alles uitzoeken voordat …" at bounding box center [472, 235] width 623 height 35
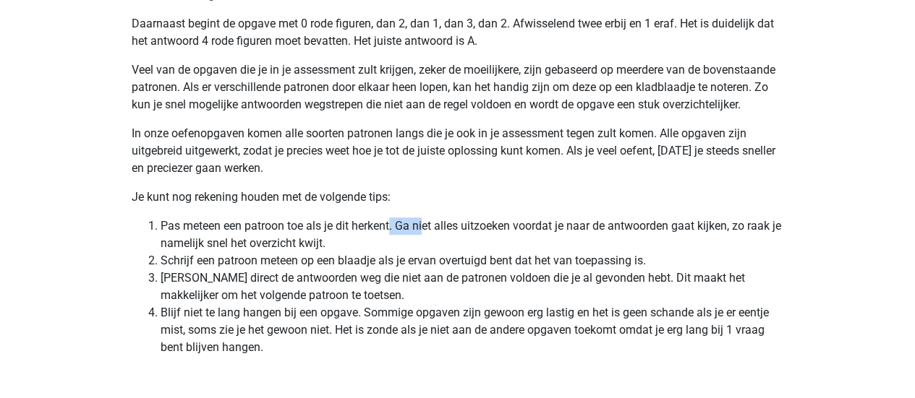
drag, startPoint x: 390, startPoint y: 228, endPoint x: 426, endPoint y: 226, distance: 35.5
click at [426, 226] on li "Pas meteen een patroon toe als je dit herkent. Ga niet alles uitzoeken voordat …" at bounding box center [472, 235] width 623 height 35
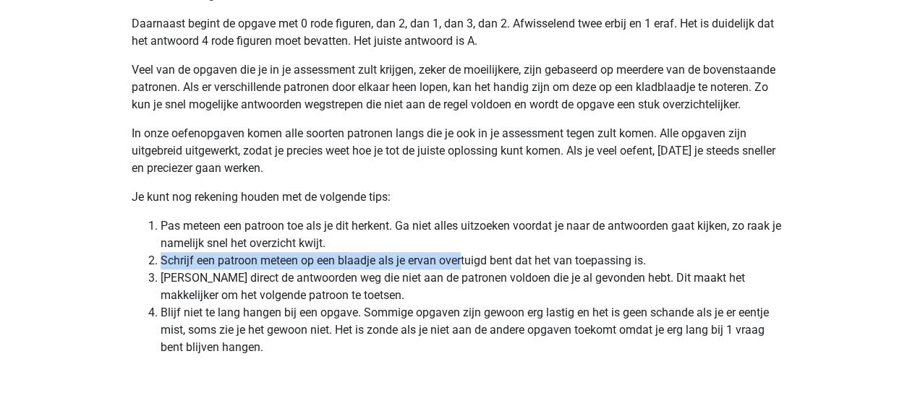
drag, startPoint x: 163, startPoint y: 262, endPoint x: 463, endPoint y: 264, distance: 300.8
click at [463, 264] on li "Schrijf een patroon meteen op een blaadje als je ervan overtuigd bent dat het v…" at bounding box center [472, 260] width 623 height 17
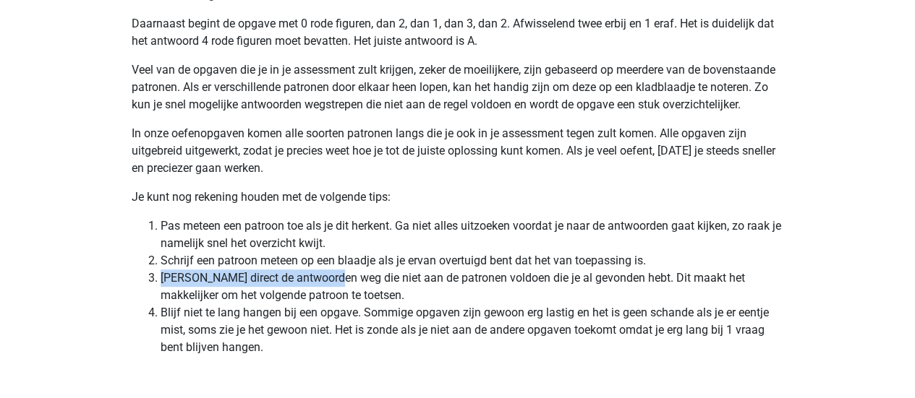
drag, startPoint x: 161, startPoint y: 274, endPoint x: 339, endPoint y: 283, distance: 178.8
click at [339, 283] on li "Streep direct de antwoorden weg die niet aan de patronen voldoen die je al gevo…" at bounding box center [472, 287] width 623 height 35
click at [282, 300] on li "Streep direct de antwoorden weg die niet aan de patronen voldoen die je al gevo…" at bounding box center [472, 287] width 623 height 35
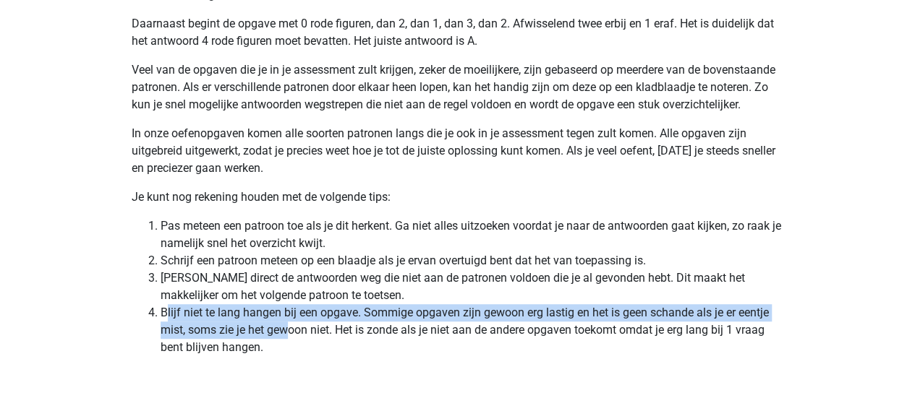
drag, startPoint x: 165, startPoint y: 312, endPoint x: 299, endPoint y: 332, distance: 135.9
click at [299, 332] on li "Blijf niet te lang hangen bij een opgave. Sommige opgaven zijn gewoon erg lasti…" at bounding box center [472, 330] width 623 height 52
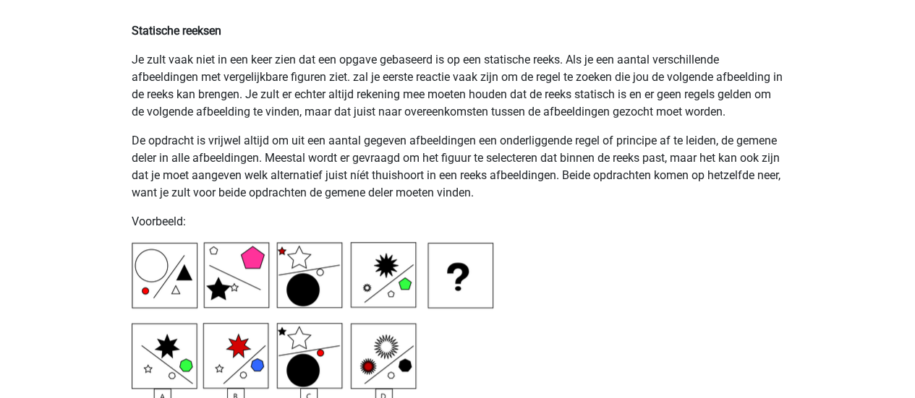
scroll to position [3416, 0]
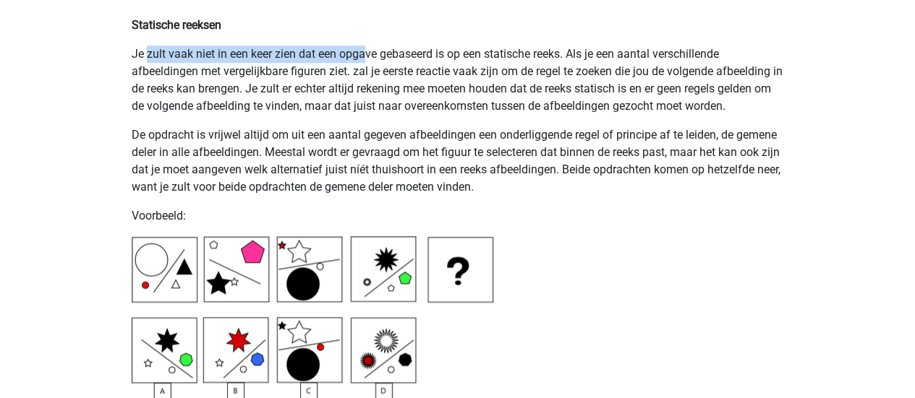
drag, startPoint x: 148, startPoint y: 59, endPoint x: 370, endPoint y: 62, distance: 222.7
click at [370, 62] on p "Je zult vaak niet in een keer zien dat een opgave gebaseerd is op een statische…" at bounding box center [458, 80] width 652 height 69
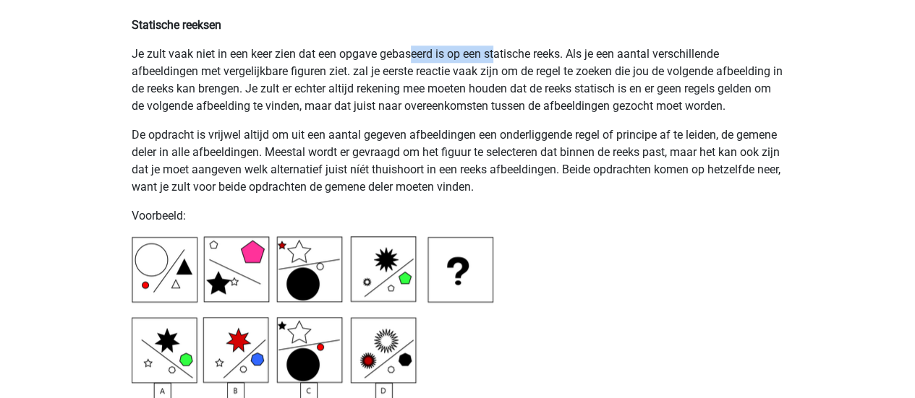
drag, startPoint x: 412, startPoint y: 50, endPoint x: 525, endPoint y: 56, distance: 112.9
click at [525, 56] on p "Je zult vaak niet in een keer zien dat een opgave gebaseerd is op een statische…" at bounding box center [458, 80] width 652 height 69
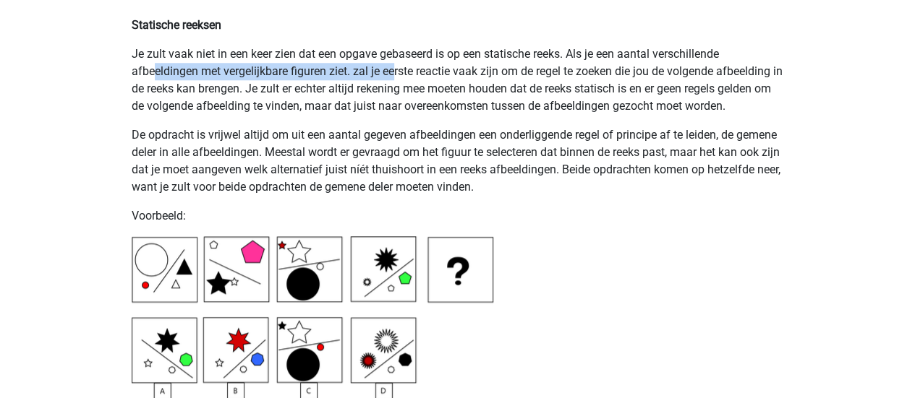
drag, startPoint x: 155, startPoint y: 72, endPoint x: 393, endPoint y: 72, distance: 238.6
click at [393, 72] on p "Je zult vaak niet in een keer zien dat een opgave gebaseerd is op een statische…" at bounding box center [458, 80] width 652 height 69
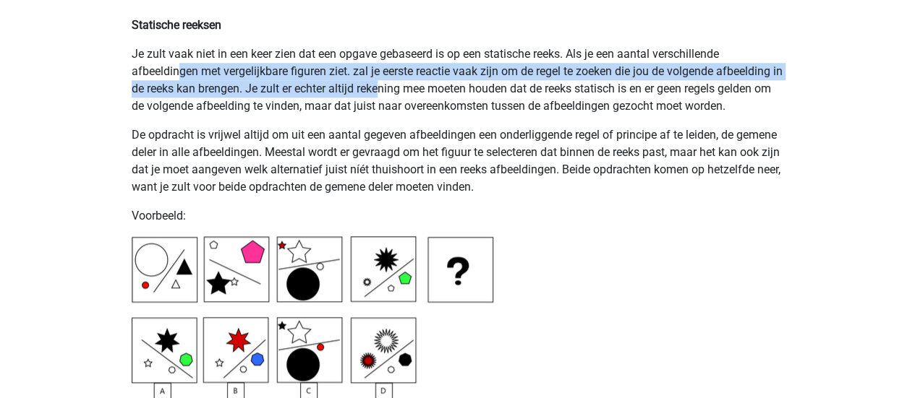
drag, startPoint x: 176, startPoint y: 77, endPoint x: 395, endPoint y: 80, distance: 218.4
click at [395, 80] on p "Je zult vaak niet in een keer zien dat een opgave gebaseerd is op een statische…" at bounding box center [458, 80] width 652 height 69
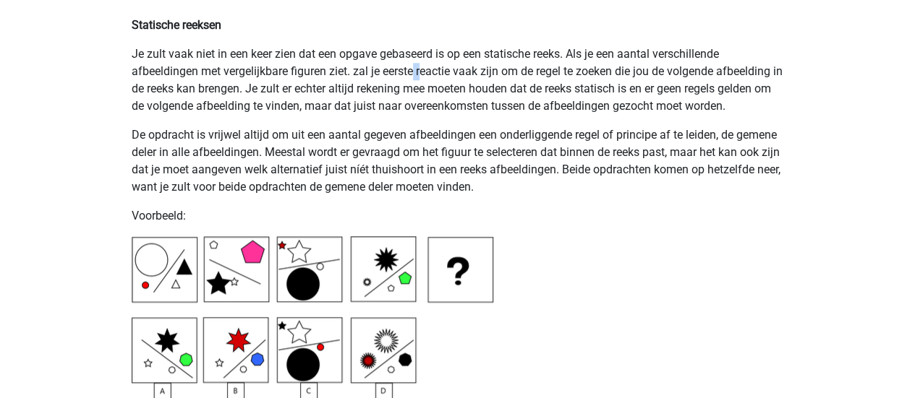
drag, startPoint x: 415, startPoint y: 74, endPoint x: 424, endPoint y: 74, distance: 8.7
click at [424, 74] on p "Je zult vaak niet in een keer zien dat een opgave gebaseerd is op een statische…" at bounding box center [458, 80] width 652 height 69
click at [354, 75] on p "Je zult vaak niet in een keer zien dat een opgave gebaseerd is op een statische…" at bounding box center [458, 80] width 652 height 69
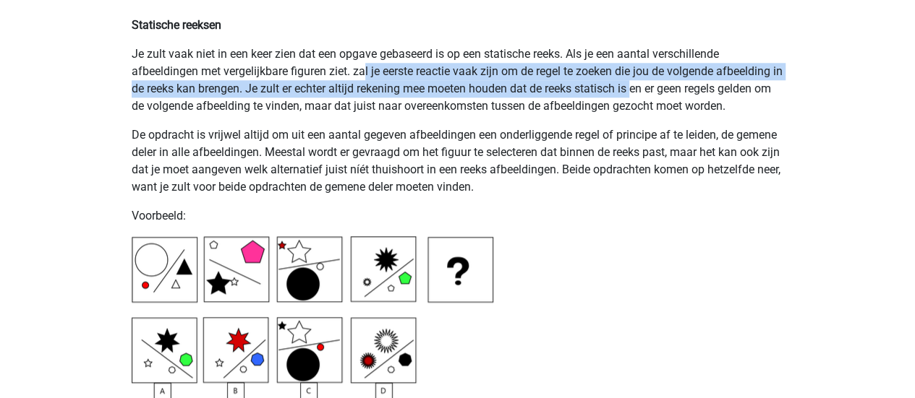
drag, startPoint x: 365, startPoint y: 73, endPoint x: 649, endPoint y: 80, distance: 284.3
click at [649, 80] on p "Je zult vaak niet in een keer zien dat een opgave gebaseerd is op een statische…" at bounding box center [458, 80] width 652 height 69
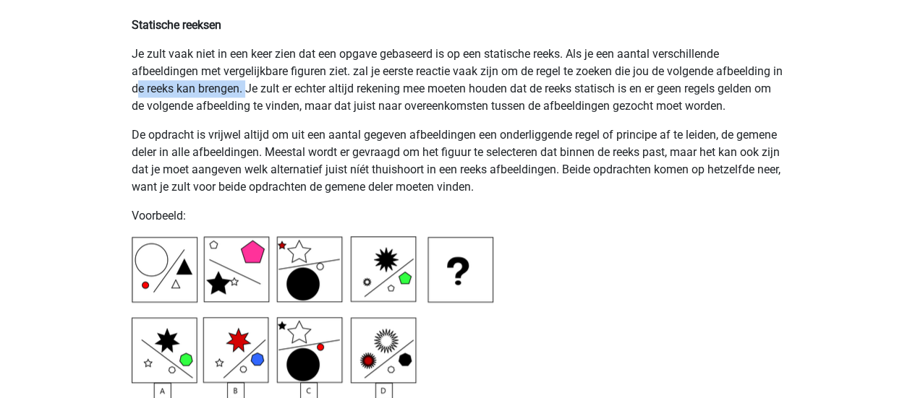
drag, startPoint x: 152, startPoint y: 86, endPoint x: 260, endPoint y: 93, distance: 108.7
click at [260, 93] on p "Je zult vaak niet in een keer zien dat een opgave gebaseerd is op een statische…" at bounding box center [458, 80] width 652 height 69
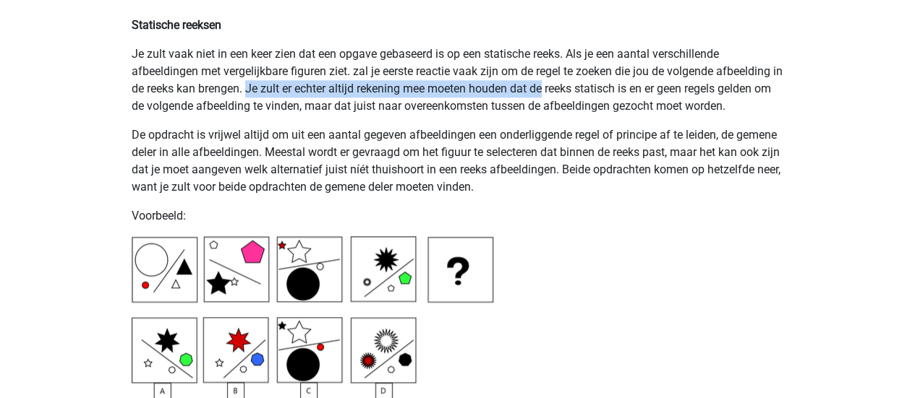
drag, startPoint x: 260, startPoint y: 90, endPoint x: 560, endPoint y: 95, distance: 300.1
click at [560, 95] on p "Je zult vaak niet in een keer zien dat een opgave gebaseerd is op een statische…" at bounding box center [458, 80] width 652 height 69
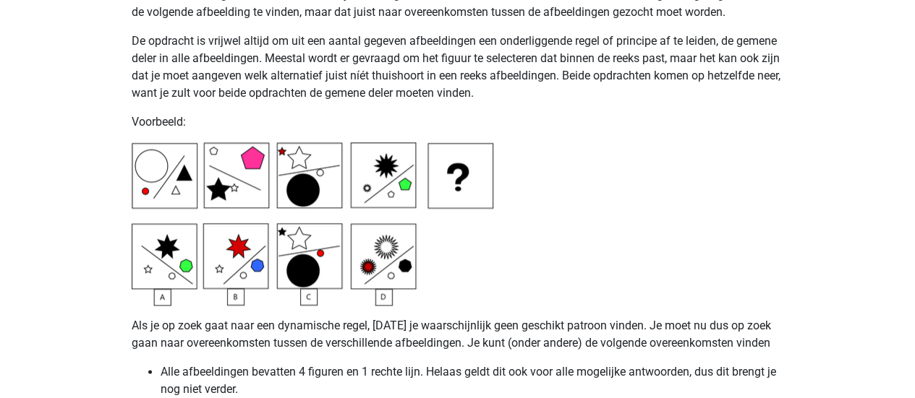
scroll to position [3498, 0]
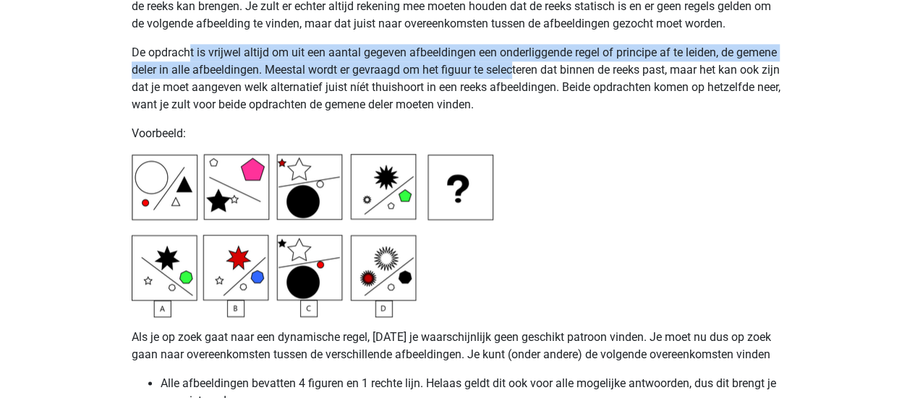
drag, startPoint x: 191, startPoint y: 48, endPoint x: 516, endPoint y: 67, distance: 325.2
click at [516, 67] on p "De opdracht is vrijwel altijd om uit een aantal gegeven afbeeldingen een onderl…" at bounding box center [458, 78] width 652 height 69
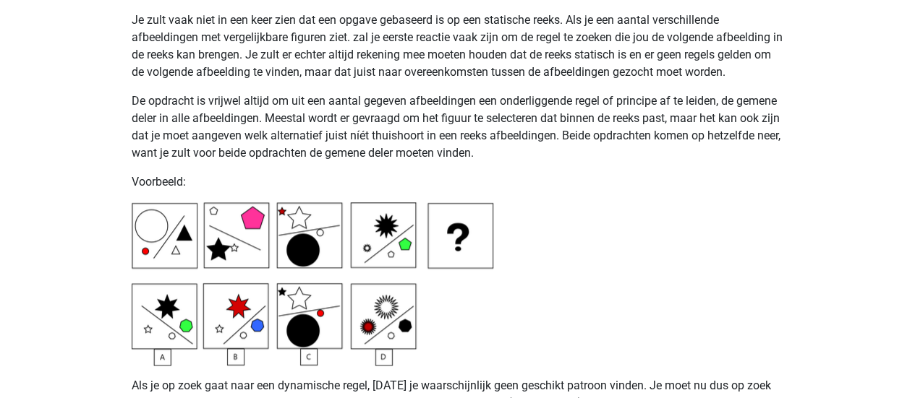
scroll to position [3448, 0]
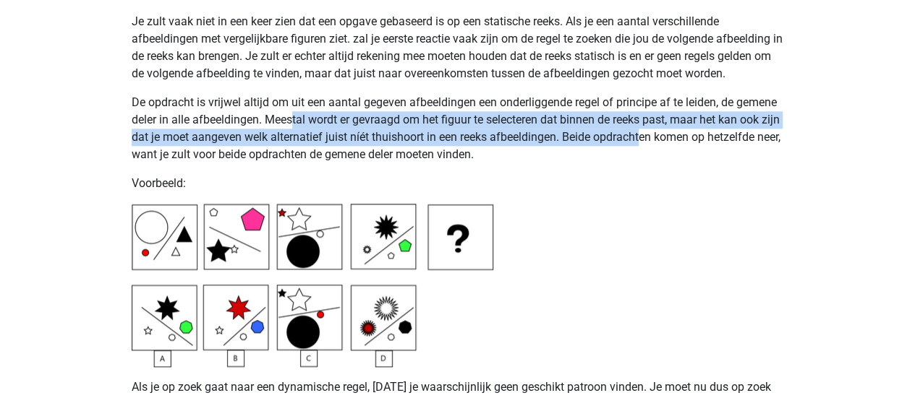
drag, startPoint x: 294, startPoint y: 119, endPoint x: 662, endPoint y: 132, distance: 369.0
click at [662, 132] on p "De opdracht is vrijwel altijd om uit een aantal gegeven afbeeldingen een onderl…" at bounding box center [458, 128] width 652 height 69
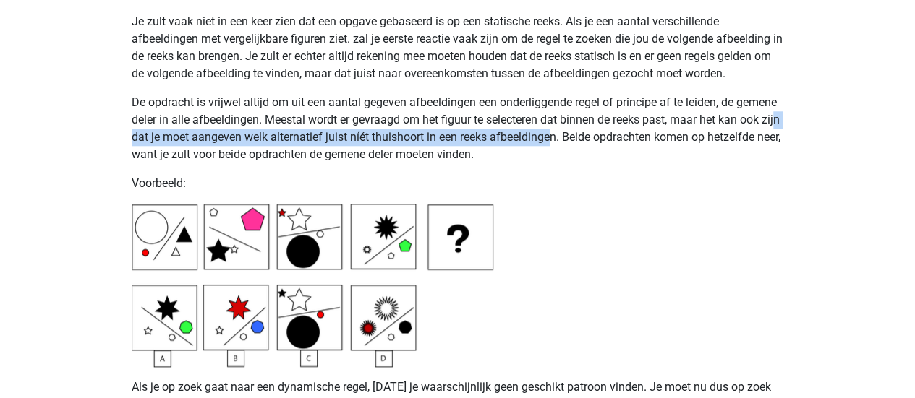
drag, startPoint x: 145, startPoint y: 140, endPoint x: 576, endPoint y: 145, distance: 431.7
click at [576, 145] on p "De opdracht is vrijwel altijd om uit een aantal gegeven afbeeldingen een onderl…" at bounding box center [458, 128] width 652 height 69
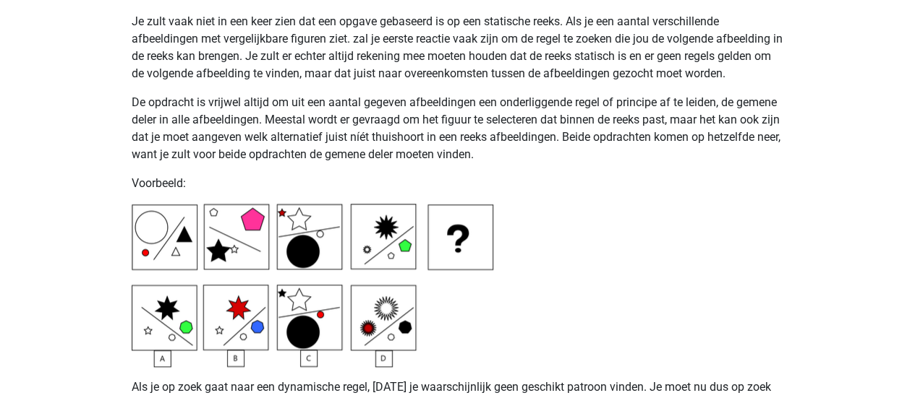
click at [578, 143] on p "De opdracht is vrijwel altijd om uit een aantal gegeven afbeeldingen een onderl…" at bounding box center [458, 128] width 652 height 69
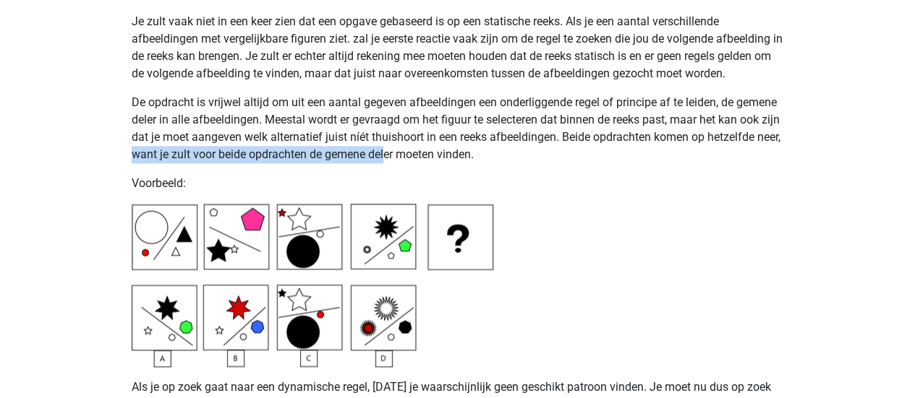
drag, startPoint x: 161, startPoint y: 155, endPoint x: 414, endPoint y: 157, distance: 253.1
click at [414, 157] on p "De opdracht is vrijwel altijd om uit een aantal gegeven afbeeldingen een onderl…" at bounding box center [458, 128] width 652 height 69
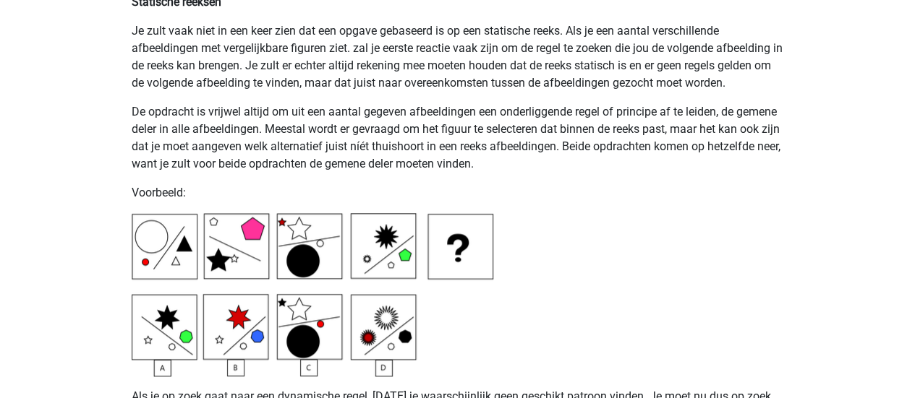
scroll to position [3443, 0]
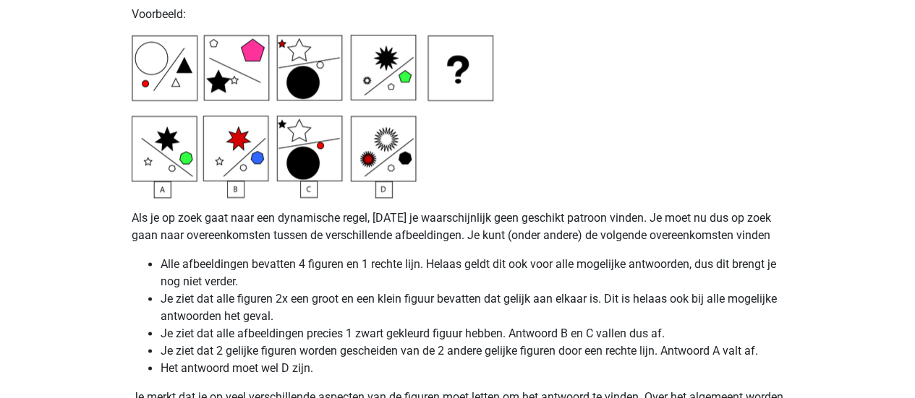
scroll to position [3617, 0]
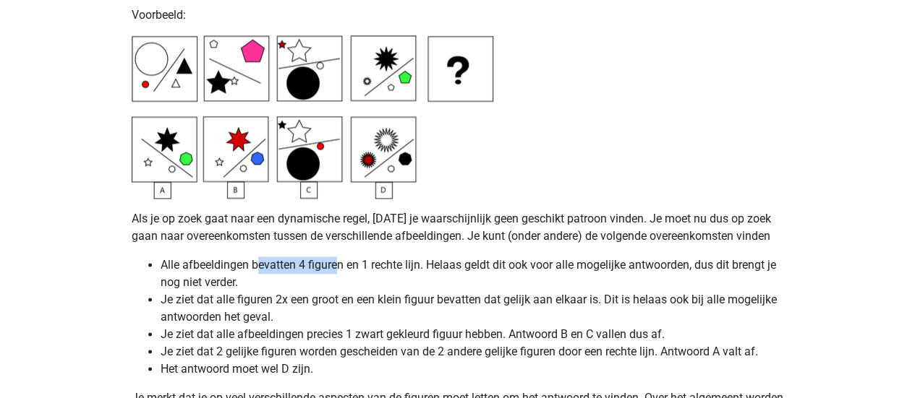
drag, startPoint x: 257, startPoint y: 265, endPoint x: 339, endPoint y: 262, distance: 81.8
click at [339, 262] on li "Alle afbeeldingen bevatten 4 figuren en 1 rechte lijn. Helaas geldt dit ook voo…" at bounding box center [472, 274] width 623 height 35
drag, startPoint x: 392, startPoint y: 262, endPoint x: 462, endPoint y: 265, distance: 70.2
click at [462, 265] on li "Alle afbeeldingen bevatten 4 figuren en 1 rechte lijn. Helaas geldt dit ook voo…" at bounding box center [472, 274] width 623 height 35
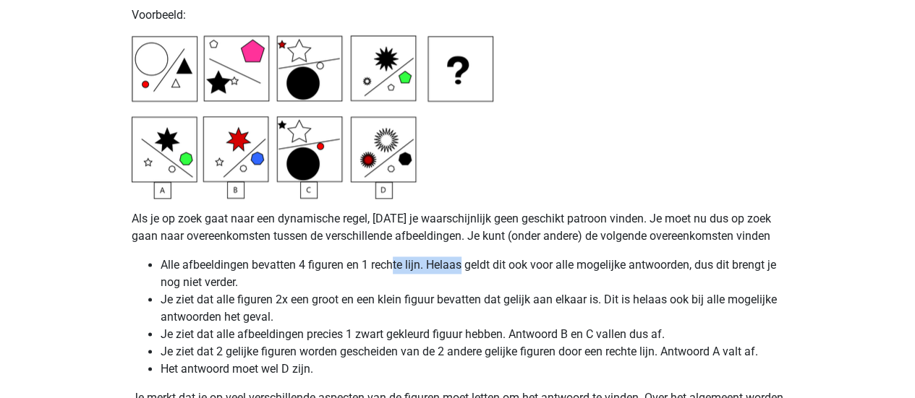
click at [462, 265] on li "Alle afbeeldingen bevatten 4 figuren en 1 rechte lijn. Helaas geldt dit ook voo…" at bounding box center [472, 274] width 623 height 35
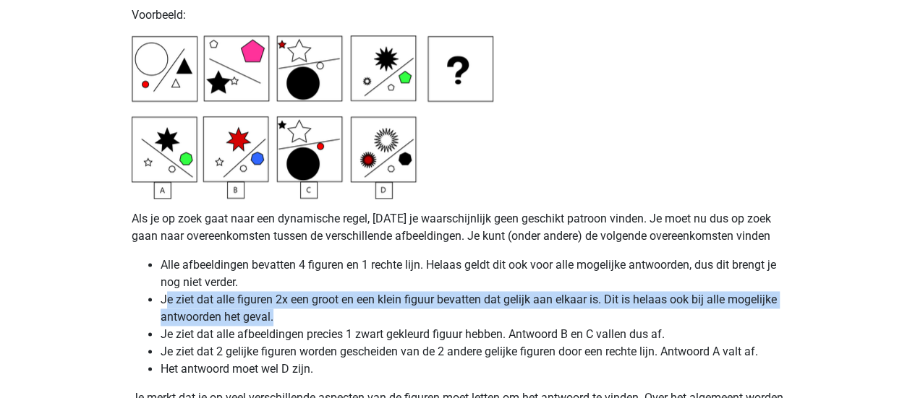
drag, startPoint x: 164, startPoint y: 306, endPoint x: 324, endPoint y: 315, distance: 160.0
click at [324, 315] on li "Je ziet dat alle figuren 2x een groot en een klein figuur bevatten dat gelijk a…" at bounding box center [472, 308] width 623 height 35
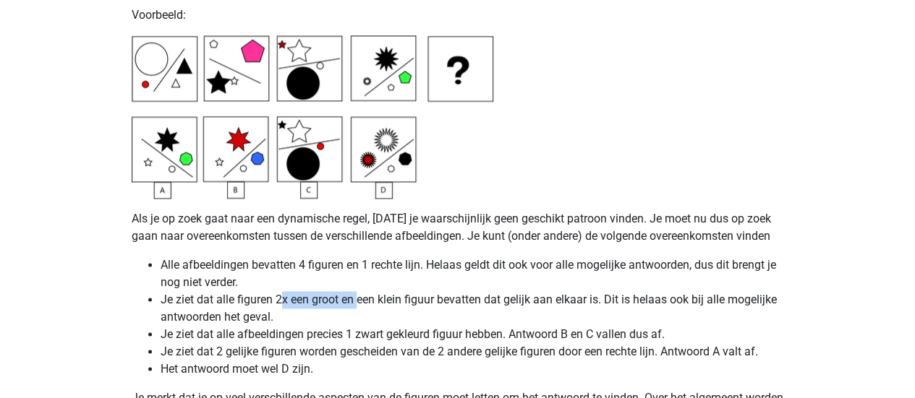
drag, startPoint x: 282, startPoint y: 302, endPoint x: 362, endPoint y: 301, distance: 79.5
click at [362, 301] on li "Je ziet dat alle figuren 2x een groot en een klein figuur bevatten dat gelijk a…" at bounding box center [472, 308] width 623 height 35
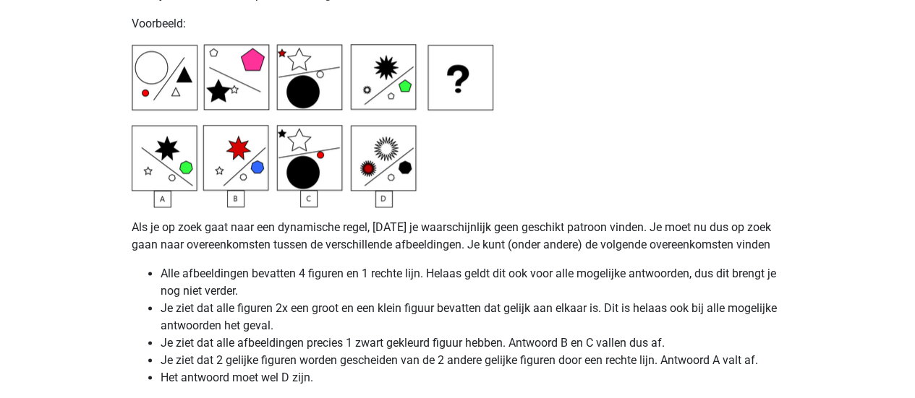
scroll to position [3607, 0]
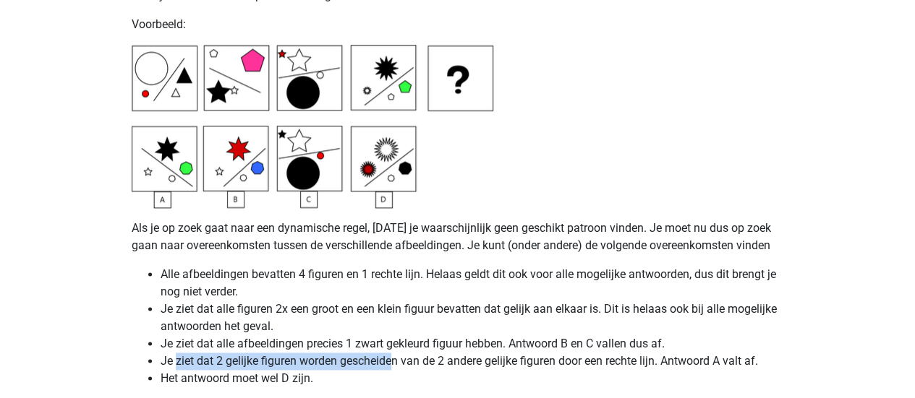
drag, startPoint x: 177, startPoint y: 355, endPoint x: 395, endPoint y: 364, distance: 217.8
click at [395, 364] on li "Je ziet dat 2 gelijke figuren worden gescheiden van de 2 andere gelijke figuren…" at bounding box center [472, 361] width 623 height 17
drag, startPoint x: 413, startPoint y: 360, endPoint x: 569, endPoint y: 351, distance: 156.5
click at [569, 351] on ul "Alle afbeeldingen bevatten 4 figuren en 1 rechte lijn. Helaas geldt dit ook voo…" at bounding box center [458, 326] width 652 height 121
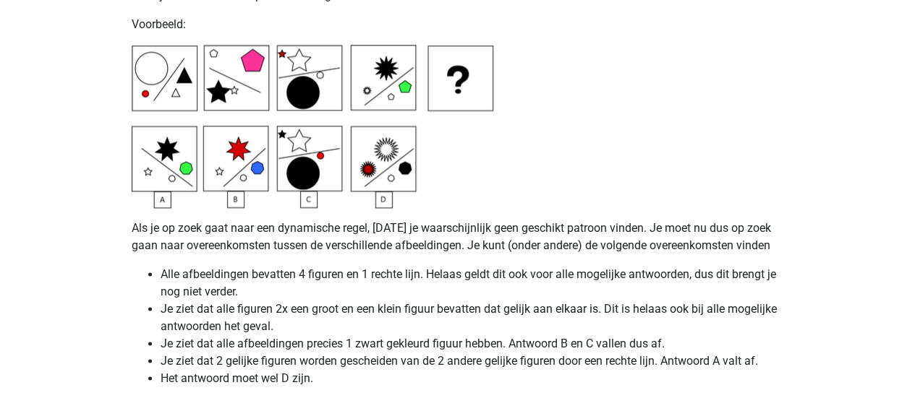
click at [569, 364] on li "Je ziet dat 2 gelijke figuren worden gescheiden van de 2 andere gelijke figuren…" at bounding box center [472, 361] width 623 height 17
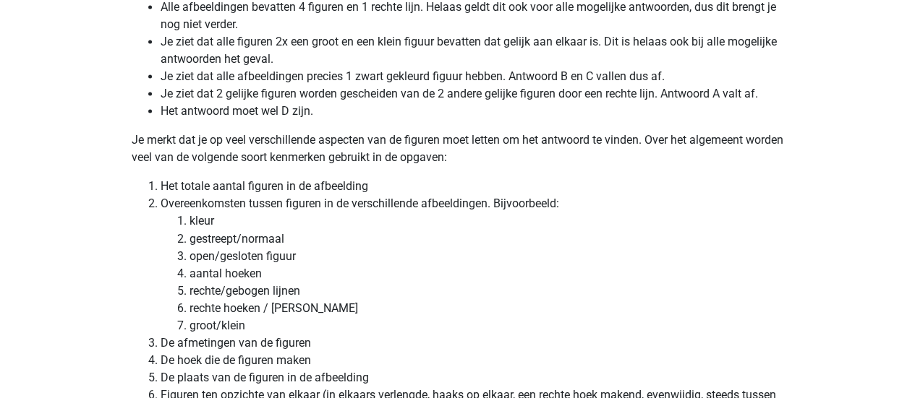
scroll to position [3876, 0]
drag, startPoint x: 168, startPoint y: 139, endPoint x: 296, endPoint y: 137, distance: 128.7
click at [296, 137] on p "Je merkt dat je op veel verschillende aspecten van de figuren moet letten om he…" at bounding box center [458, 148] width 652 height 35
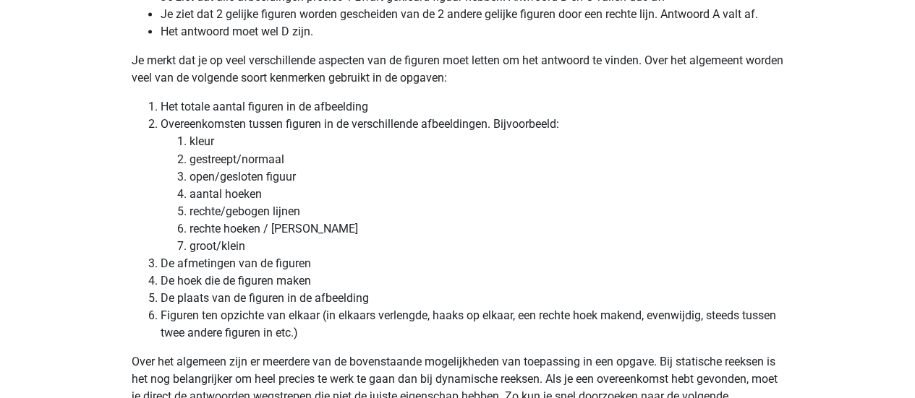
scroll to position [3955, 0]
drag, startPoint x: 213, startPoint y: 70, endPoint x: 315, endPoint y: 79, distance: 103.0
click at [315, 79] on p "Je merkt dat je op veel verschillende aspecten van de figuren moet letten om he…" at bounding box center [458, 68] width 652 height 35
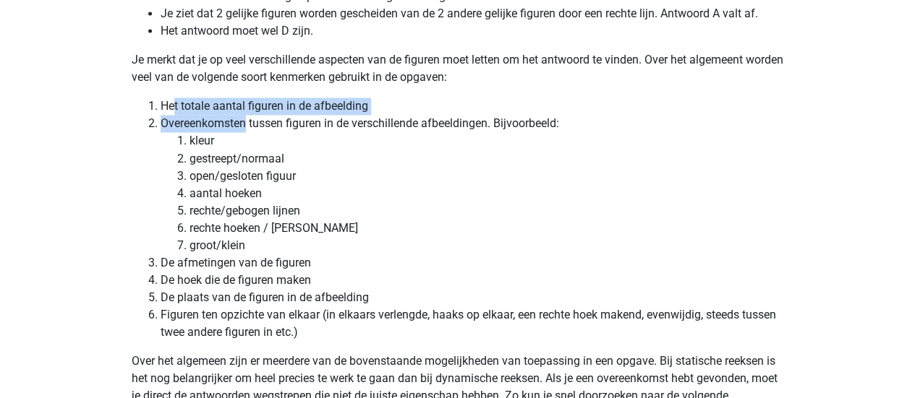
drag, startPoint x: 172, startPoint y: 105, endPoint x: 247, endPoint y: 116, distance: 76.1
click at [247, 116] on ol "Het totale aantal figuren in de afbeelding Overeenkomsten tussen figuren in de …" at bounding box center [458, 219] width 652 height 243
click at [247, 116] on li "Overeenkomsten tussen figuren in de verschillende afbeeldingen. Bijvoorbeeld: k…" at bounding box center [472, 184] width 623 height 139
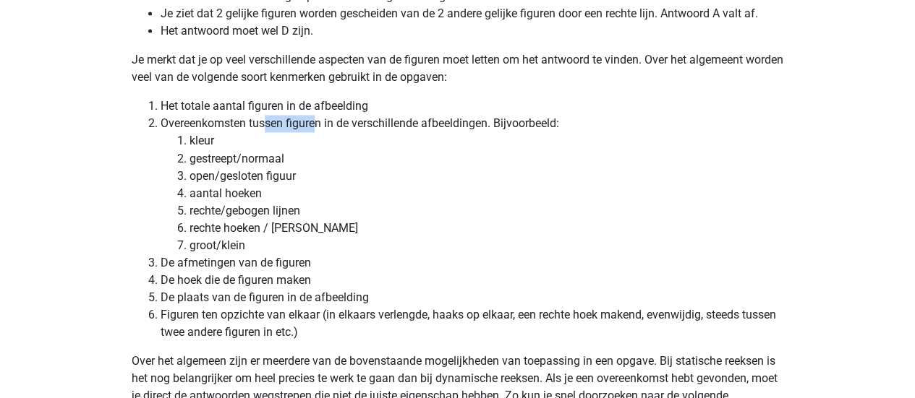
drag, startPoint x: 263, startPoint y: 119, endPoint x: 320, endPoint y: 124, distance: 56.6
click at [320, 124] on li "Overeenkomsten tussen figuren in de verschillende afbeeldingen. Bijvoorbeeld: k…" at bounding box center [472, 184] width 623 height 139
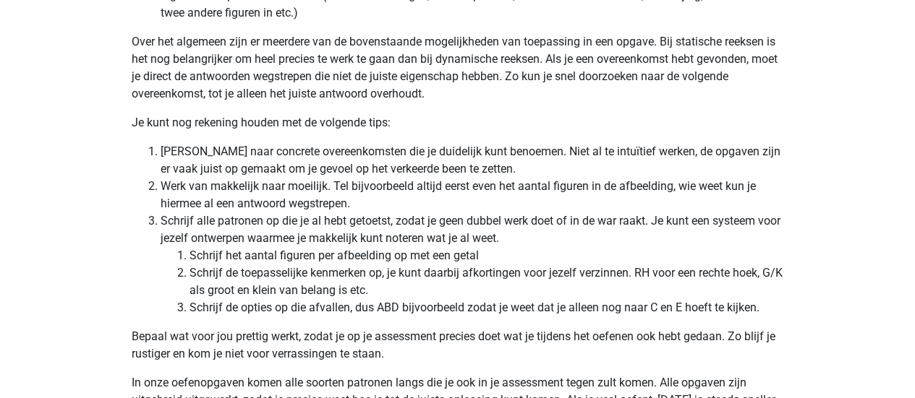
scroll to position [4275, 0]
drag, startPoint x: 200, startPoint y: 48, endPoint x: 292, endPoint y: 41, distance: 92.8
click at [292, 41] on p "Over het algemeen zijn er meerdere van de bovenstaande mogelijkheden van toepas…" at bounding box center [458, 67] width 652 height 69
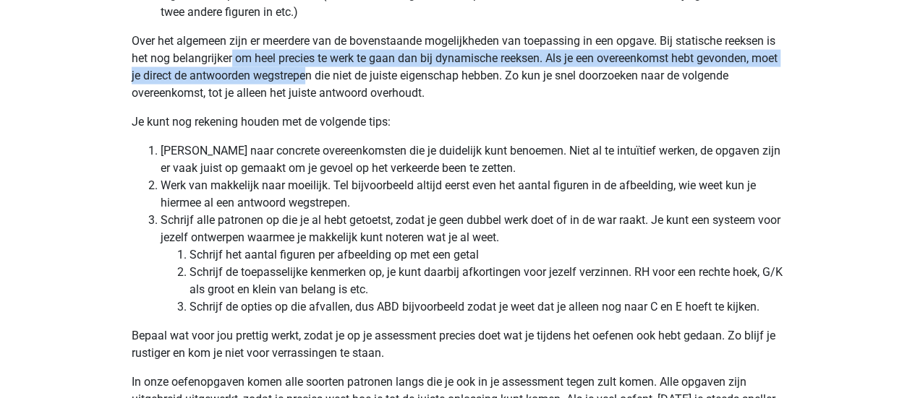
drag, startPoint x: 231, startPoint y: 58, endPoint x: 339, endPoint y: 70, distance: 108.4
click at [339, 70] on p "Over het algemeen zijn er meerdere van de bovenstaande mogelijkheden van toepas…" at bounding box center [458, 67] width 652 height 69
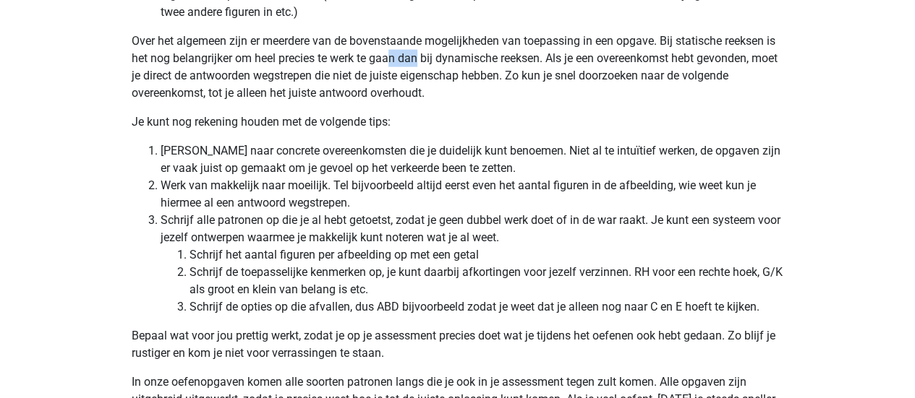
drag, startPoint x: 389, startPoint y: 56, endPoint x: 427, endPoint y: 56, distance: 37.6
click at [427, 56] on p "Over het algemeen zijn er meerdere van de bovenstaande mogelijkheden van toepas…" at bounding box center [458, 67] width 652 height 69
click at [438, 59] on p "Over het algemeen zijn er meerdere van de bovenstaande mogelijkheden van toepas…" at bounding box center [458, 67] width 652 height 69
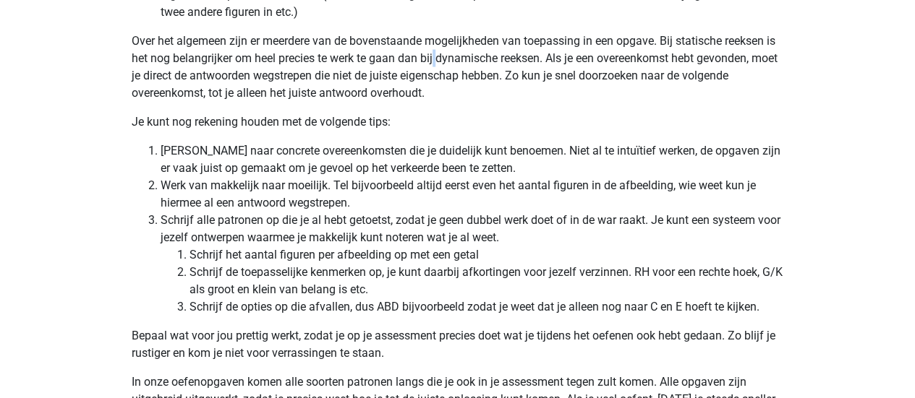
click at [434, 60] on p "Over het algemeen zijn er meerdere van de bovenstaande mogelijkheden van toepas…" at bounding box center [458, 67] width 652 height 69
click at [441, 80] on p "Over het algemeen zijn er meerdere van de bovenstaande mogelijkheden van toepas…" at bounding box center [458, 67] width 652 height 69
drag, startPoint x: 441, startPoint y: 91, endPoint x: 451, endPoint y: 93, distance: 10.4
click at [451, 93] on p "Over het algemeen zijn er meerdere van de bovenstaande mogelijkheden van toepas…" at bounding box center [458, 67] width 652 height 69
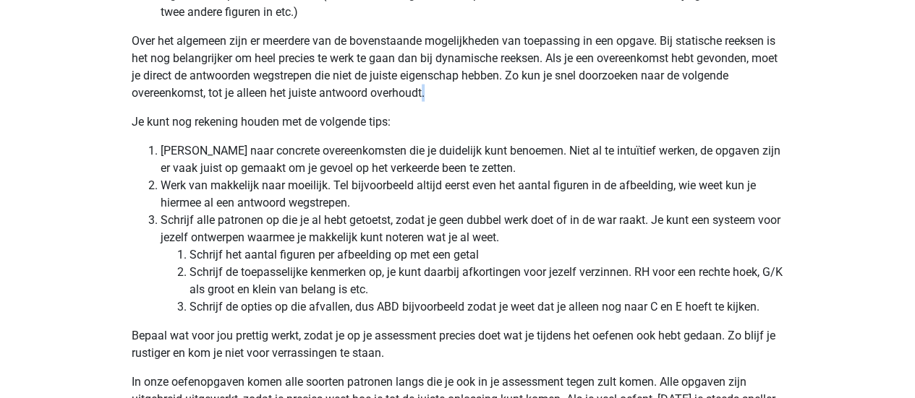
drag, startPoint x: 437, startPoint y: 95, endPoint x: 424, endPoint y: 96, distance: 13.8
click at [424, 96] on p "Over het algemeen zijn er meerdere van de bovenstaande mogelijkheden van toepas…" at bounding box center [458, 67] width 652 height 69
click at [437, 98] on p "Over het algemeen zijn er meerdere van de bovenstaande mogelijkheden van toepas…" at bounding box center [458, 67] width 652 height 69
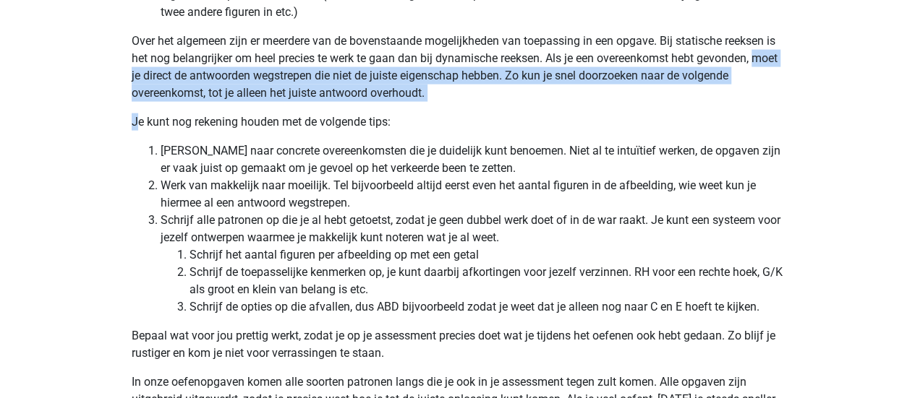
drag, startPoint x: 140, startPoint y: 108, endPoint x: 119, endPoint y: 80, distance: 34.6
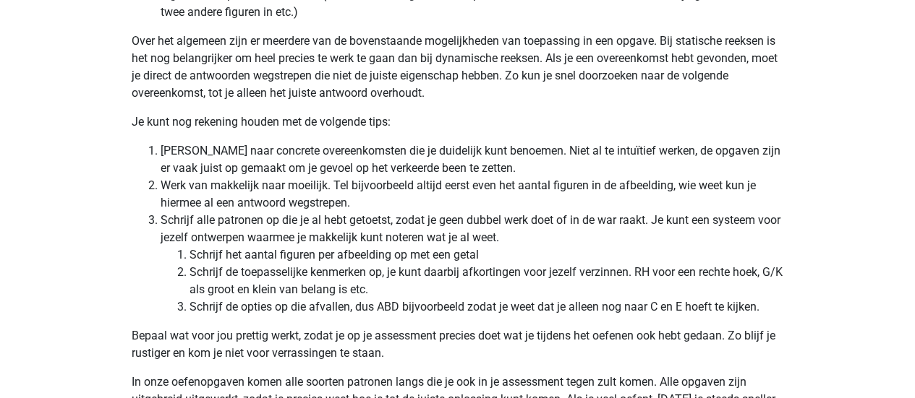
click at [138, 121] on p "Je kunt nog rekening houden met de volgende tips:" at bounding box center [458, 122] width 652 height 17
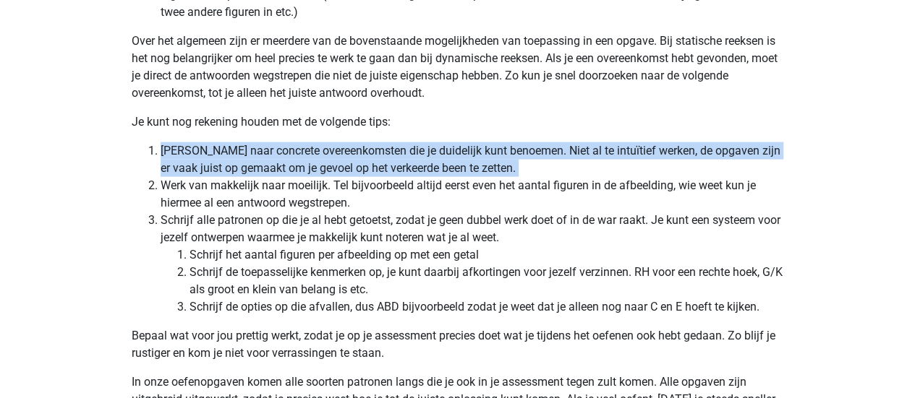
drag, startPoint x: 140, startPoint y: 132, endPoint x: 133, endPoint y: 186, distance: 54.0
click at [133, 186] on ol "Zoek naar concrete overeenkomsten die je duidelijk kunt benoemen. Niet al te in…" at bounding box center [458, 229] width 652 height 174
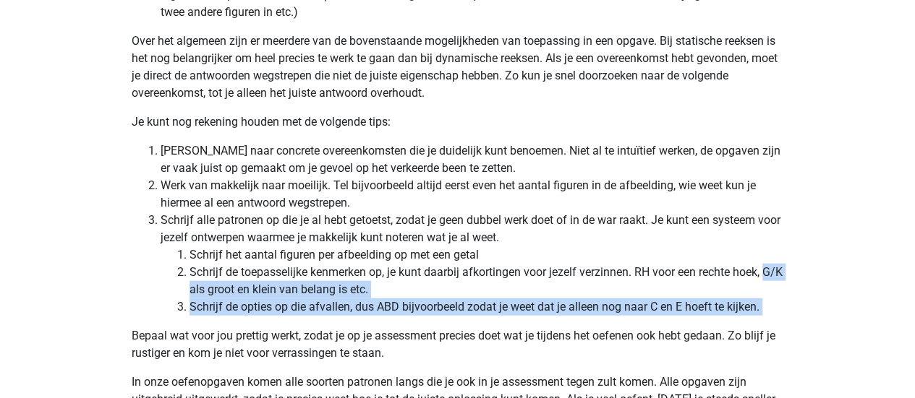
drag, startPoint x: 132, startPoint y: 323, endPoint x: 132, endPoint y: 286, distance: 37.6
click at [132, 286] on ol "Zoek naar concrete overeenkomsten die je duidelijk kunt benoemen. Niet al te in…" at bounding box center [458, 229] width 652 height 174
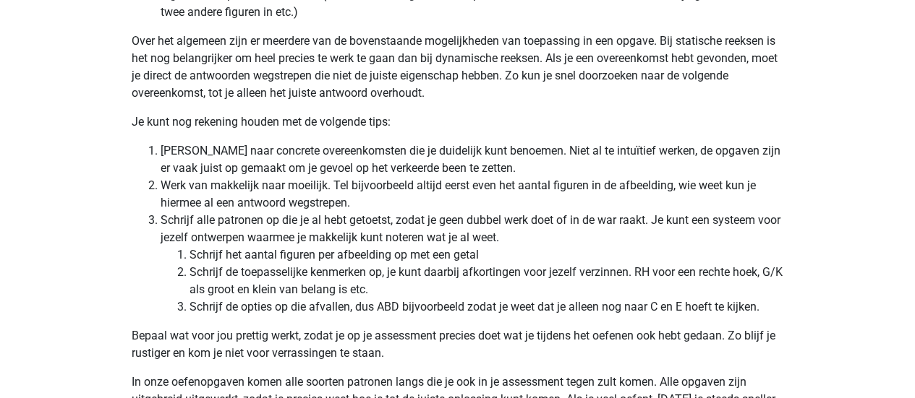
click at [132, 286] on ol "Zoek naar concrete overeenkomsten die je duidelijk kunt benoemen. Niet al te in…" at bounding box center [458, 229] width 652 height 174
click at [132, 269] on ol "Zoek naar concrete overeenkomsten die je duidelijk kunt benoemen. Niet al te in…" at bounding box center [458, 229] width 652 height 174
click at [208, 304] on li "Schrijf de opties op die afvallen, dus ABD bijvoorbeeld zodat je weet dat je al…" at bounding box center [486, 307] width 594 height 17
click at [192, 315] on li "Schrijf de opties op die afvallen, dus ABD bijvoorbeeld zodat je weet dat je al…" at bounding box center [486, 307] width 594 height 17
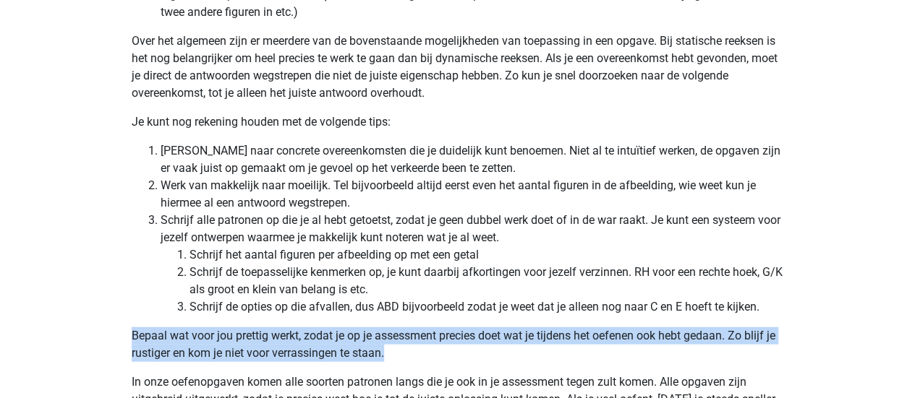
drag, startPoint x: 131, startPoint y: 338, endPoint x: 401, endPoint y: 351, distance: 270.7
click at [401, 351] on p "Bepaal wat voor jou prettig werkt, zodat je op je assessment precies doet wat j…" at bounding box center [458, 345] width 652 height 35
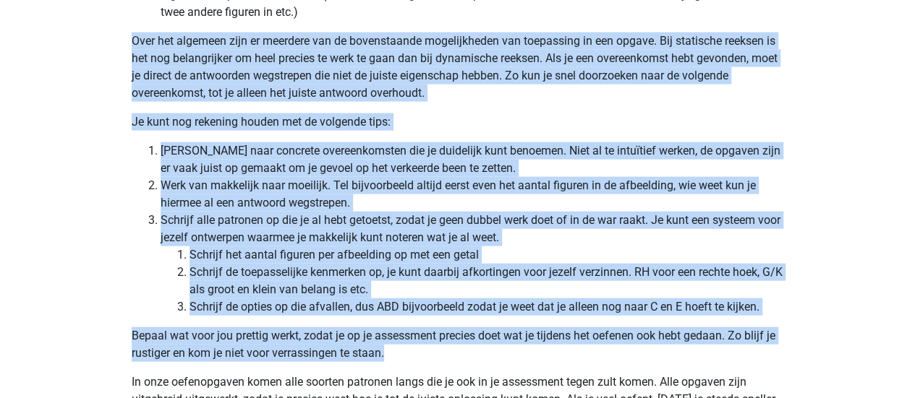
drag, startPoint x: 389, startPoint y: 360, endPoint x: 131, endPoint y: 40, distance: 410.8
click at [132, 40] on p "Over het algemeen zijn er meerdere van de bovenstaande mogelijkheden van toepas…" at bounding box center [458, 67] width 652 height 69
drag, startPoint x: 131, startPoint y: 40, endPoint x: 392, endPoint y: 354, distance: 408.2
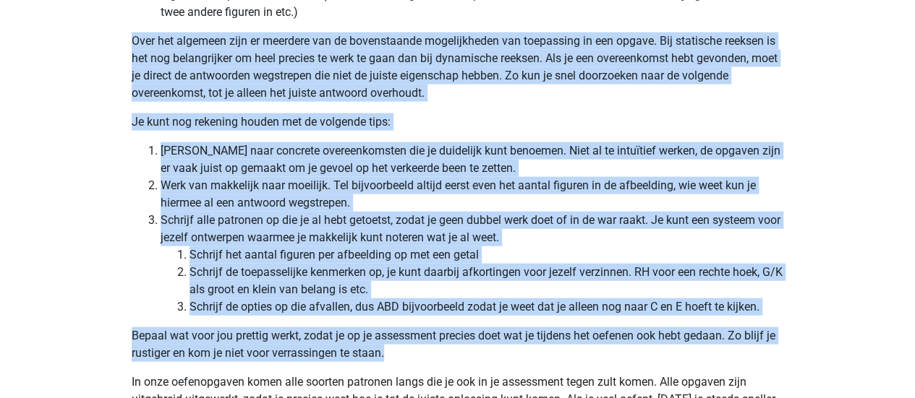
click at [392, 354] on p "Bepaal wat voor jou prettig werkt, zodat je op je assessment precies doet wat j…" at bounding box center [458, 345] width 652 height 35
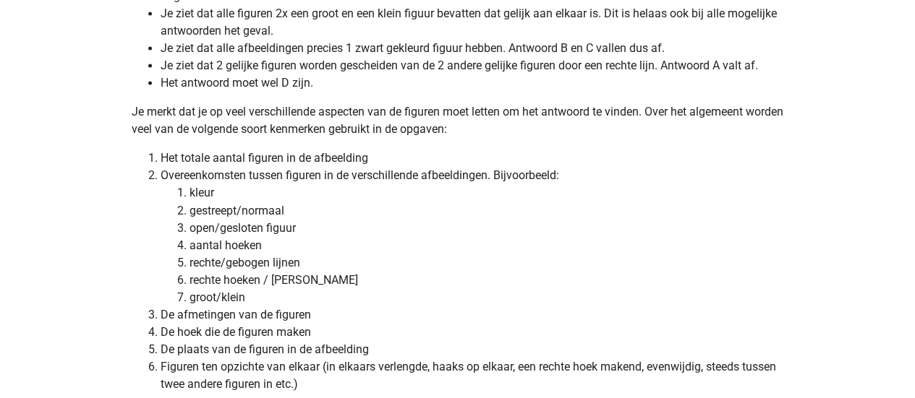
scroll to position [4016, 0]
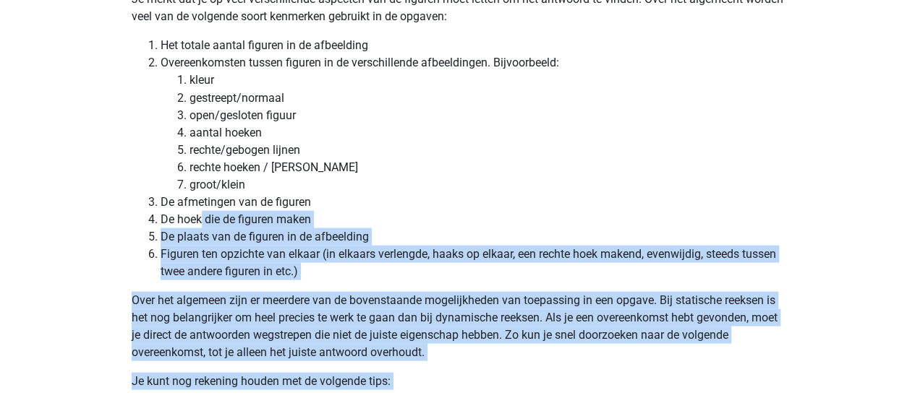
drag, startPoint x: 448, startPoint y: 332, endPoint x: 202, endPoint y: 210, distance: 273.6
click at [202, 210] on li "De hoek die de figuren maken" at bounding box center [472, 218] width 623 height 17
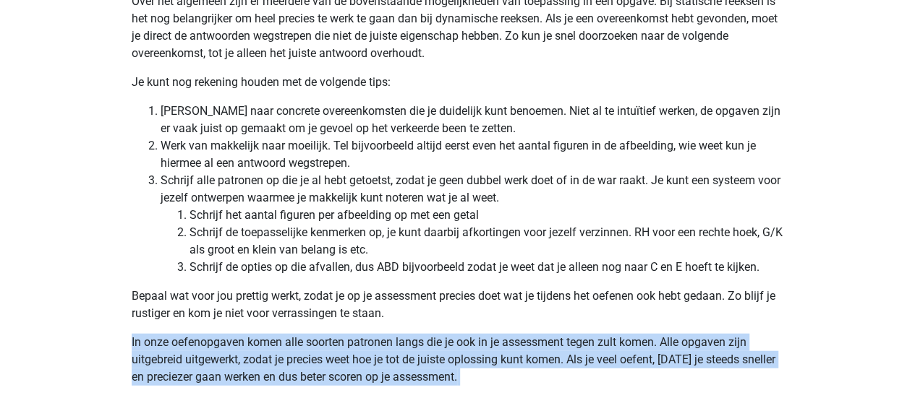
scroll to position [4334, 0]
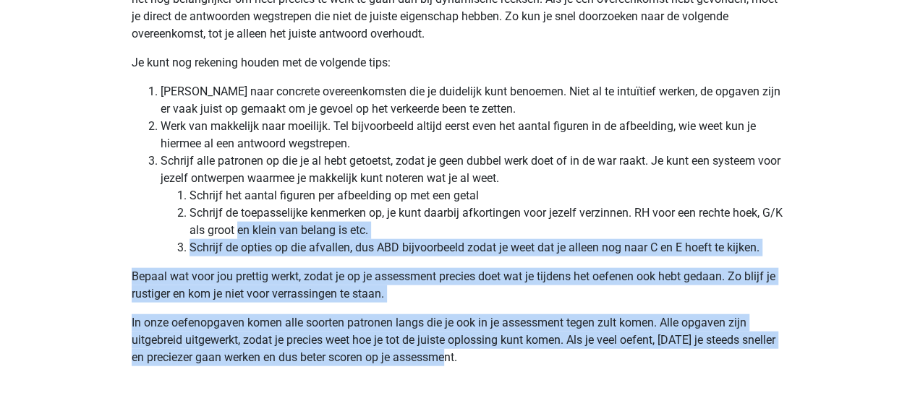
drag, startPoint x: 450, startPoint y: 330, endPoint x: 262, endPoint y: 229, distance: 213.5
click at [262, 229] on li "Schrijf de toepasselijke kenmerken op, je kunt daarbij afkortingen voor jezelf …" at bounding box center [486, 222] width 594 height 35
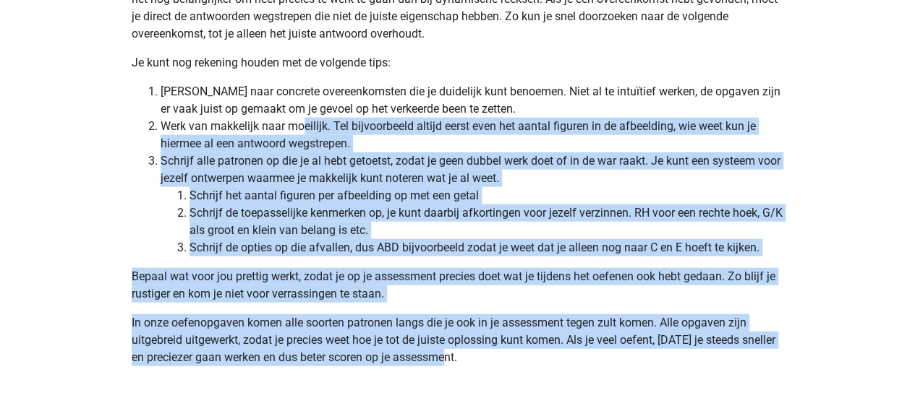
drag, startPoint x: 458, startPoint y: 362, endPoint x: 303, endPoint y: 123, distance: 285.0
click at [303, 123] on li "Werk van makkelijk naar moeilijk. Tel bijvoorbeeld altijd eerst even het aantal…" at bounding box center [472, 135] width 623 height 35
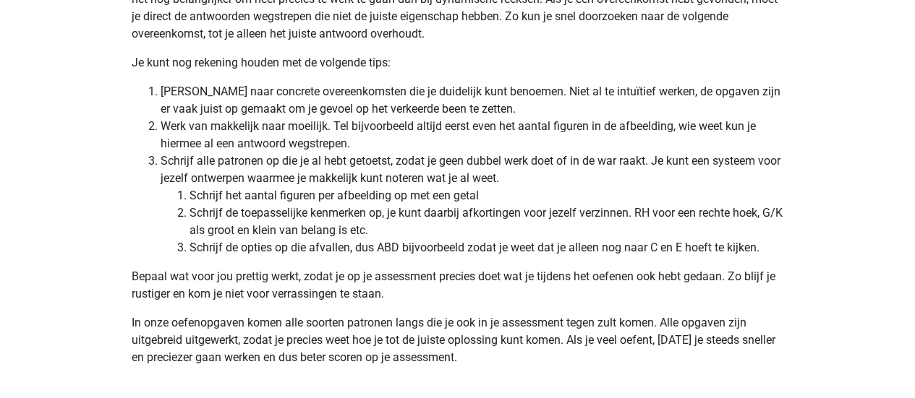
click at [420, 253] on li "Schrijf de opties op die afvallen, dus ABD bijvoorbeeld zodat je weet dat je al…" at bounding box center [486, 247] width 594 height 17
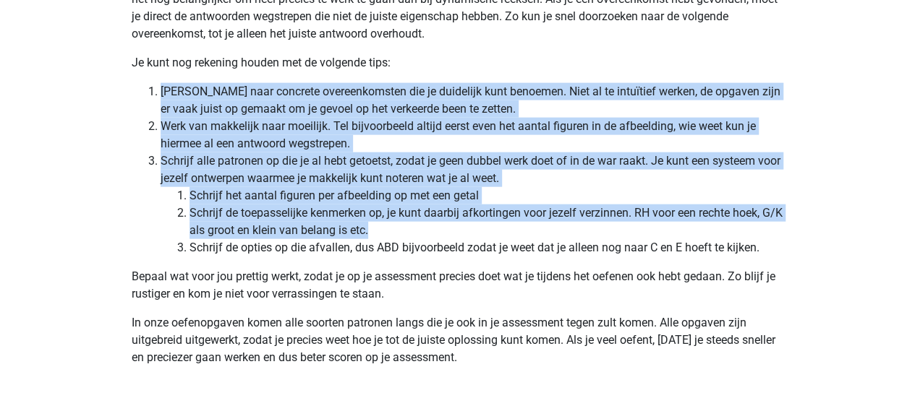
drag, startPoint x: 396, startPoint y: 227, endPoint x: 146, endPoint y: 82, distance: 289.0
click at [146, 83] on ol "Zoek naar concrete overeenkomsten die je duidelijk kunt benoemen. Niet al te in…" at bounding box center [458, 170] width 652 height 174
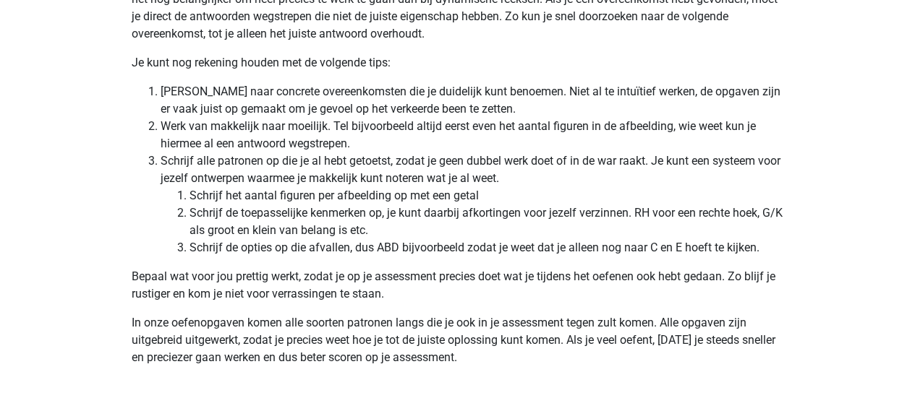
click at [385, 231] on li "Schrijf de toepasselijke kenmerken op, je kunt daarbij afkortingen voor jezelf …" at bounding box center [486, 222] width 594 height 35
click at [399, 231] on li "Schrijf de toepasselijke kenmerken op, je kunt daarbij afkortingen voor jezelf …" at bounding box center [486, 222] width 594 height 35
drag, startPoint x: 194, startPoint y: 87, endPoint x: 337, endPoint y: 96, distance: 143.5
click at [337, 96] on li "Zoek naar concrete overeenkomsten die je duidelijk kunt benoemen. Niet al te in…" at bounding box center [472, 100] width 623 height 35
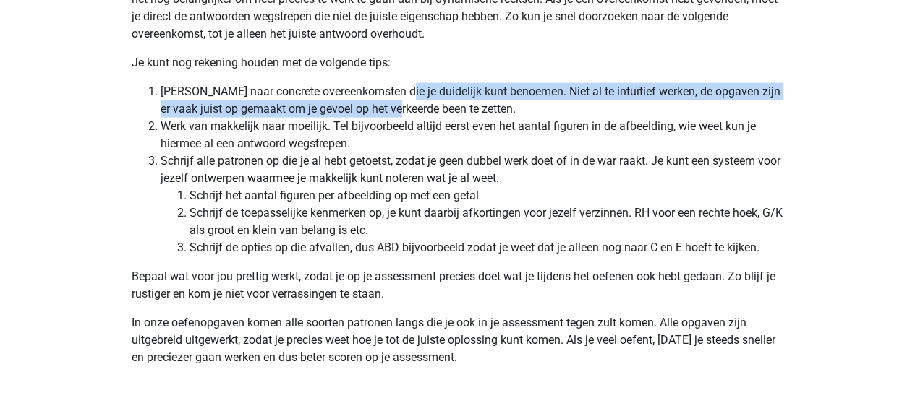
drag, startPoint x: 397, startPoint y: 97, endPoint x: 415, endPoint y: 106, distance: 20.4
click at [415, 106] on li "Zoek naar concrete overeenkomsten die je duidelijk kunt benoemen. Niet al te in…" at bounding box center [472, 100] width 623 height 35
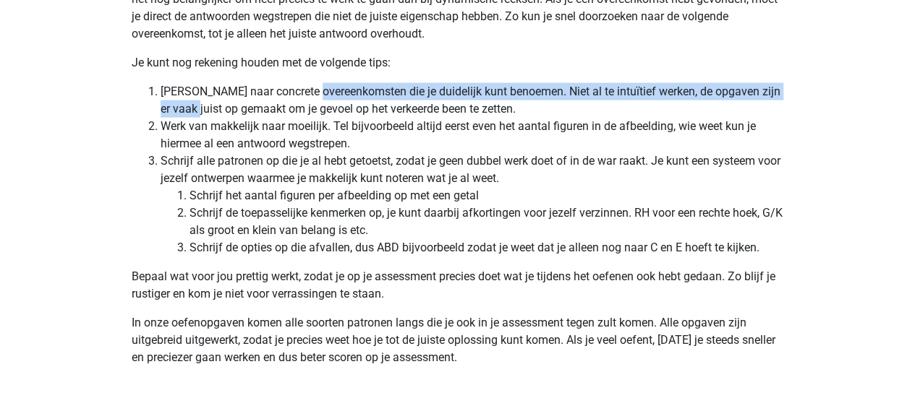
drag, startPoint x: 200, startPoint y: 106, endPoint x: 315, endPoint y: 99, distance: 115.2
click at [315, 99] on li "Zoek naar concrete overeenkomsten die je duidelijk kunt benoemen. Niet al te in…" at bounding box center [472, 100] width 623 height 35
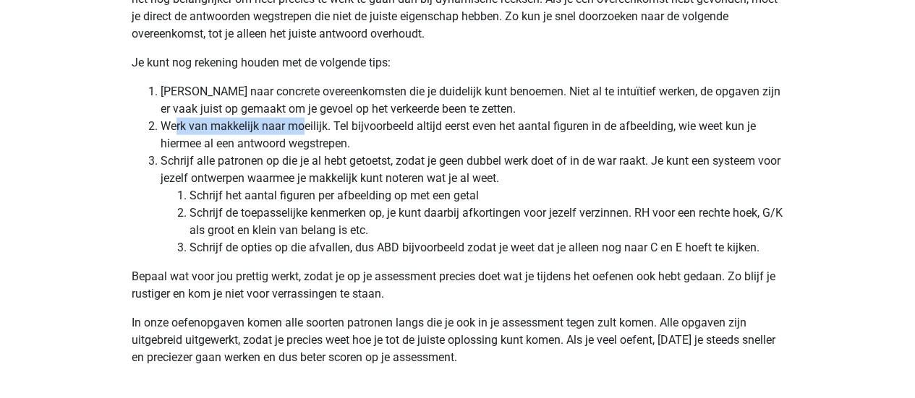
drag, startPoint x: 174, startPoint y: 127, endPoint x: 308, endPoint y: 128, distance: 134.5
click at [308, 128] on li "Werk van makkelijk naar moeilijk. Tel bijvoorbeeld altijd eerst even het aantal…" at bounding box center [472, 135] width 623 height 35
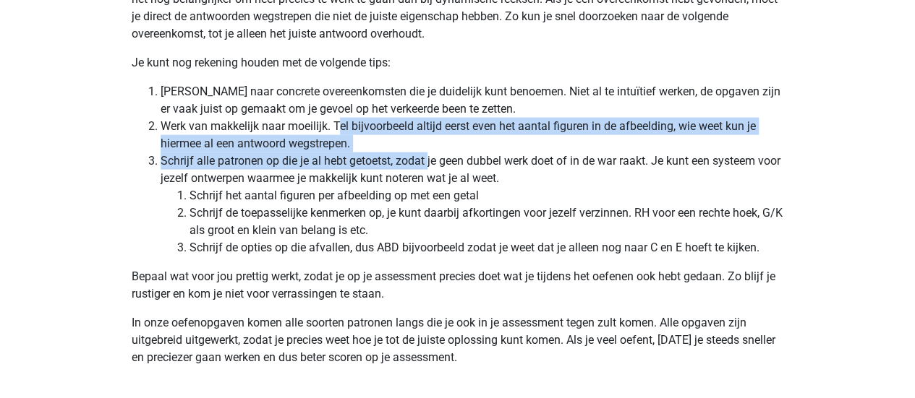
drag, startPoint x: 336, startPoint y: 128, endPoint x: 430, endPoint y: 157, distance: 98.3
click at [430, 157] on ol "Zoek naar concrete overeenkomsten die je duidelijk kunt benoemen. Niet al te in…" at bounding box center [458, 170] width 652 height 174
click at [430, 157] on li "Schrijf alle patronen op die je al hebt getoetst, zodat je geen dubbel werk doe…" at bounding box center [472, 205] width 623 height 104
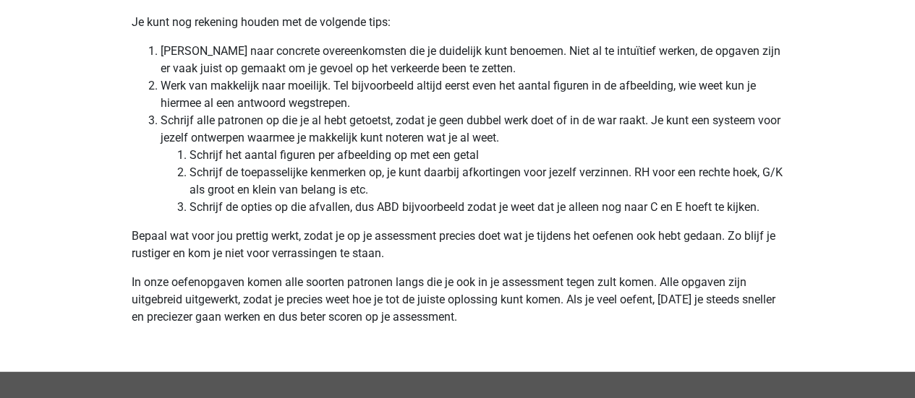
scroll to position [4376, 0]
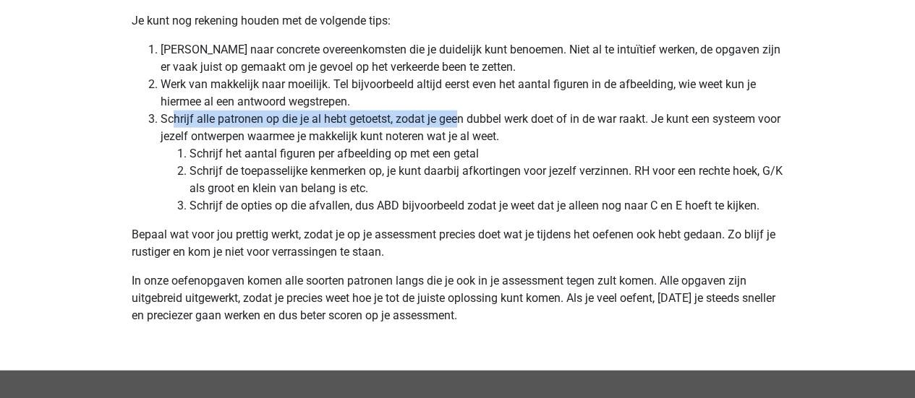
drag, startPoint x: 170, startPoint y: 111, endPoint x: 465, endPoint y: 118, distance: 295.1
click at [465, 118] on li "Schrijf alle patronen op die je al hebt getoetst, zodat je geen dubbel werk doe…" at bounding box center [472, 163] width 623 height 104
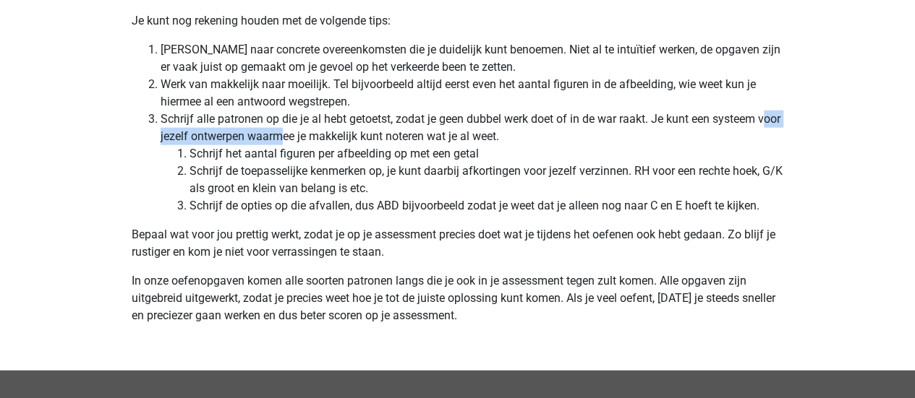
drag, startPoint x: 166, startPoint y: 132, endPoint x: 307, endPoint y: 135, distance: 140.3
click at [307, 135] on li "Schrijf alle patronen op die je al hebt getoetst, zodat je geen dubbel werk doe…" at bounding box center [472, 163] width 623 height 104
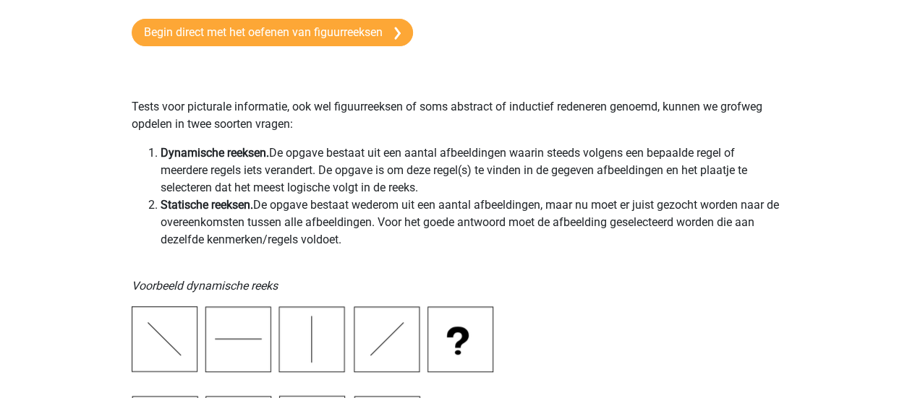
scroll to position [0, 0]
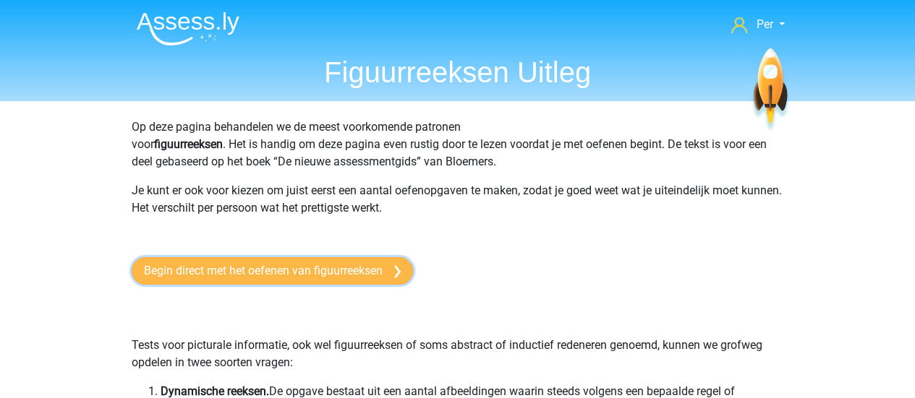
click at [286, 275] on link "Begin direct met het oefenen van figuurreeksen" at bounding box center [272, 270] width 281 height 27
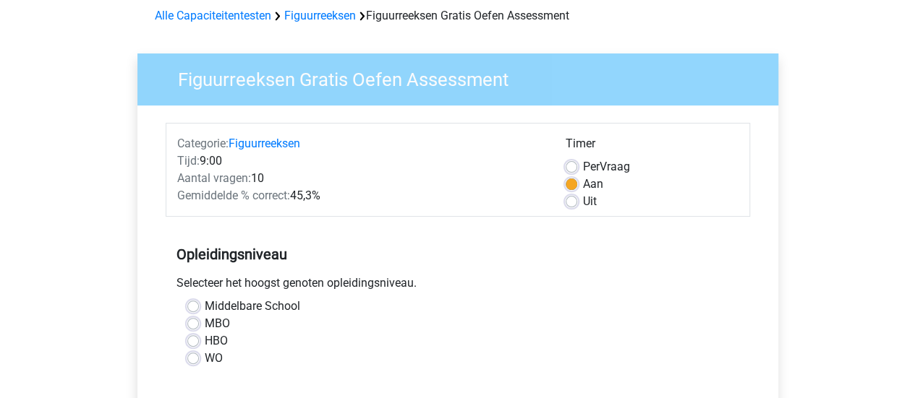
scroll to position [197, 0]
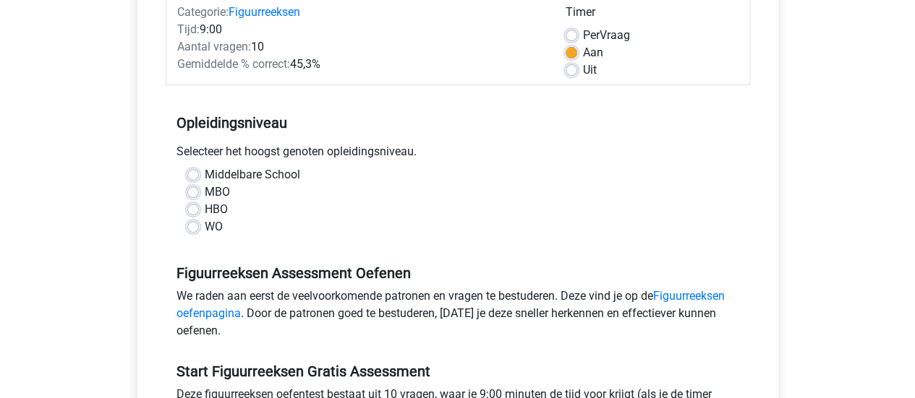
click at [185, 232] on div "Middelbare School MBO HBO WO" at bounding box center [457, 200] width 563 height 69
click at [205, 229] on label "WO" at bounding box center [214, 226] width 18 height 17
click at [192, 229] on input "WO" at bounding box center [193, 225] width 12 height 14
radio input "true"
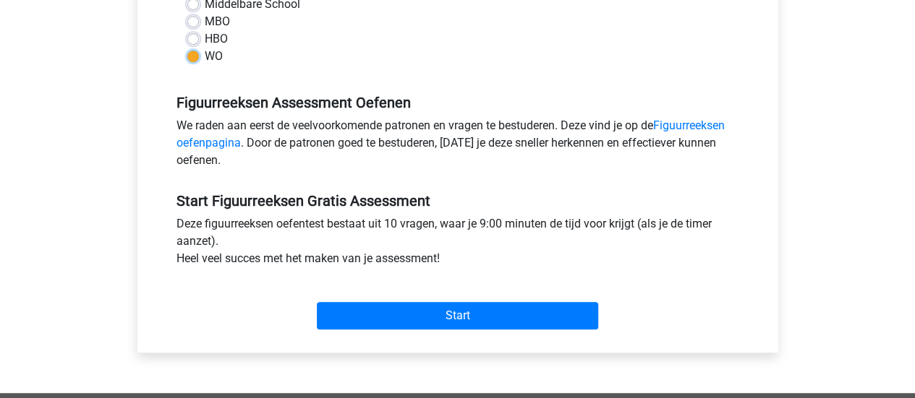
scroll to position [404, 0]
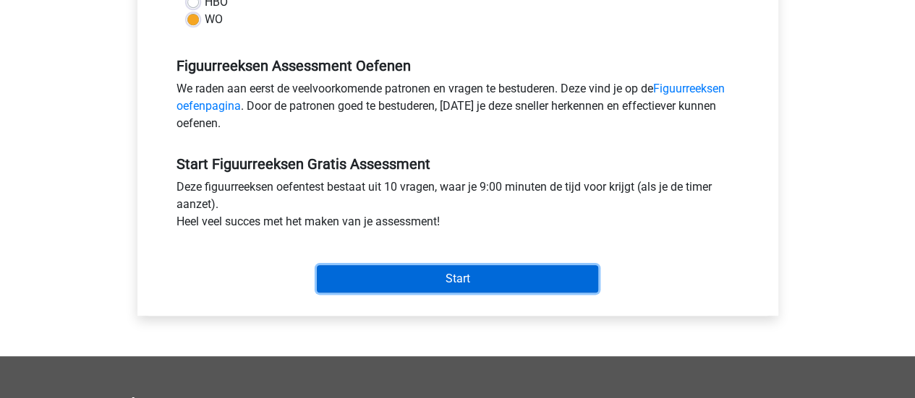
click at [354, 277] on input "Start" at bounding box center [457, 278] width 281 height 27
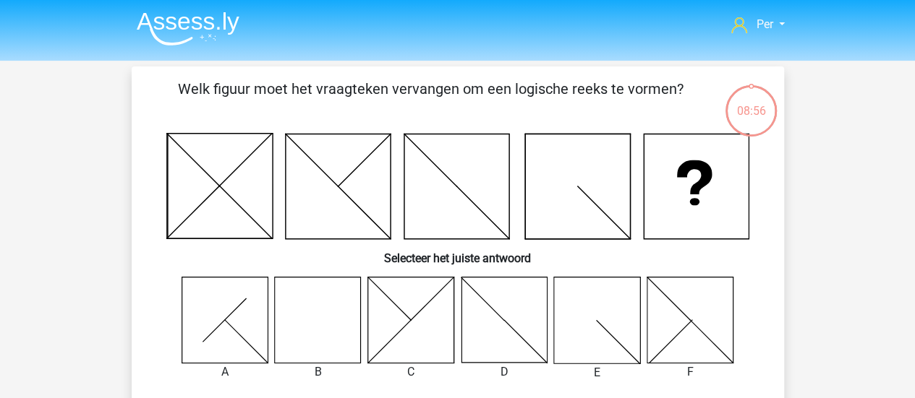
click at [329, 338] on icon at bounding box center [318, 320] width 86 height 86
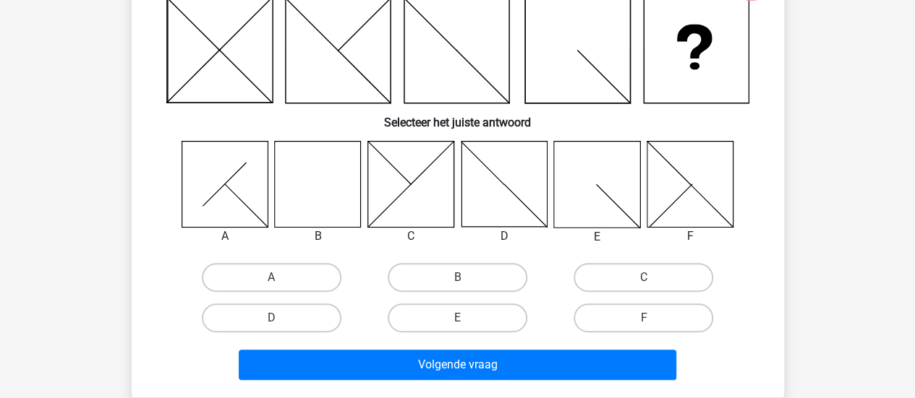
scroll to position [169, 0]
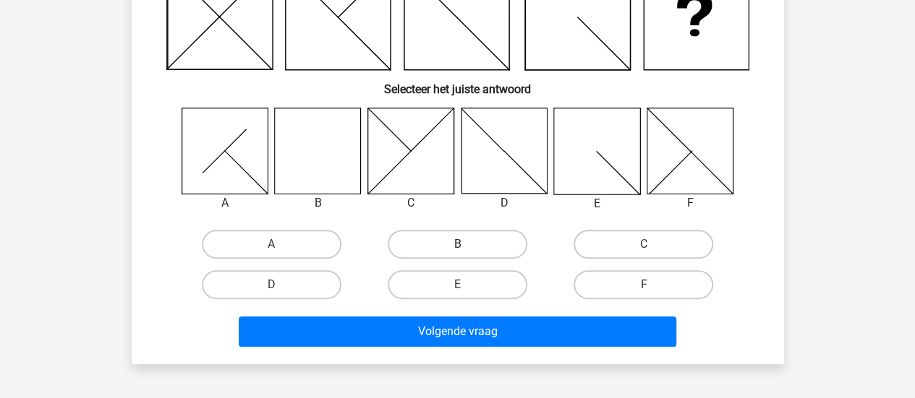
click at [427, 238] on label "B" at bounding box center [458, 244] width 140 height 29
click at [457, 244] on input "B" at bounding box center [461, 248] width 9 height 9
radio input "true"
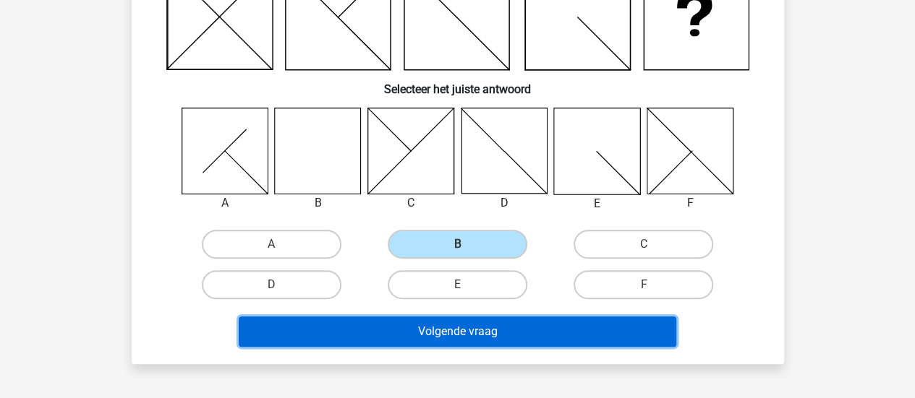
click at [422, 343] on button "Volgende vraag" at bounding box center [457, 332] width 437 height 30
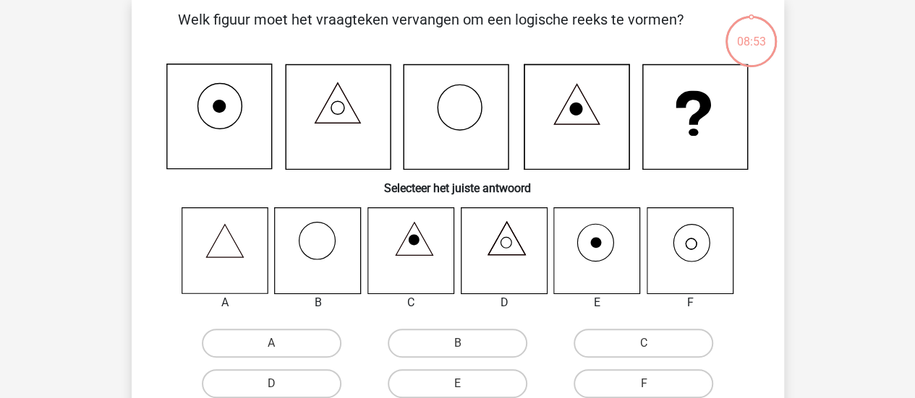
scroll to position [67, 0]
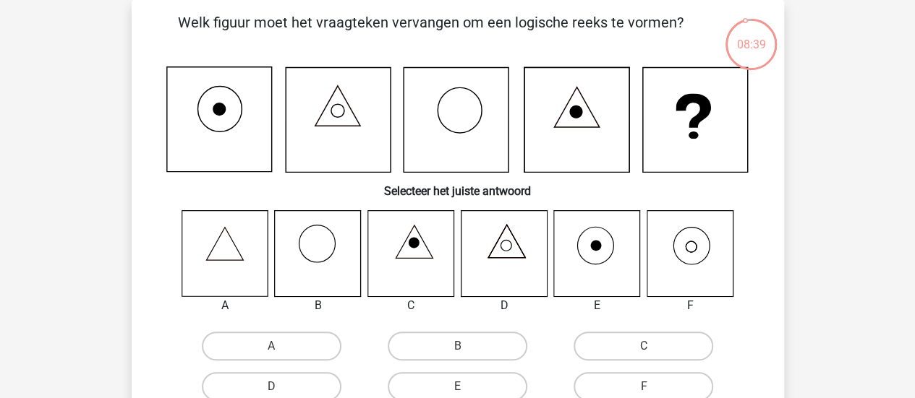
click at [685, 242] on icon at bounding box center [689, 253] width 86 height 86
click at [620, 381] on label "F" at bounding box center [643, 386] width 140 height 29
click at [644, 387] on input "F" at bounding box center [648, 391] width 9 height 9
radio input "true"
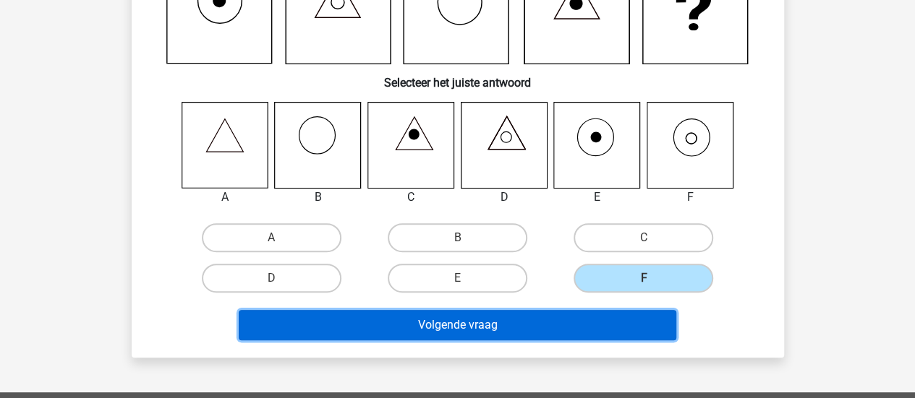
click at [517, 313] on button "Volgende vraag" at bounding box center [457, 325] width 437 height 30
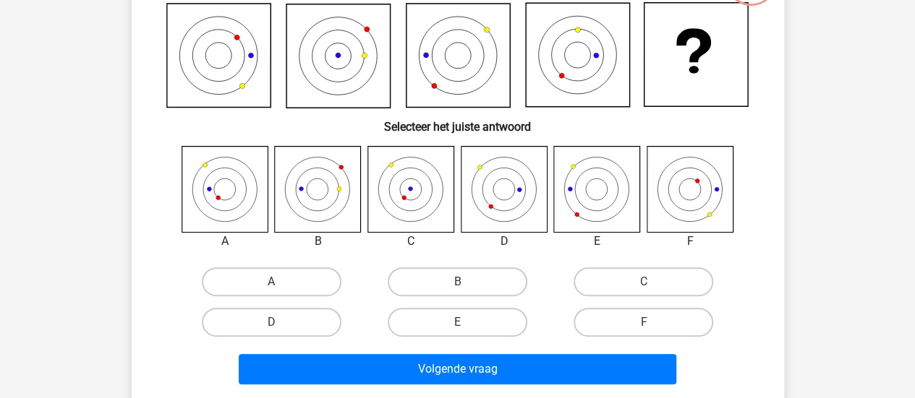
scroll to position [157, 0]
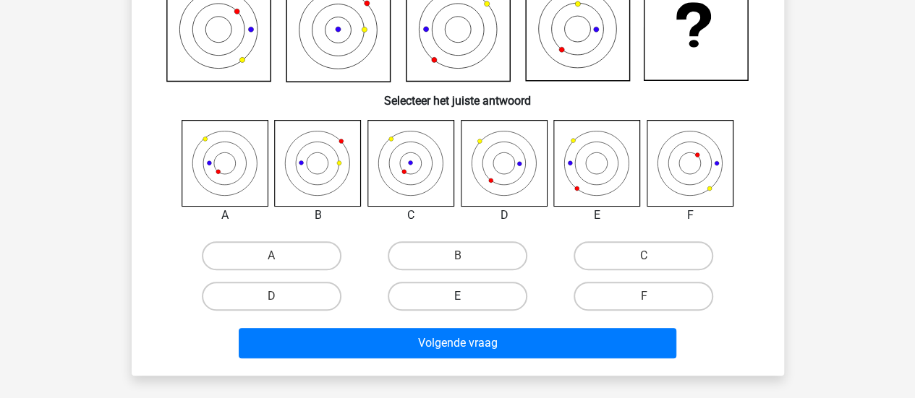
click at [459, 291] on label "E" at bounding box center [458, 296] width 140 height 29
click at [459, 296] on input "E" at bounding box center [461, 300] width 9 height 9
radio input "true"
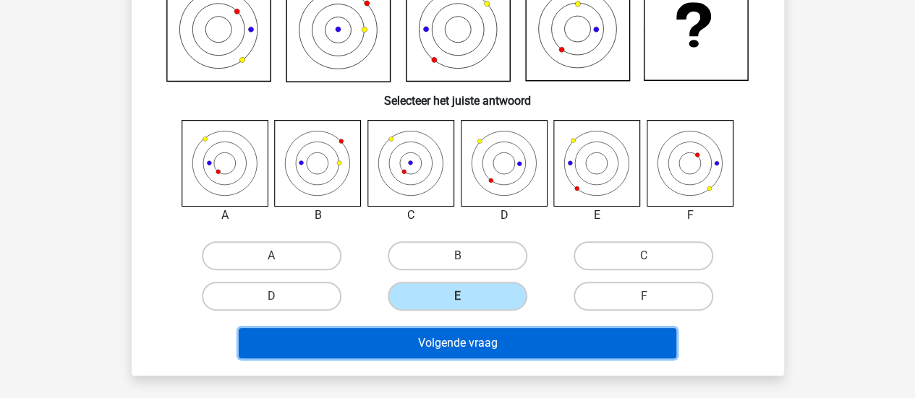
click at [451, 339] on button "Volgende vraag" at bounding box center [457, 343] width 437 height 30
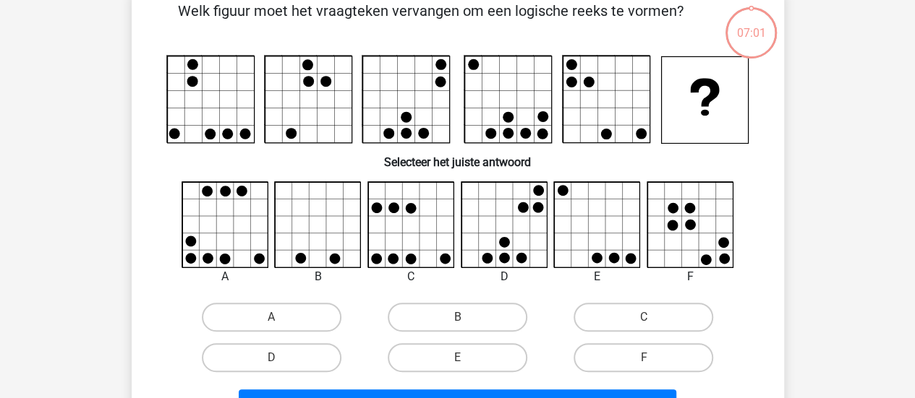
scroll to position [67, 0]
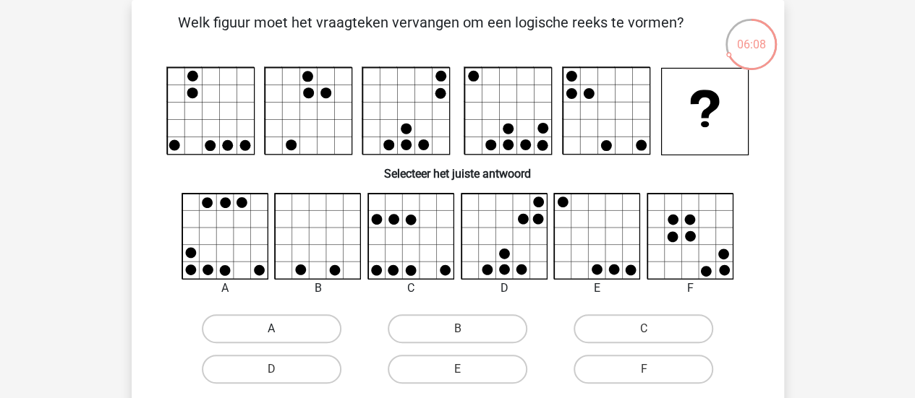
click at [269, 333] on label "A" at bounding box center [272, 329] width 140 height 29
click at [271, 333] on input "A" at bounding box center [275, 333] width 9 height 9
radio input "true"
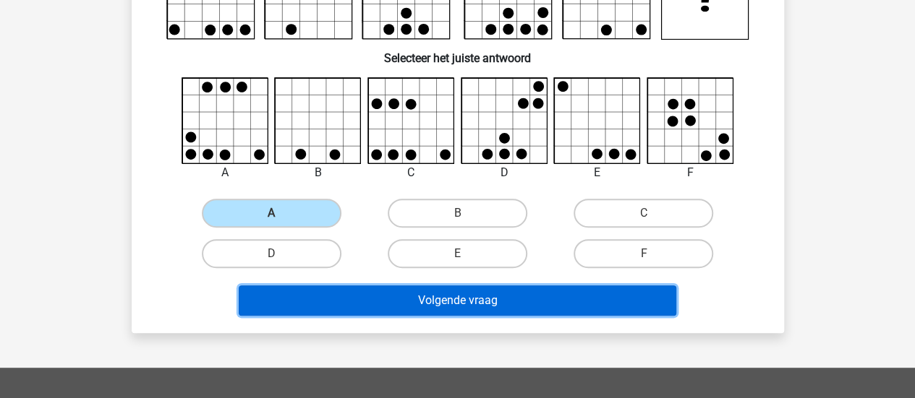
click at [399, 304] on button "Volgende vraag" at bounding box center [457, 301] width 437 height 30
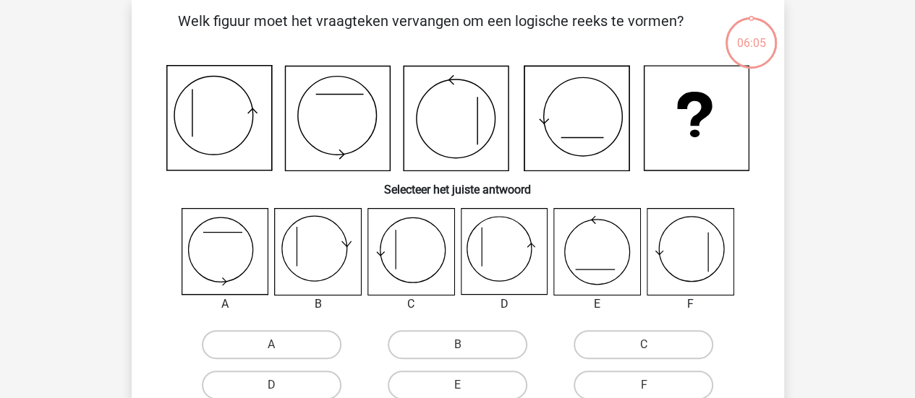
scroll to position [67, 0]
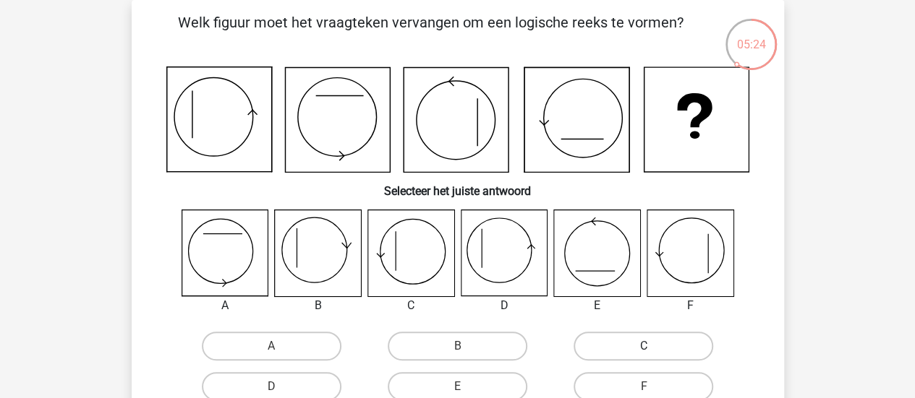
click at [664, 336] on label "C" at bounding box center [643, 346] width 140 height 29
click at [653, 346] on input "C" at bounding box center [648, 350] width 9 height 9
radio input "true"
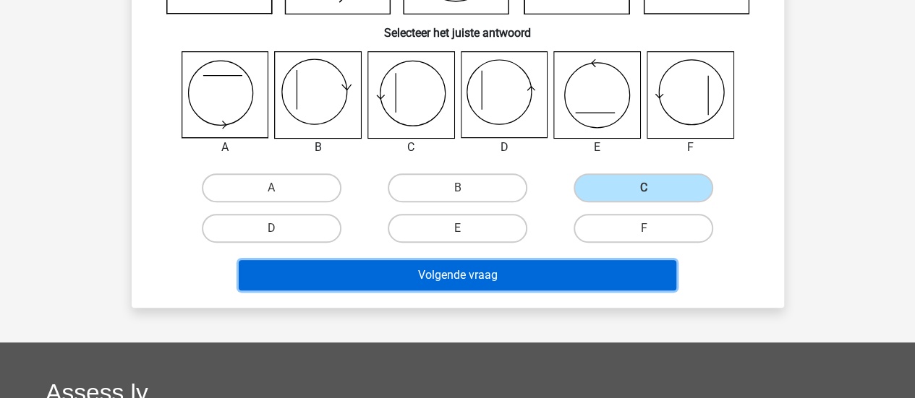
click at [549, 270] on button "Volgende vraag" at bounding box center [457, 275] width 437 height 30
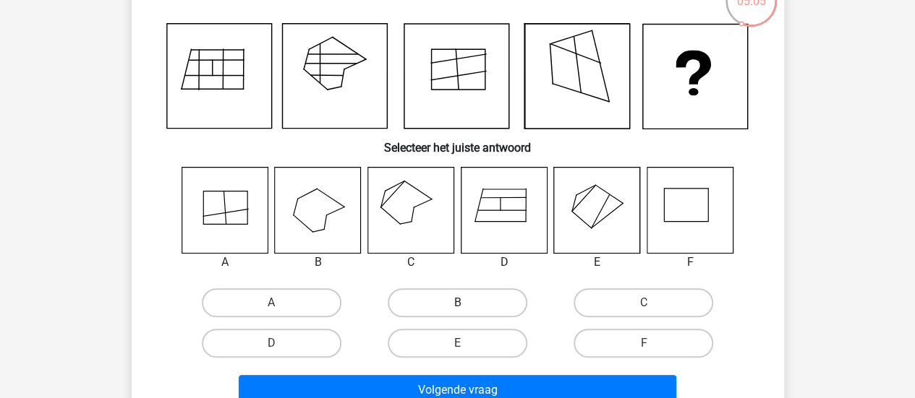
scroll to position [111, 0]
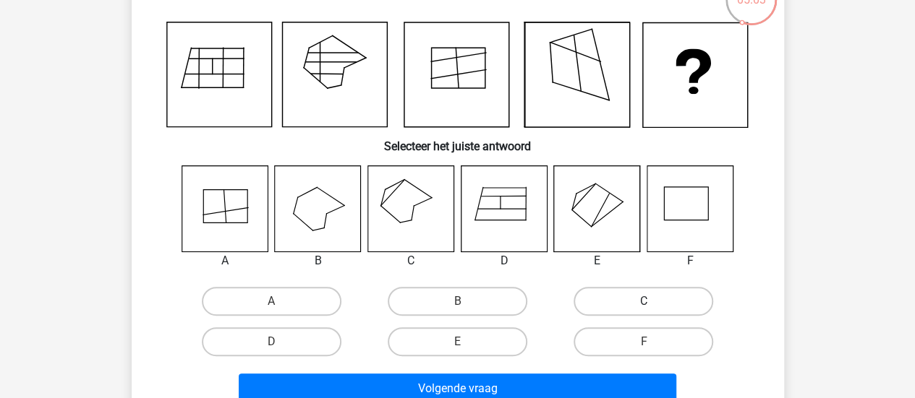
click at [657, 309] on label "C" at bounding box center [643, 301] width 140 height 29
click at [653, 309] on input "C" at bounding box center [648, 306] width 9 height 9
radio input "true"
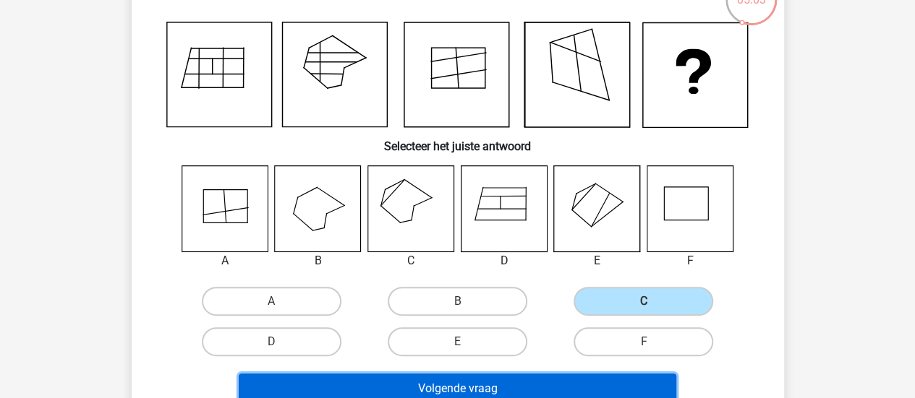
click at [517, 377] on button "Volgende vraag" at bounding box center [457, 389] width 437 height 30
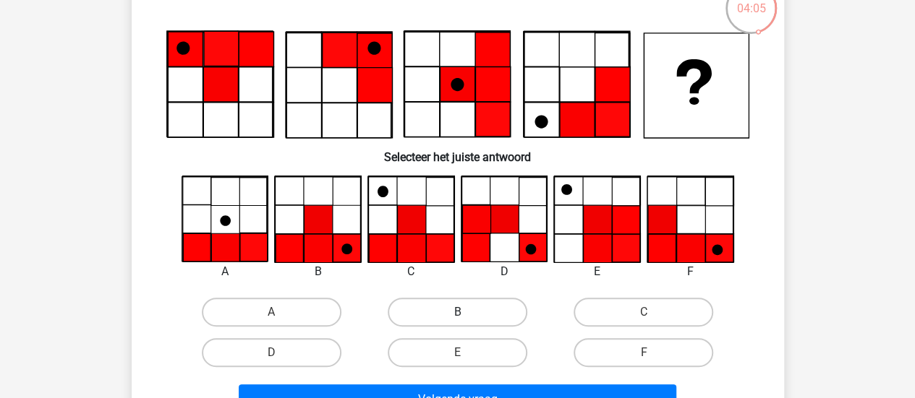
scroll to position [96, 0]
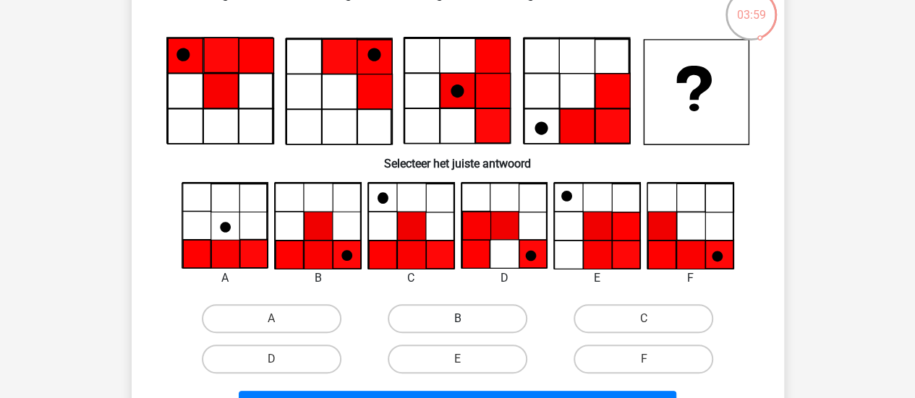
click at [430, 325] on label "B" at bounding box center [458, 318] width 140 height 29
click at [457, 325] on input "B" at bounding box center [461, 323] width 9 height 9
radio input "true"
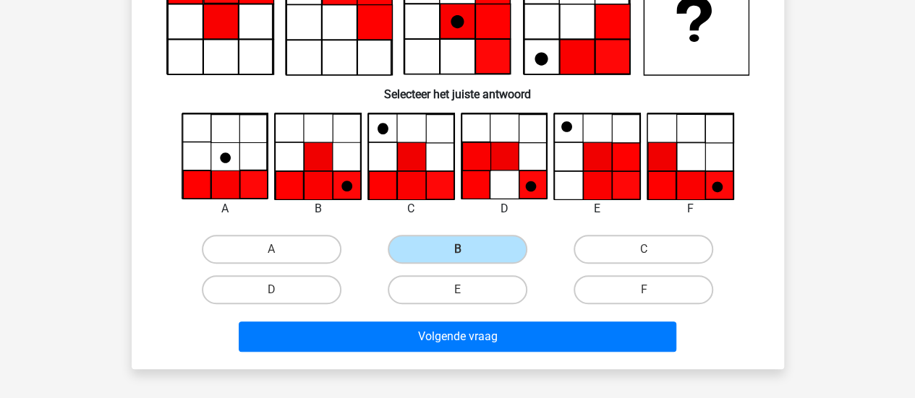
click at [408, 370] on div "Per info@Shaban.nl Nederlands English" at bounding box center [457, 310] width 915 height 952
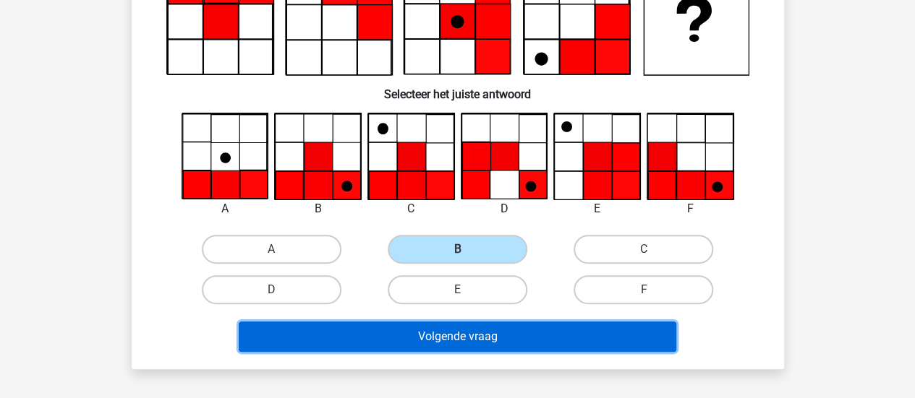
click at [466, 330] on button "Volgende vraag" at bounding box center [457, 337] width 437 height 30
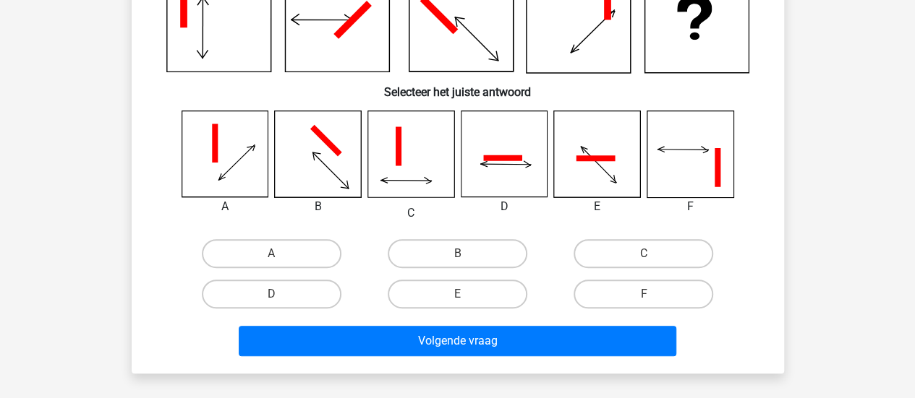
scroll to position [152, 0]
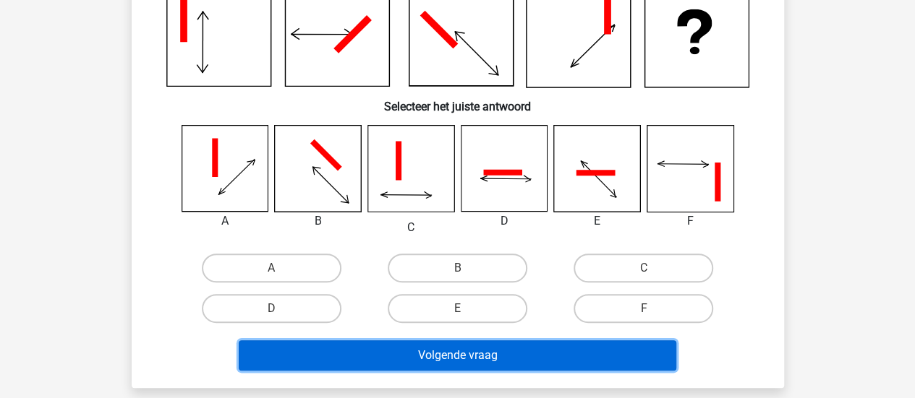
click at [479, 367] on button "Volgende vraag" at bounding box center [457, 356] width 437 height 30
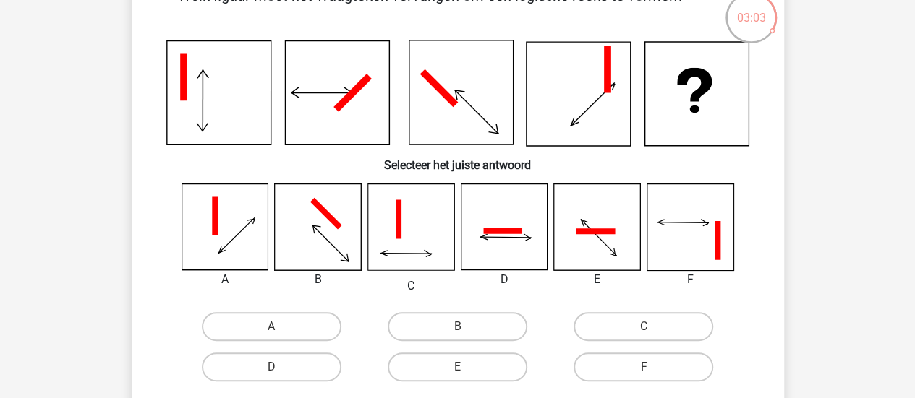
scroll to position [93, 0]
click at [328, 374] on label "D" at bounding box center [272, 368] width 140 height 29
click at [281, 374] on input "D" at bounding box center [275, 372] width 9 height 9
radio input "true"
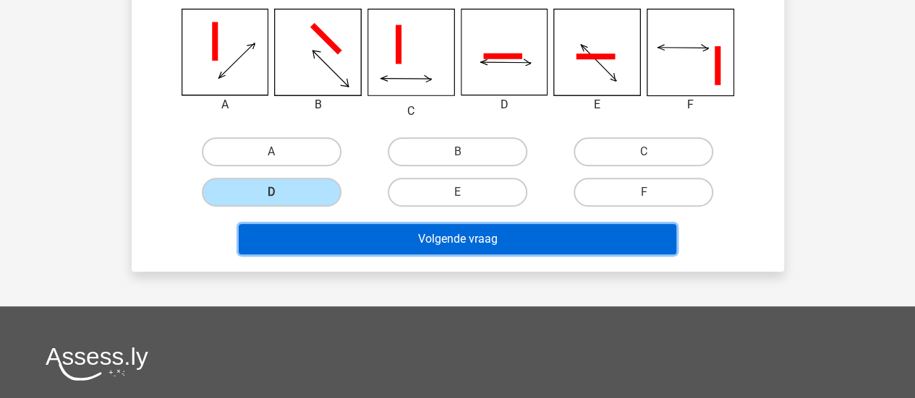
click at [455, 239] on button "Volgende vraag" at bounding box center [457, 239] width 437 height 30
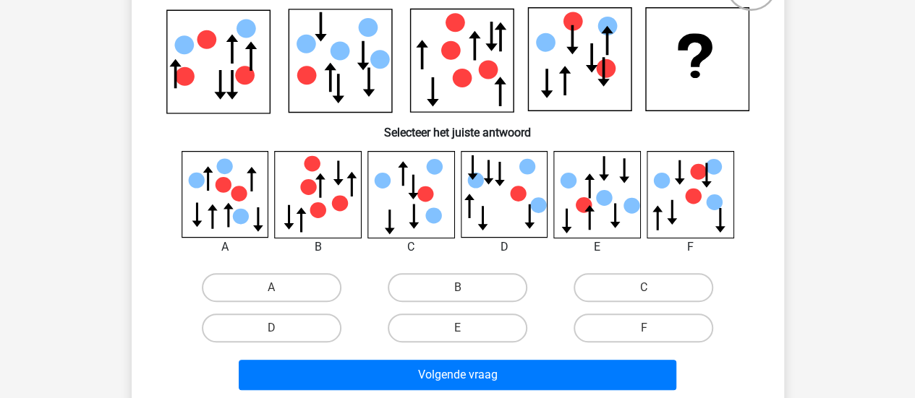
scroll to position [127, 0]
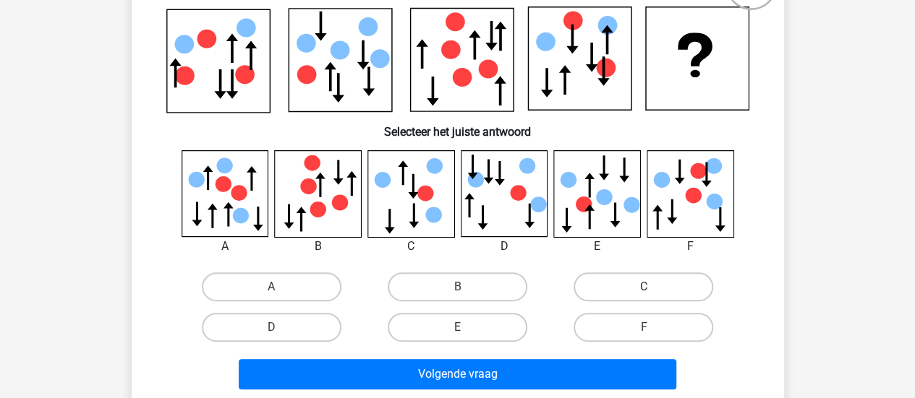
click at [707, 280] on label "C" at bounding box center [643, 287] width 140 height 29
click at [653, 287] on input "C" at bounding box center [648, 291] width 9 height 9
radio input "true"
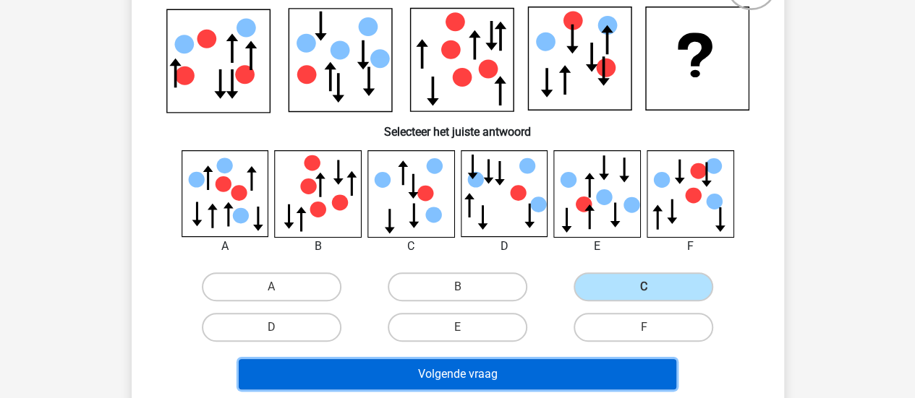
click at [418, 378] on button "Volgende vraag" at bounding box center [457, 374] width 437 height 30
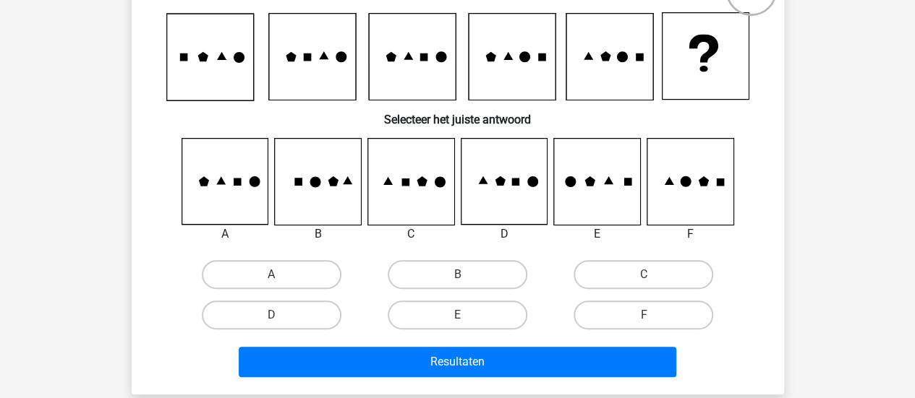
scroll to position [139, 0]
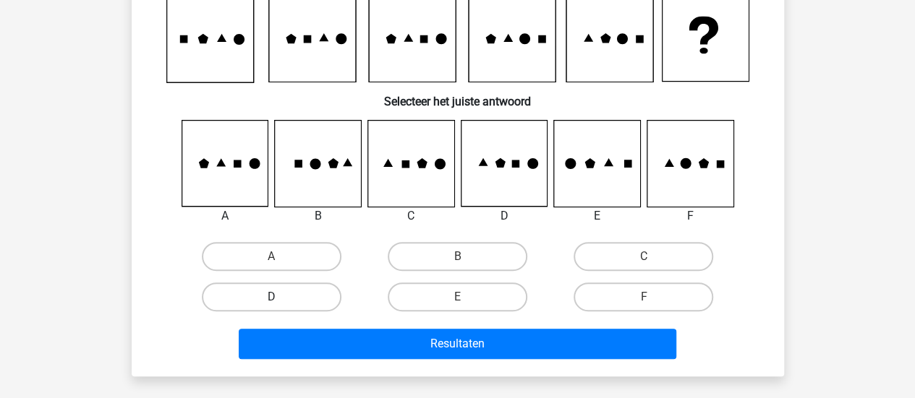
click at [272, 289] on label "D" at bounding box center [272, 297] width 140 height 29
click at [272, 297] on input "D" at bounding box center [275, 301] width 9 height 9
radio input "true"
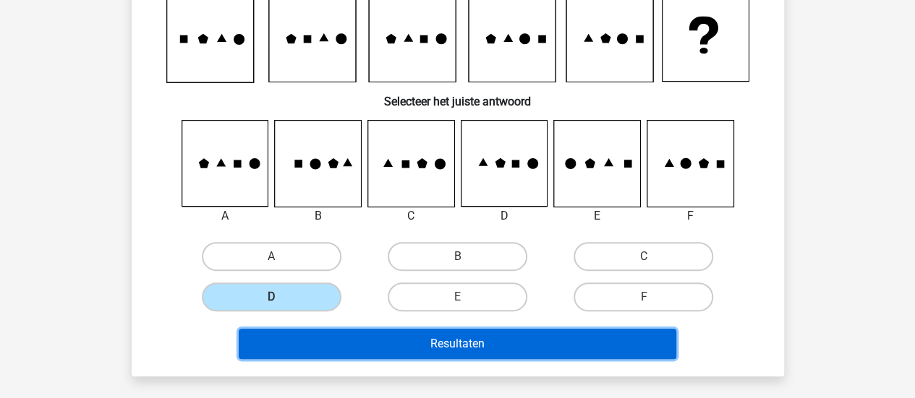
click at [438, 329] on button "Resultaten" at bounding box center [457, 344] width 437 height 30
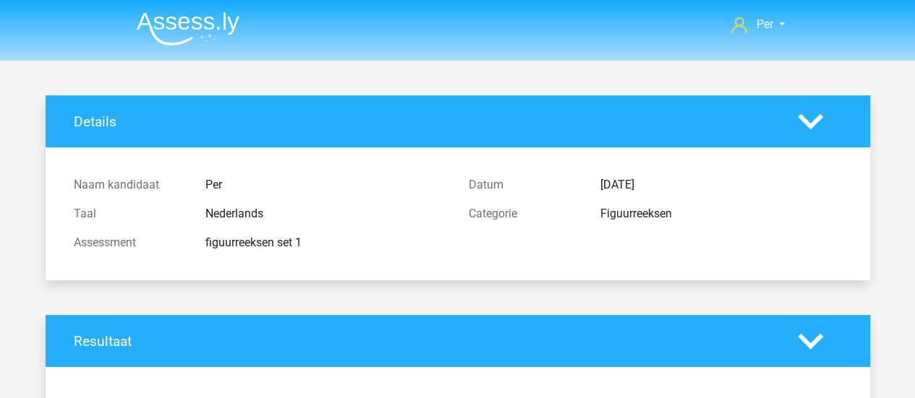
click at [187, 7] on li at bounding box center [182, 26] width 114 height 40
click at [188, 15] on img at bounding box center [188, 29] width 103 height 34
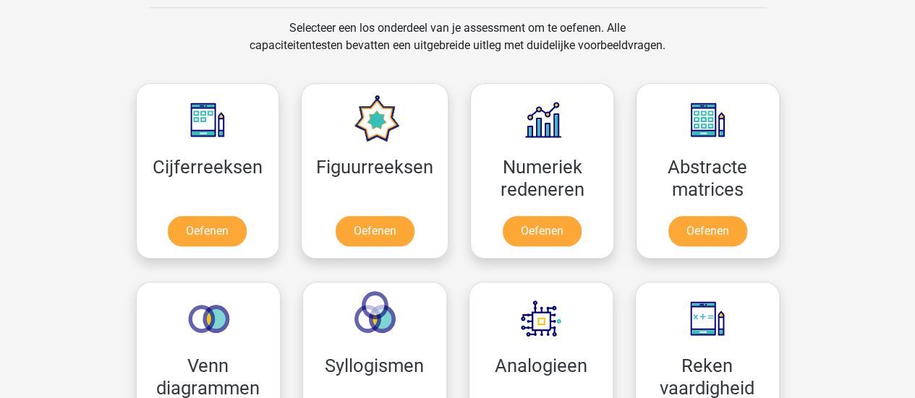
scroll to position [614, 0]
